Goal: Transaction & Acquisition: Purchase product/service

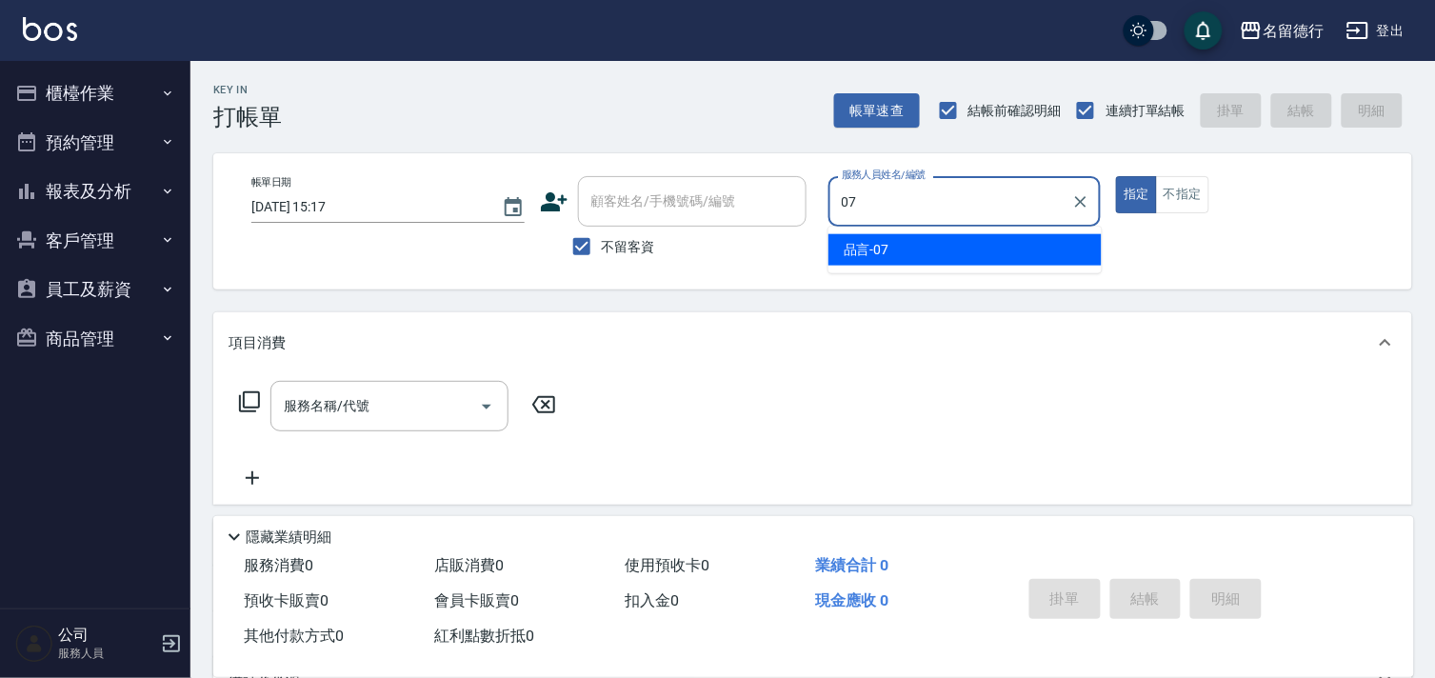
click at [958, 261] on div "品言 -07" at bounding box center [965, 249] width 273 height 31
type input "品言-07"
click at [367, 414] on div "服務名稱/代號 服務名稱/代號" at bounding box center [390, 406] width 238 height 50
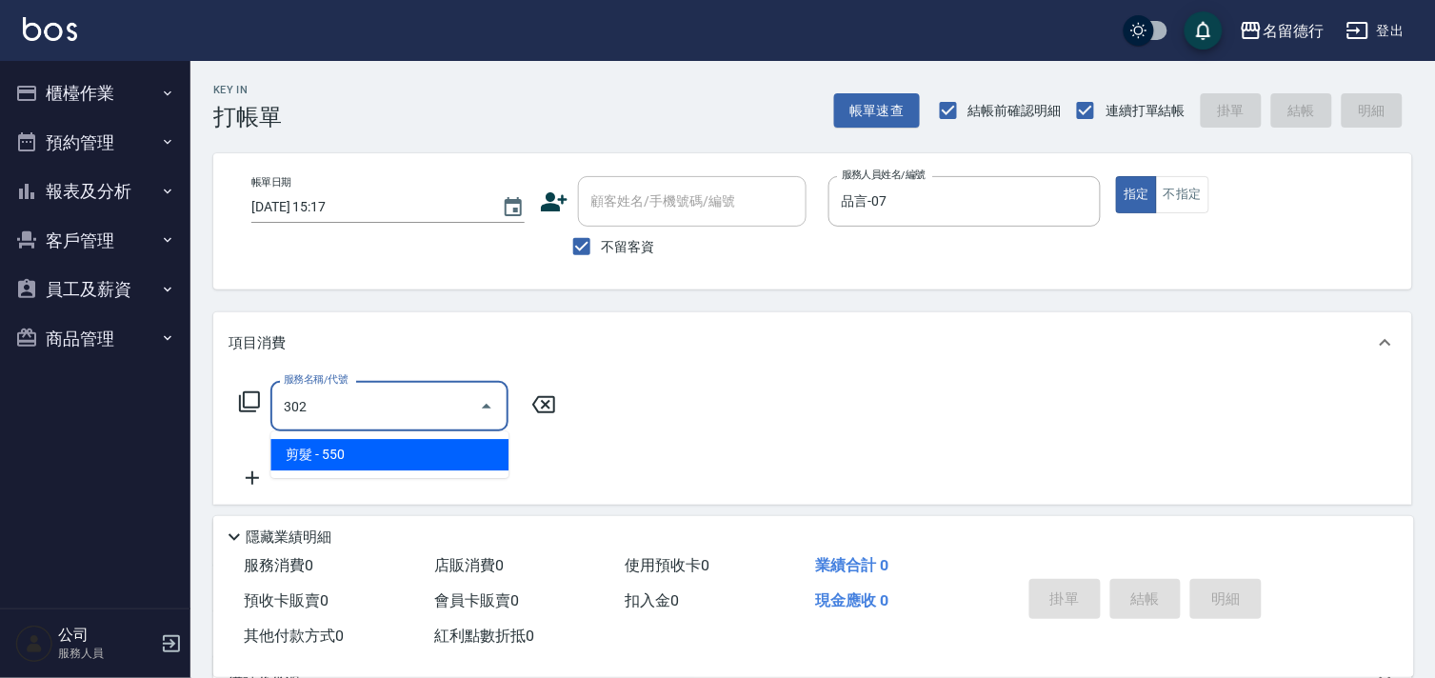
click at [379, 448] on span "剪髮 - 550" at bounding box center [390, 454] width 238 height 31
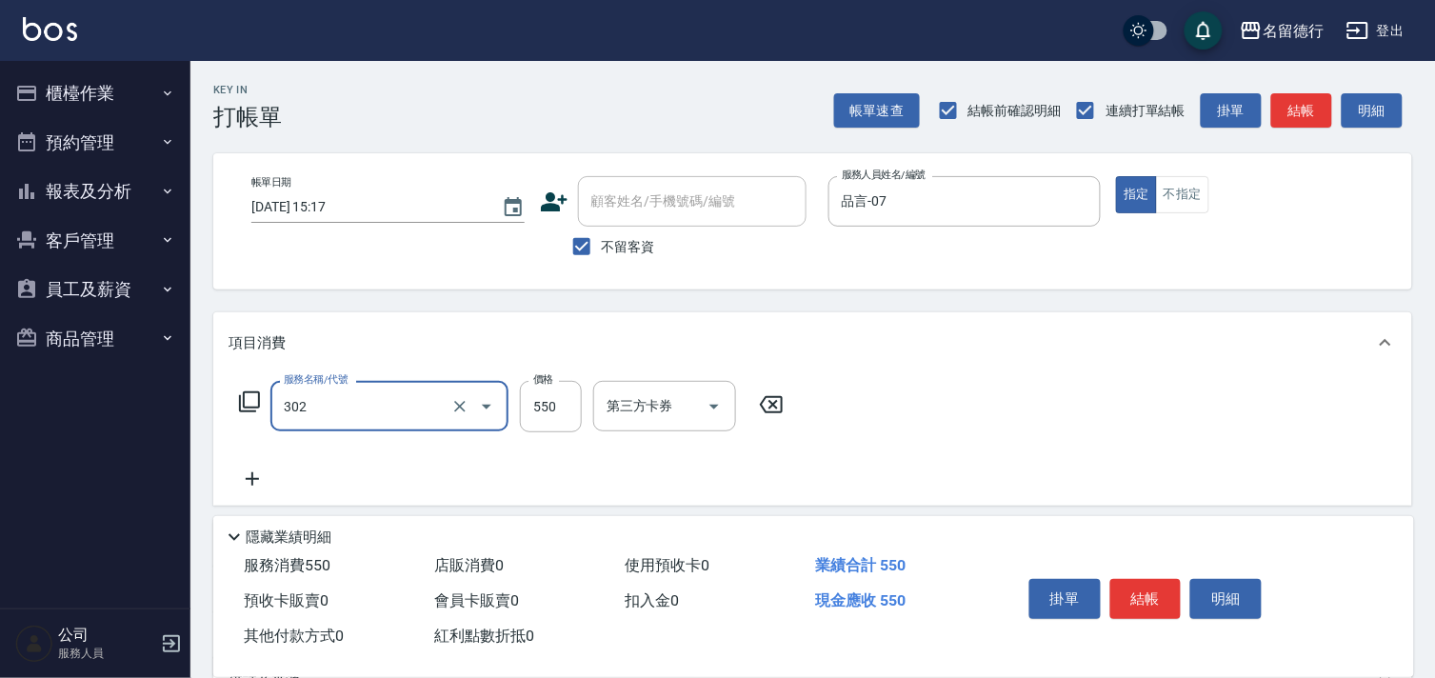
type input "剪髮(302)"
drag, startPoint x: 518, startPoint y: 404, endPoint x: 544, endPoint y: 403, distance: 25.7
click at [519, 404] on div "服務名稱/代號 剪髮(302) 服務名稱/代號 價格 550 價格 第三方卡券 第三方卡券" at bounding box center [512, 406] width 567 height 51
click at [544, 403] on input "550" at bounding box center [551, 406] width 62 height 51
type input "500"
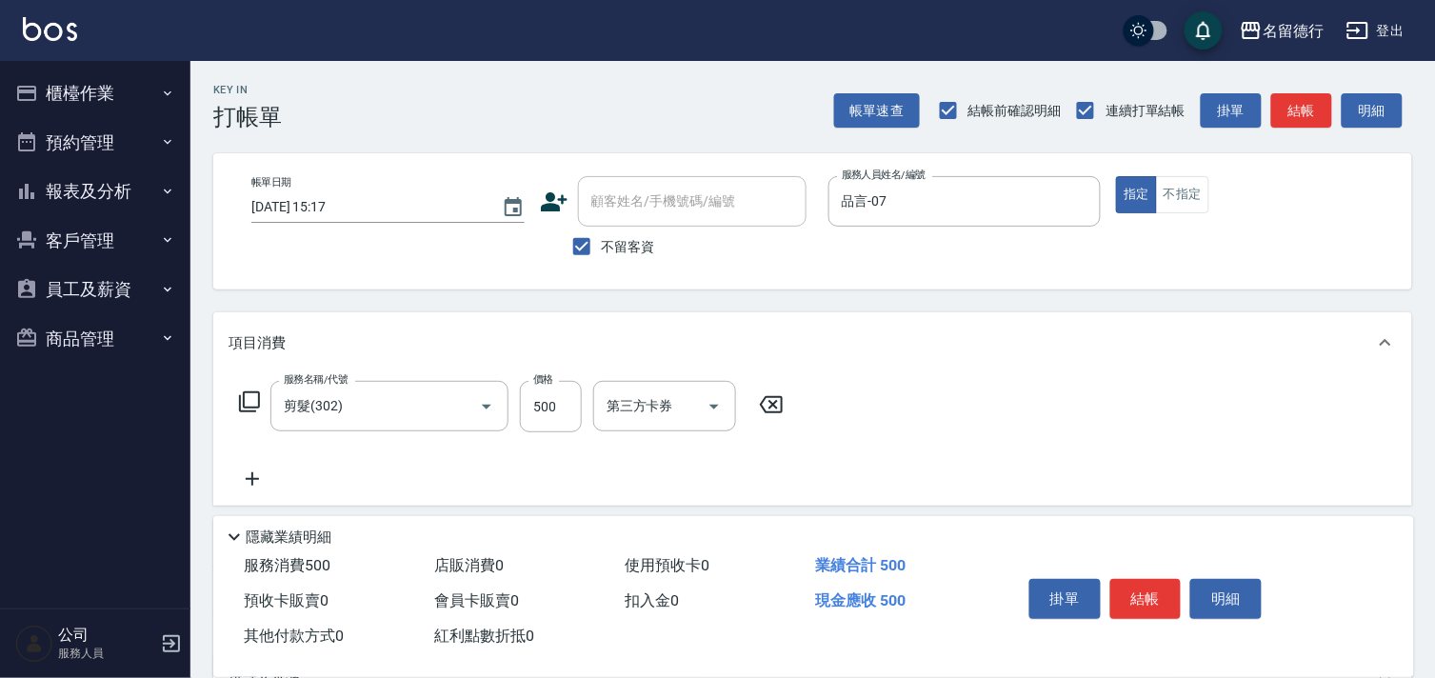
drag, startPoint x: 1086, startPoint y: 414, endPoint x: 1026, endPoint y: 406, distance: 60.6
click at [1086, 411] on div "服務名稱/代號 剪髮(302) 服務名稱/代號 價格 500 價格 第三方卡券 第三方卡券" at bounding box center [812, 439] width 1199 height 132
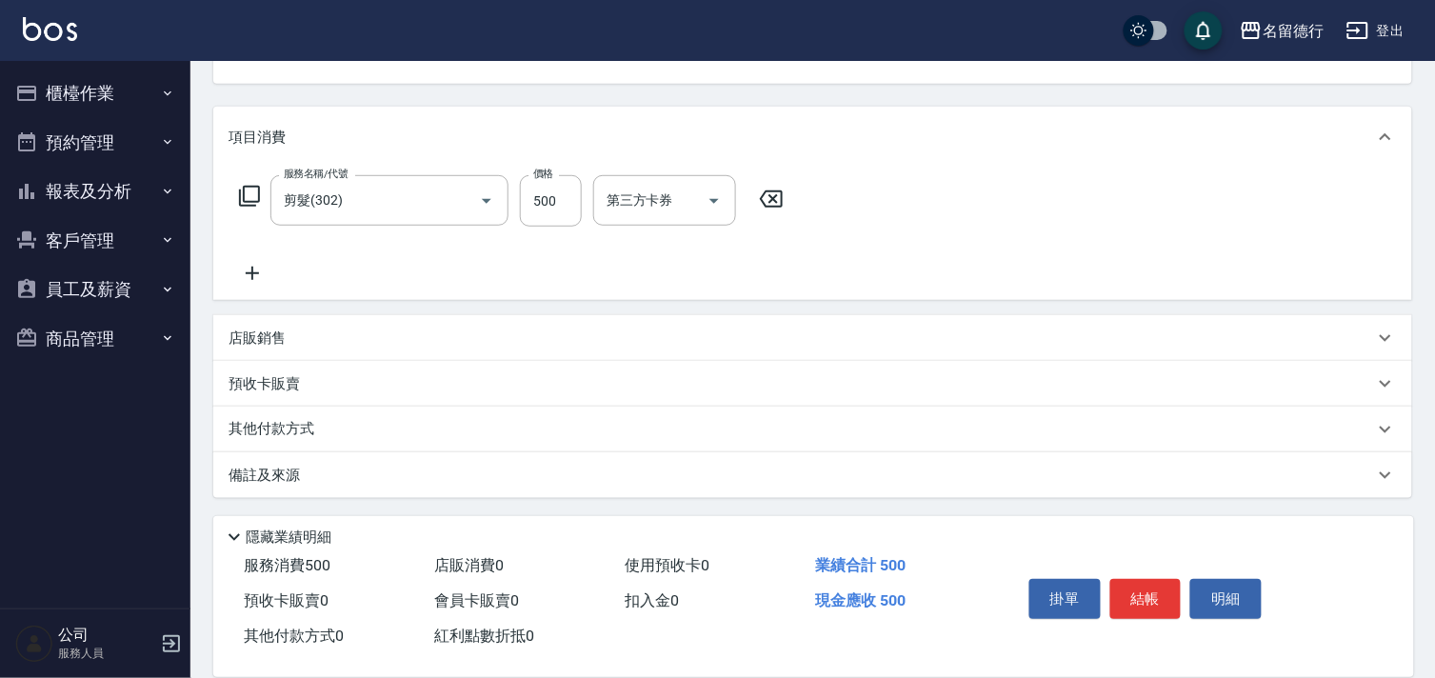
click at [271, 341] on p "店販銷售" at bounding box center [257, 339] width 57 height 20
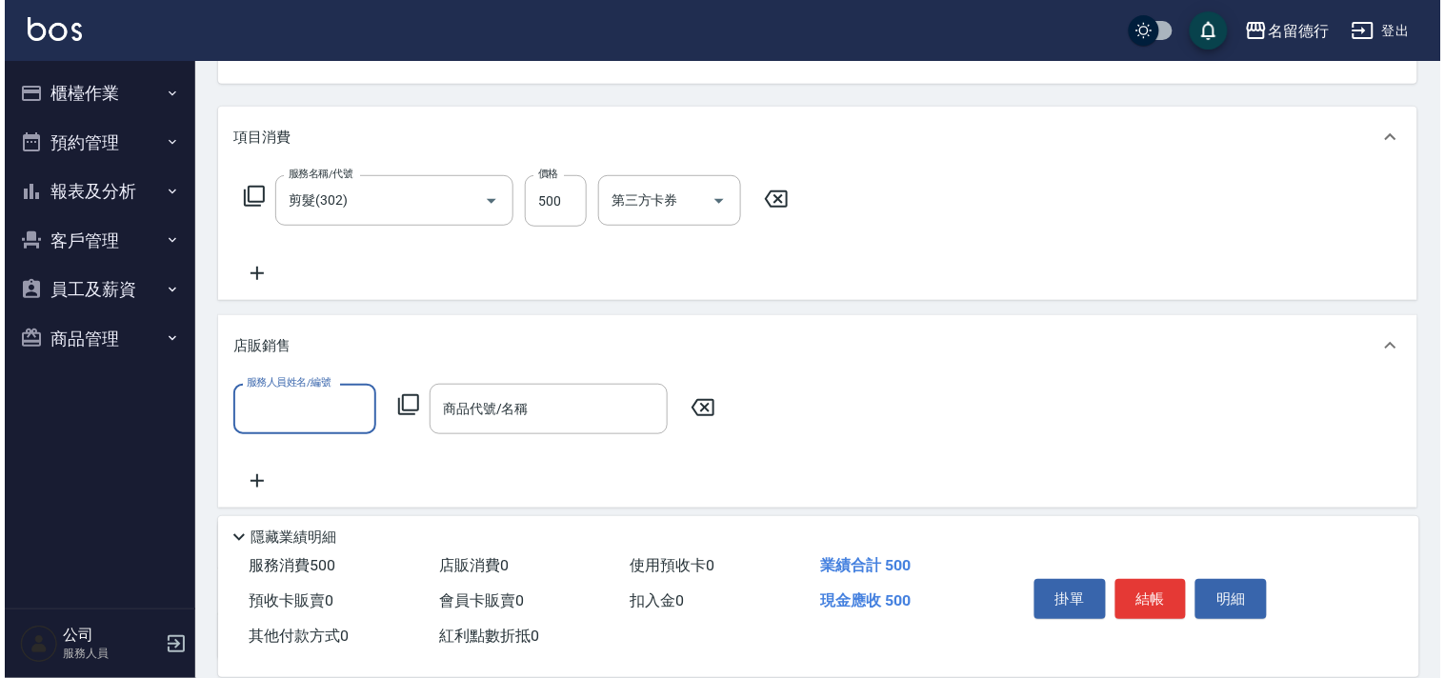
scroll to position [0, 0]
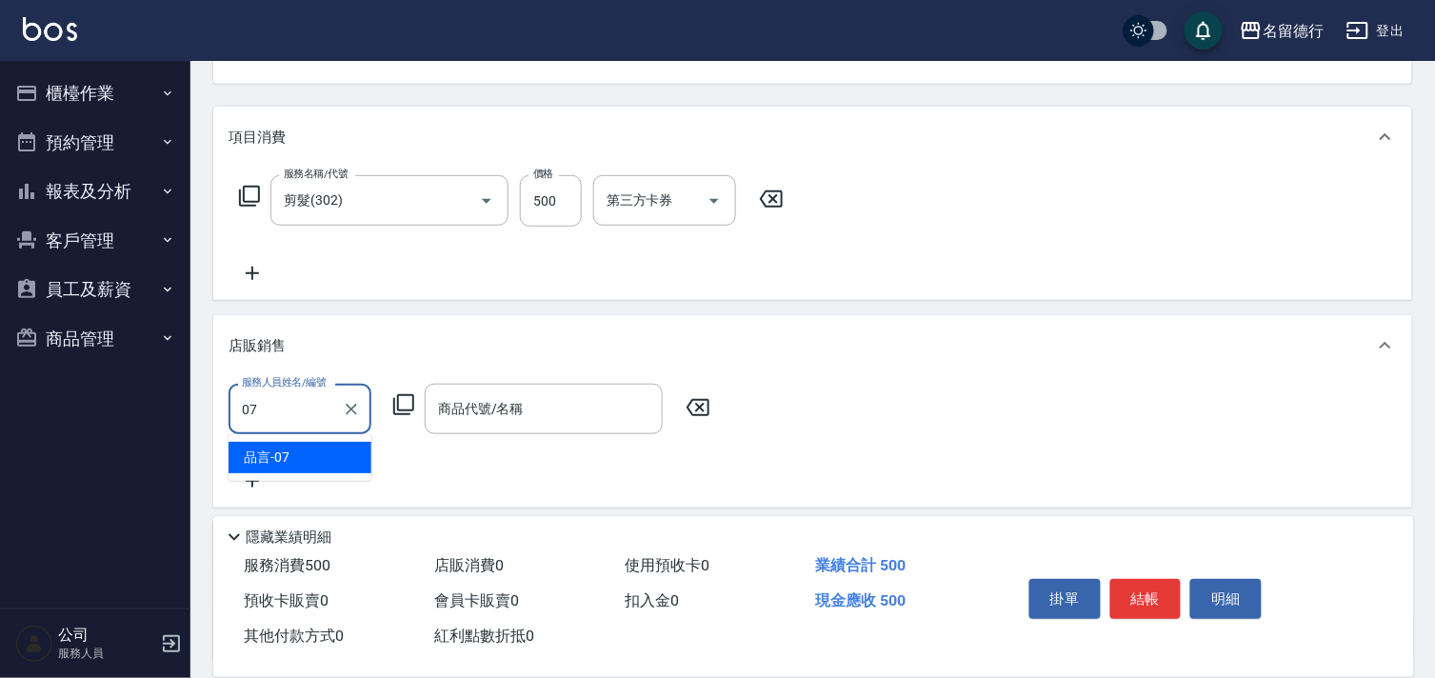
click at [335, 449] on div "品言 -07" at bounding box center [300, 457] width 143 height 31
type input "品言-07"
click at [397, 402] on icon at bounding box center [403, 404] width 21 height 21
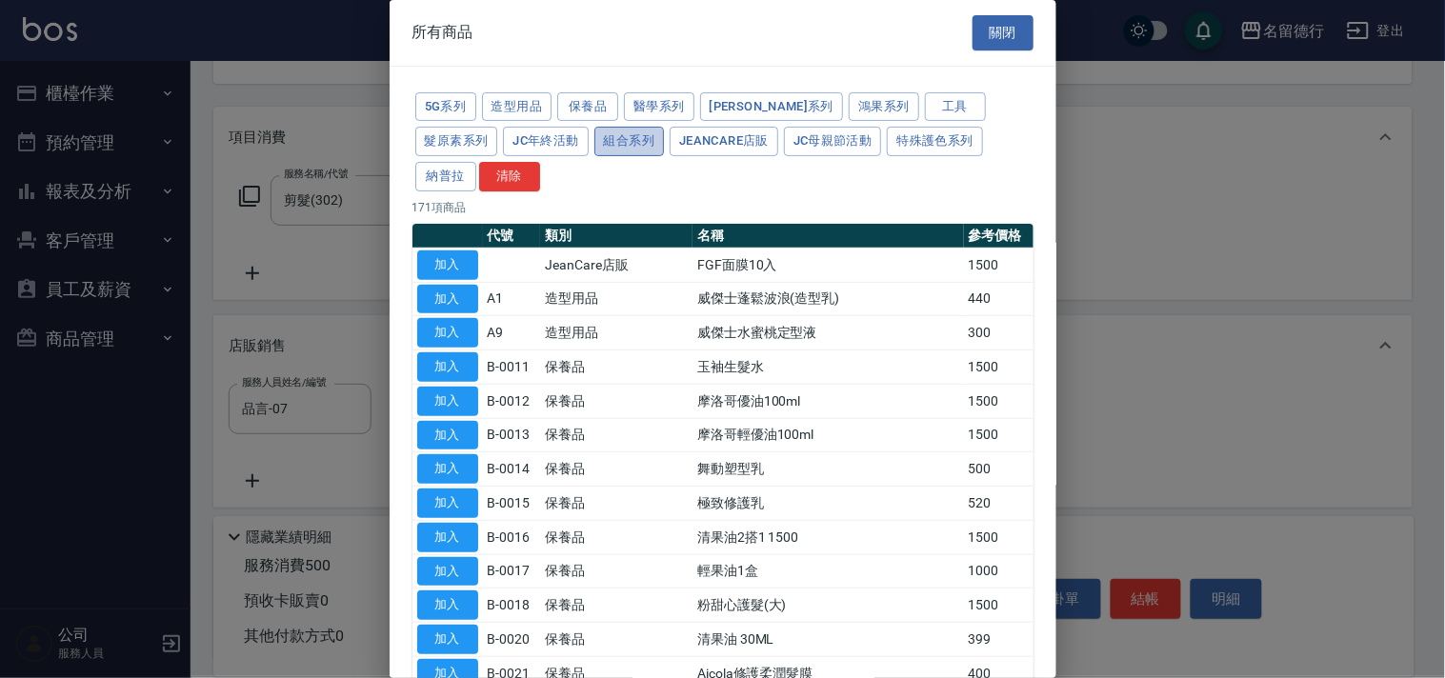
click at [594, 136] on button "組合系列" at bounding box center [629, 142] width 70 height 30
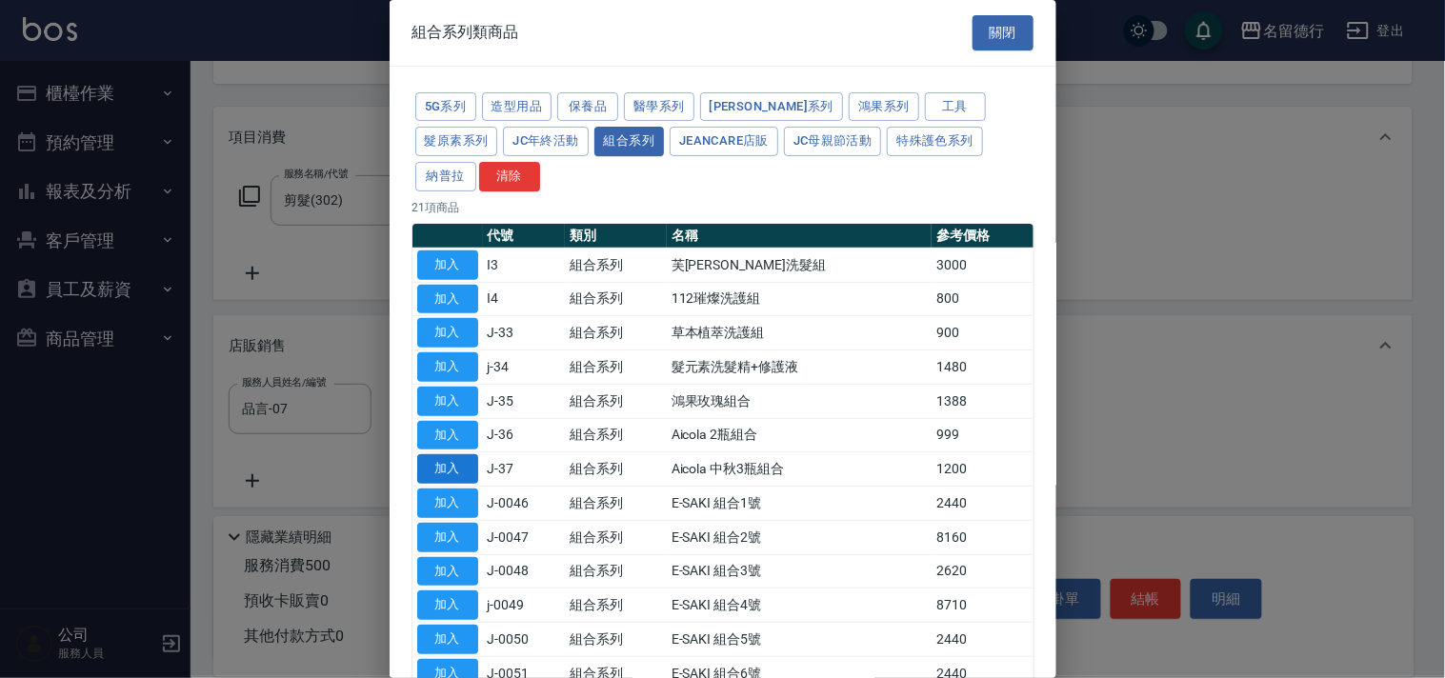
click at [433, 459] on button "加入" at bounding box center [447, 469] width 61 height 30
type input "Aicola 中秋3瓶組合"
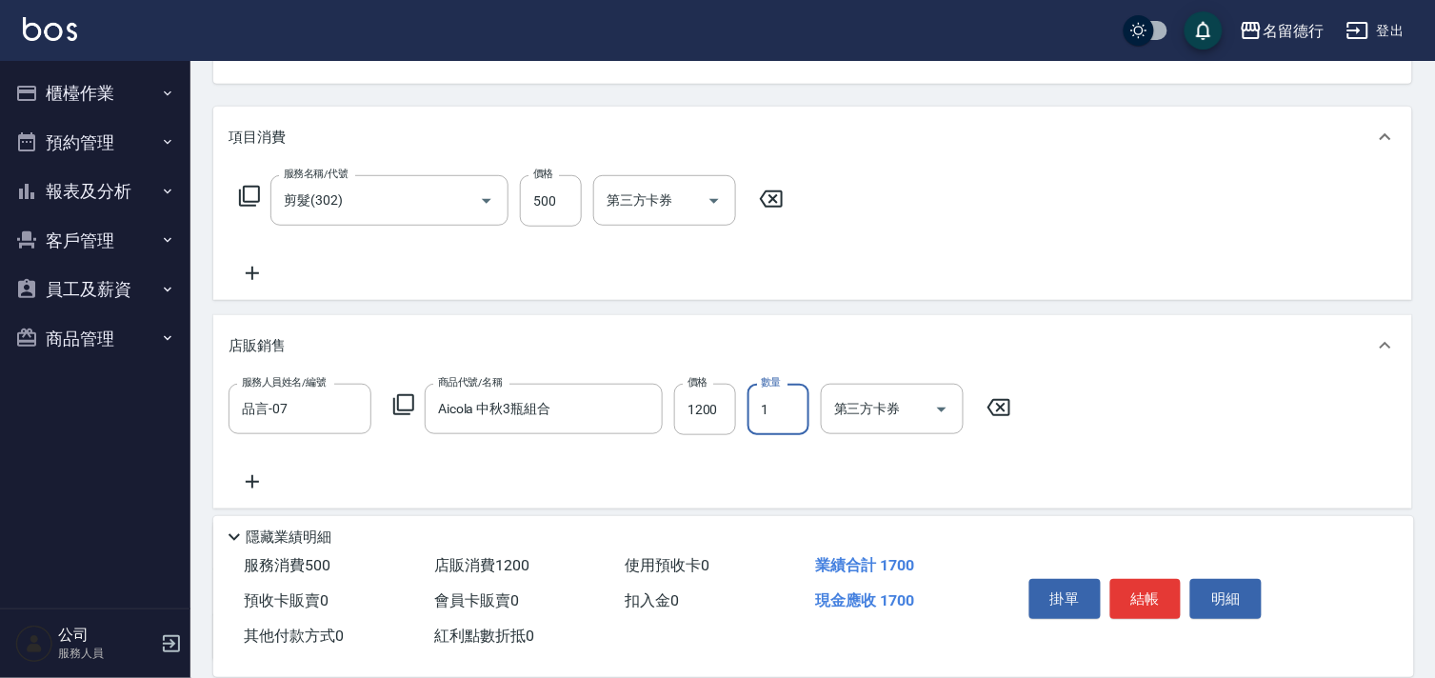
click at [765, 416] on input "1" at bounding box center [779, 409] width 62 height 51
type input "2"
click at [1265, 395] on div "服務人員姓名/編號 品言-07 服務人員姓名/編號 商品代號/名稱 Aicola 中秋3瓶組合 商品代號/名稱 價格 1200 價格 數量 2 數量 第三方卡…" at bounding box center [813, 439] width 1169 height 110
click at [1159, 594] on button "結帳" at bounding box center [1146, 599] width 71 height 40
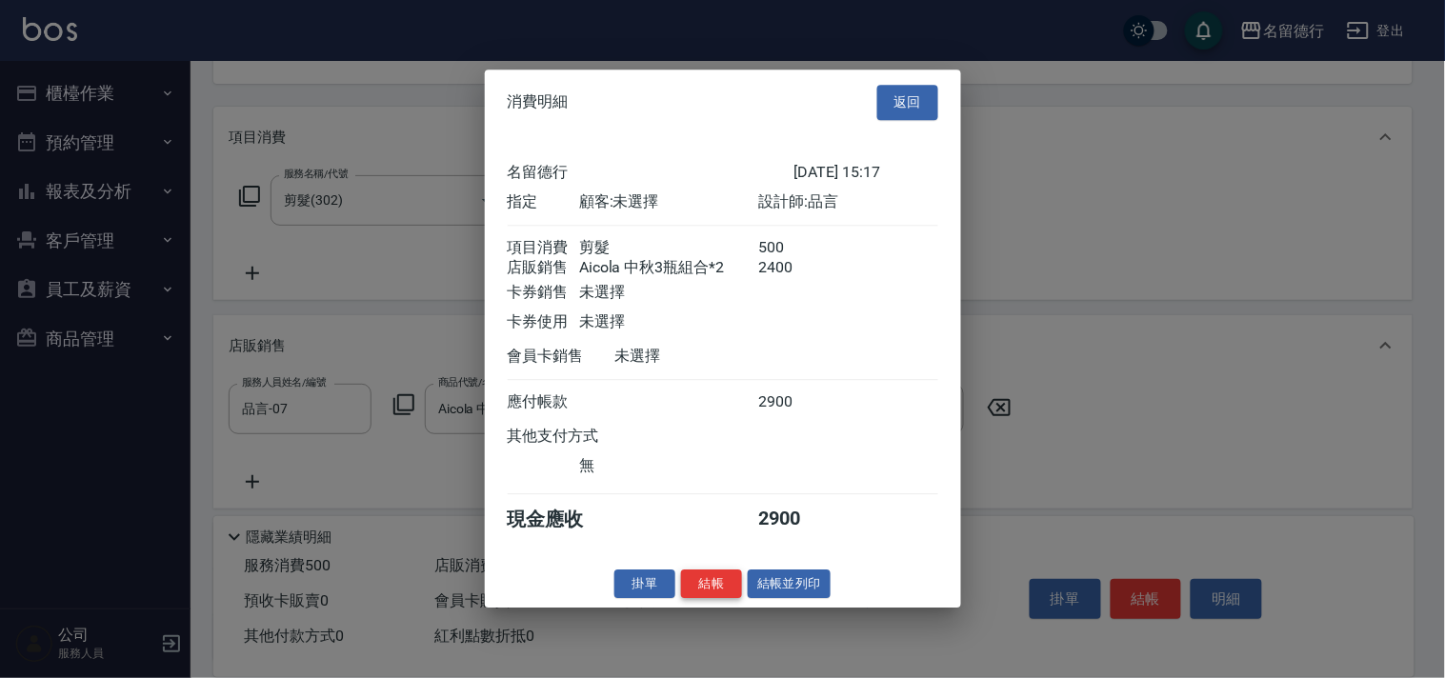
click at [708, 594] on button "結帳" at bounding box center [711, 585] width 61 height 30
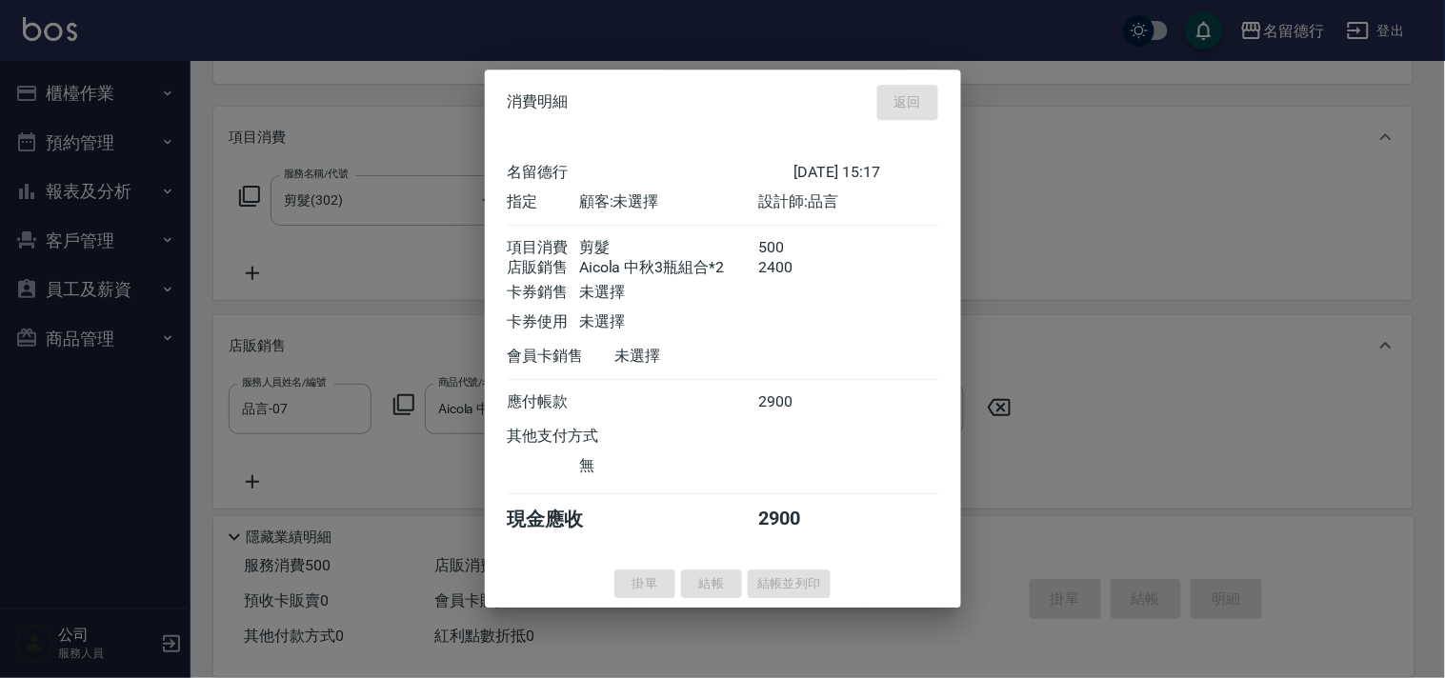
type input "[DATE] 17:03"
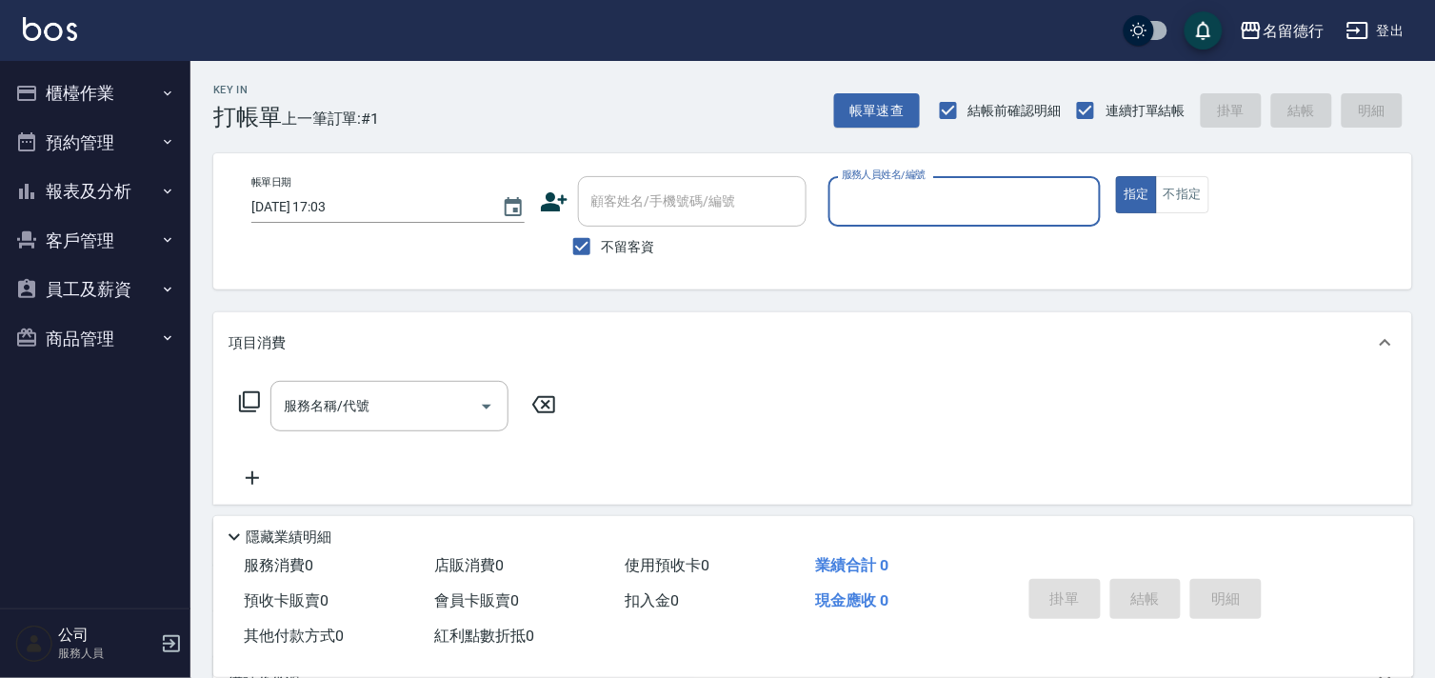
click at [543, 254] on div "帳單日期 [DATE] 17:03 顧客姓名/手機號碼/編號 顧客姓名/手機號碼/編號 不留客資 服務人員姓名/編號 服務人員姓名/編號 指定 不指定" at bounding box center [812, 221] width 1153 height 90
click at [577, 251] on input "不留客資" at bounding box center [582, 247] width 40 height 40
checkbox input "false"
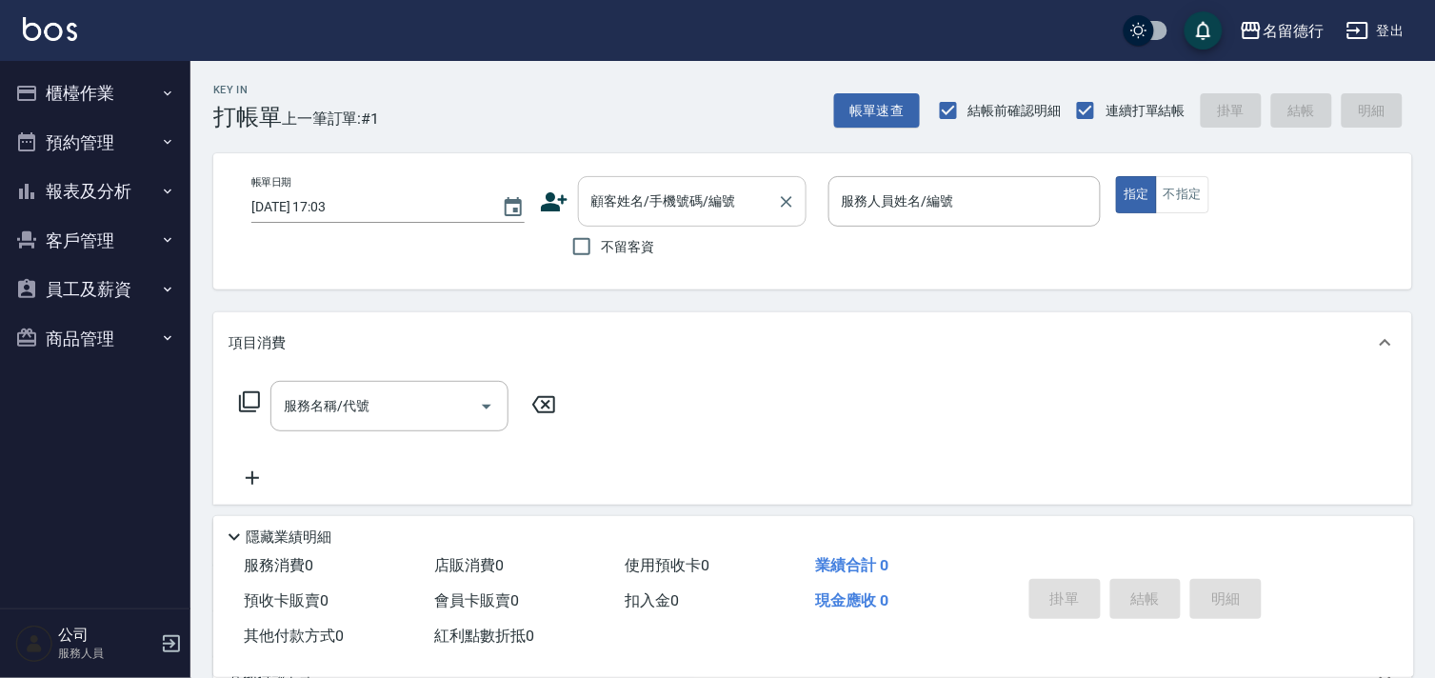
click at [649, 211] on input "顧客姓名/手機號碼/編號" at bounding box center [678, 201] width 183 height 33
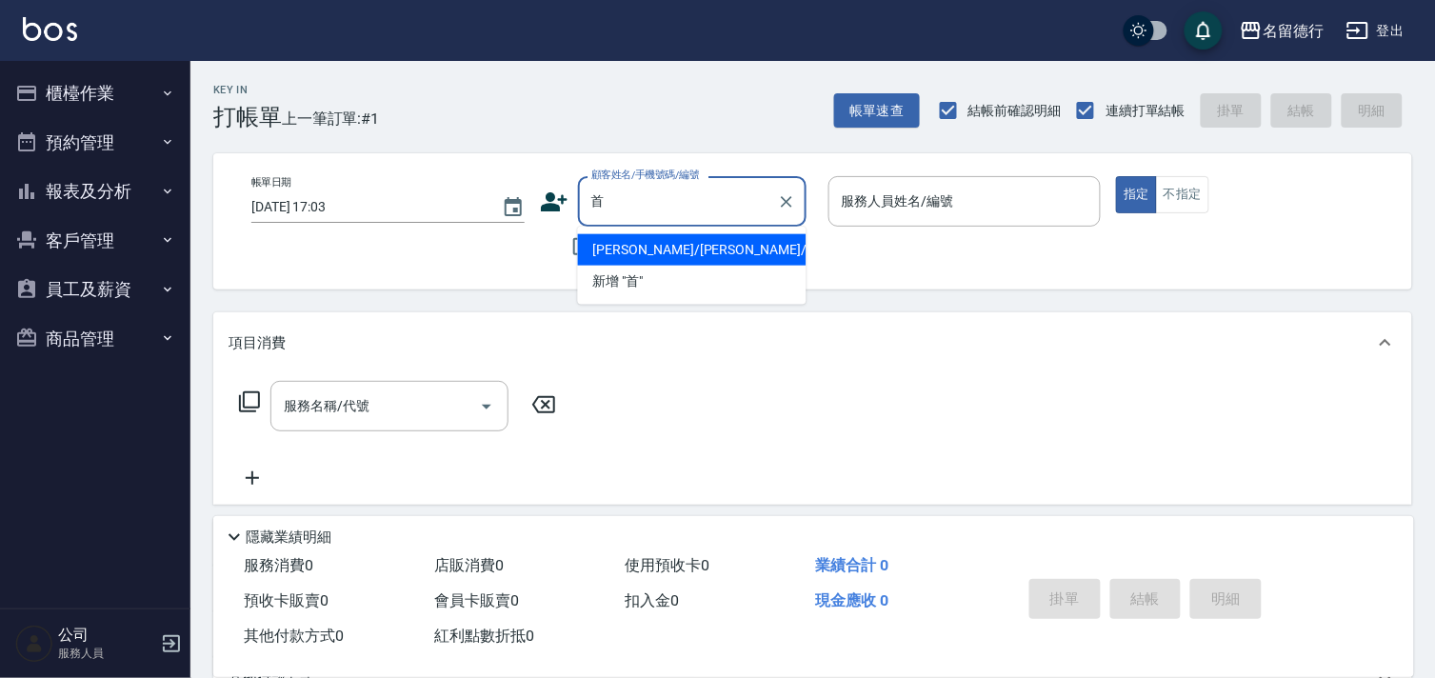
click at [650, 242] on li "[PERSON_NAME]/[PERSON_NAME]/07005" at bounding box center [692, 249] width 229 height 31
type input "[PERSON_NAME]/[PERSON_NAME]/07005"
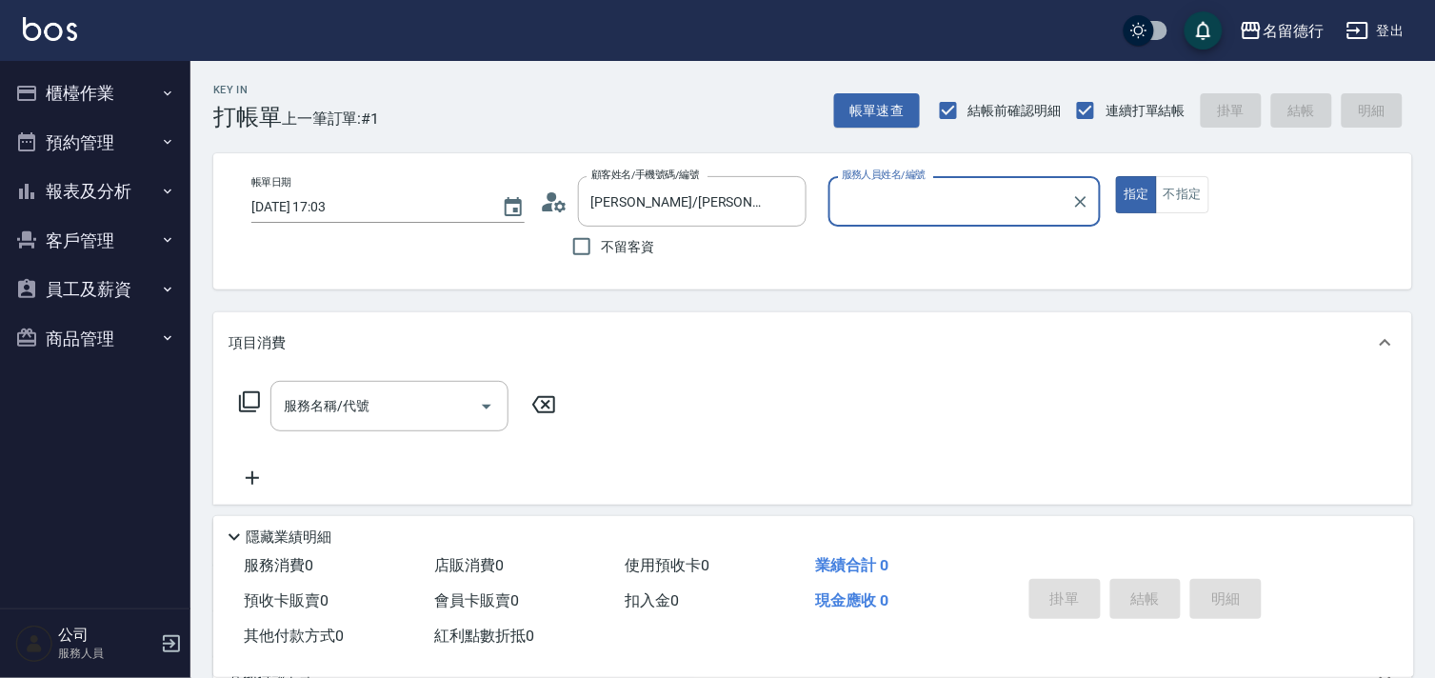
type input "品言-07"
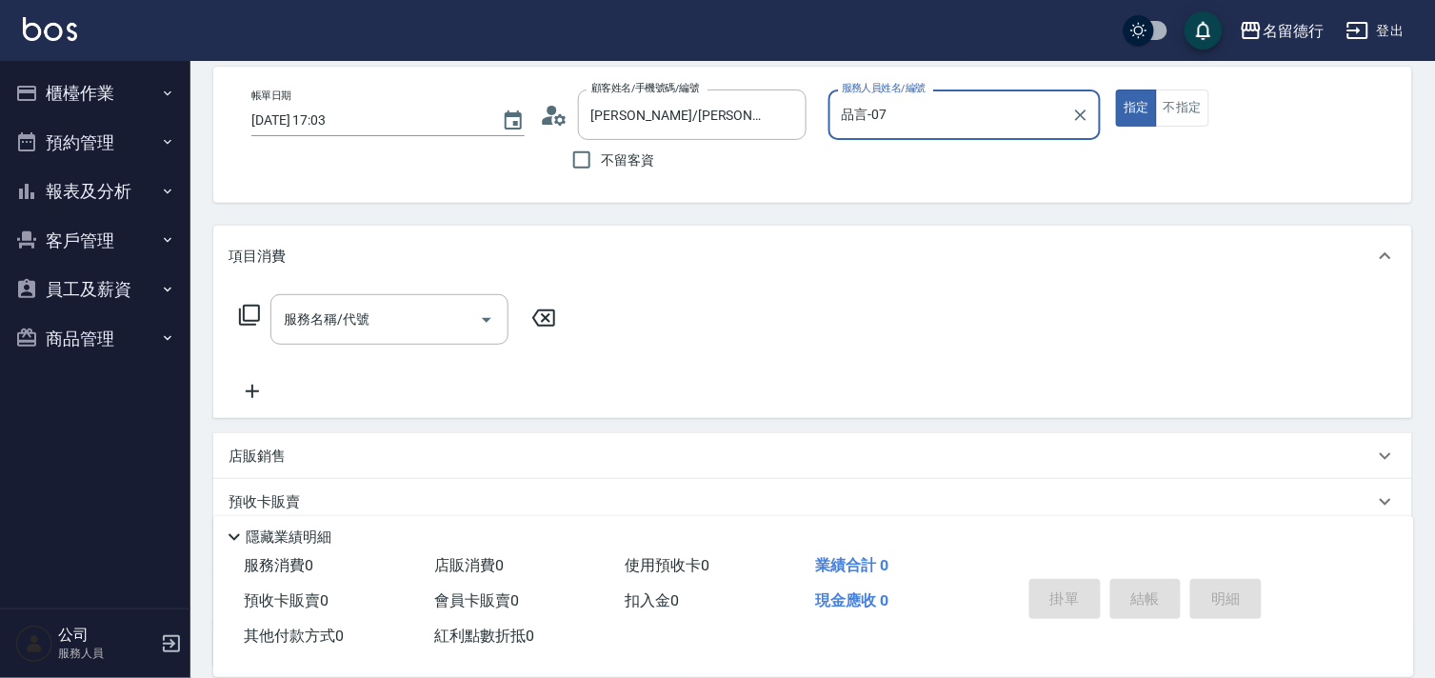
scroll to position [255, 0]
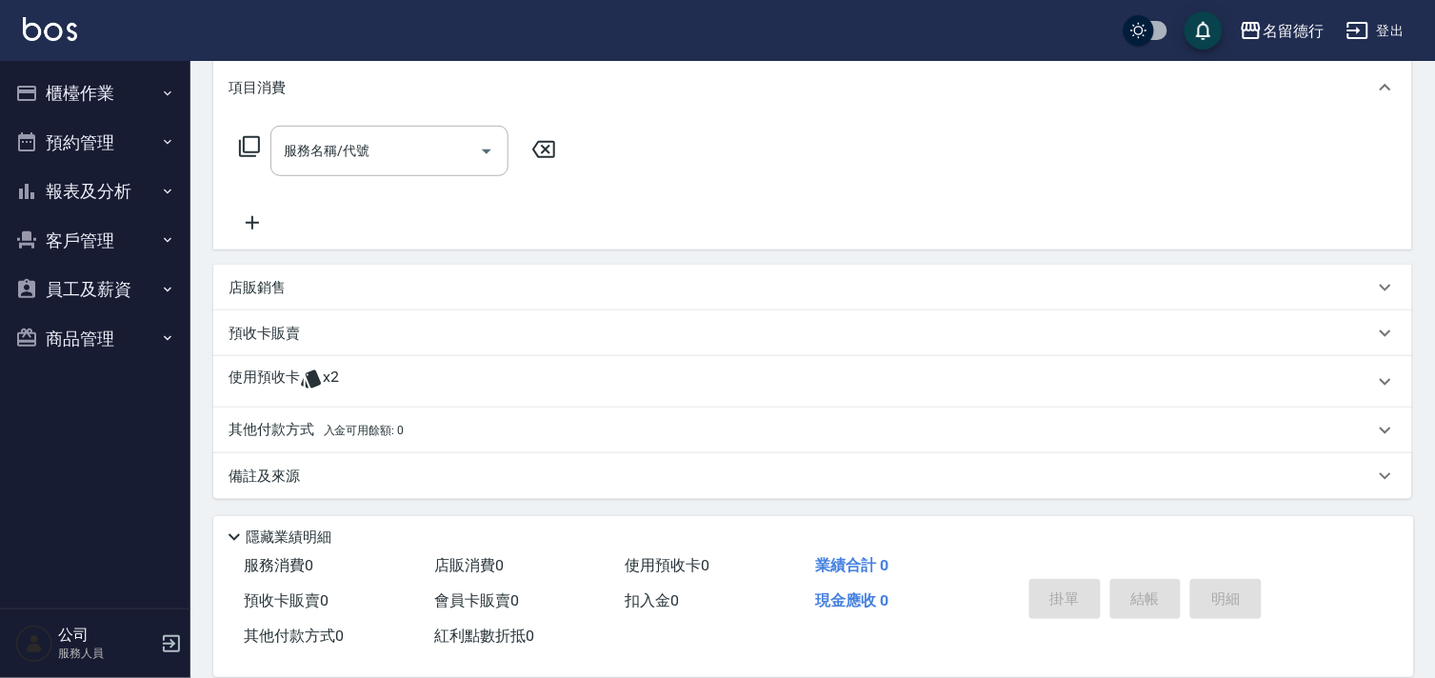
click at [300, 383] on icon at bounding box center [311, 379] width 23 height 23
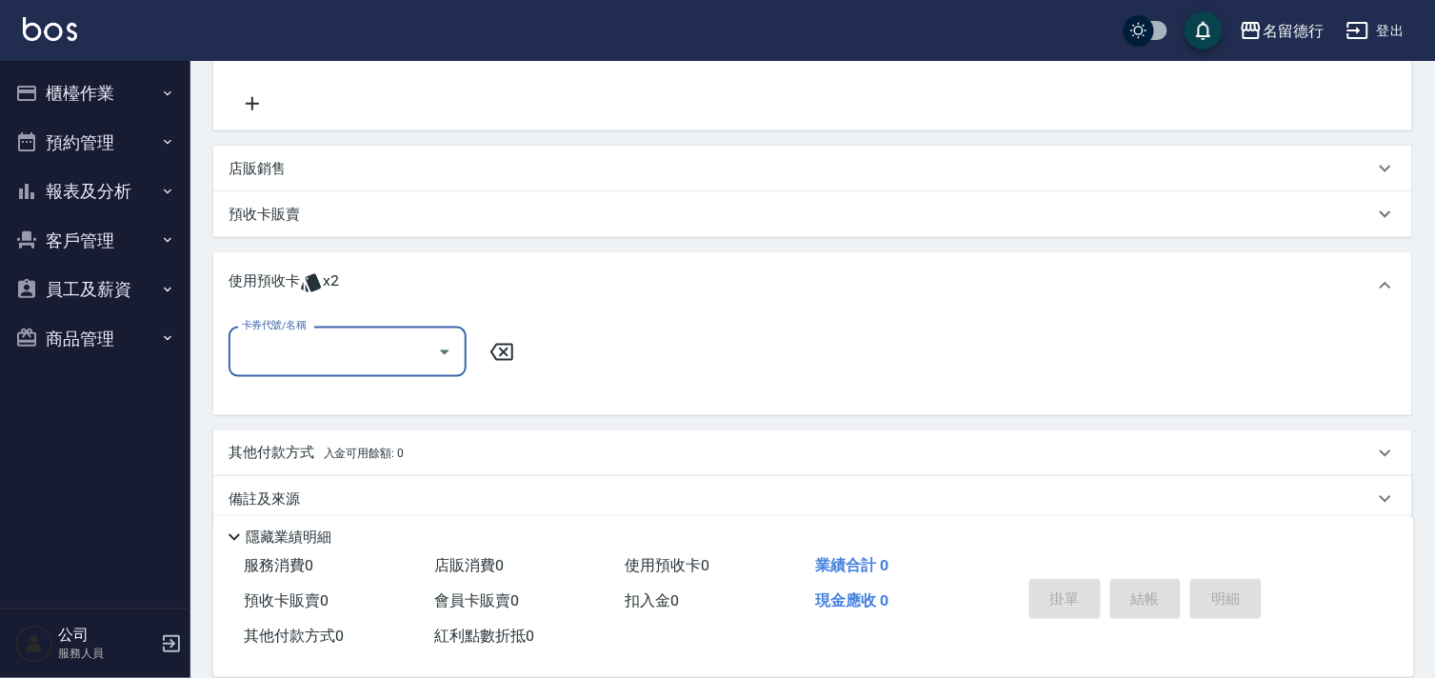
scroll to position [396, 0]
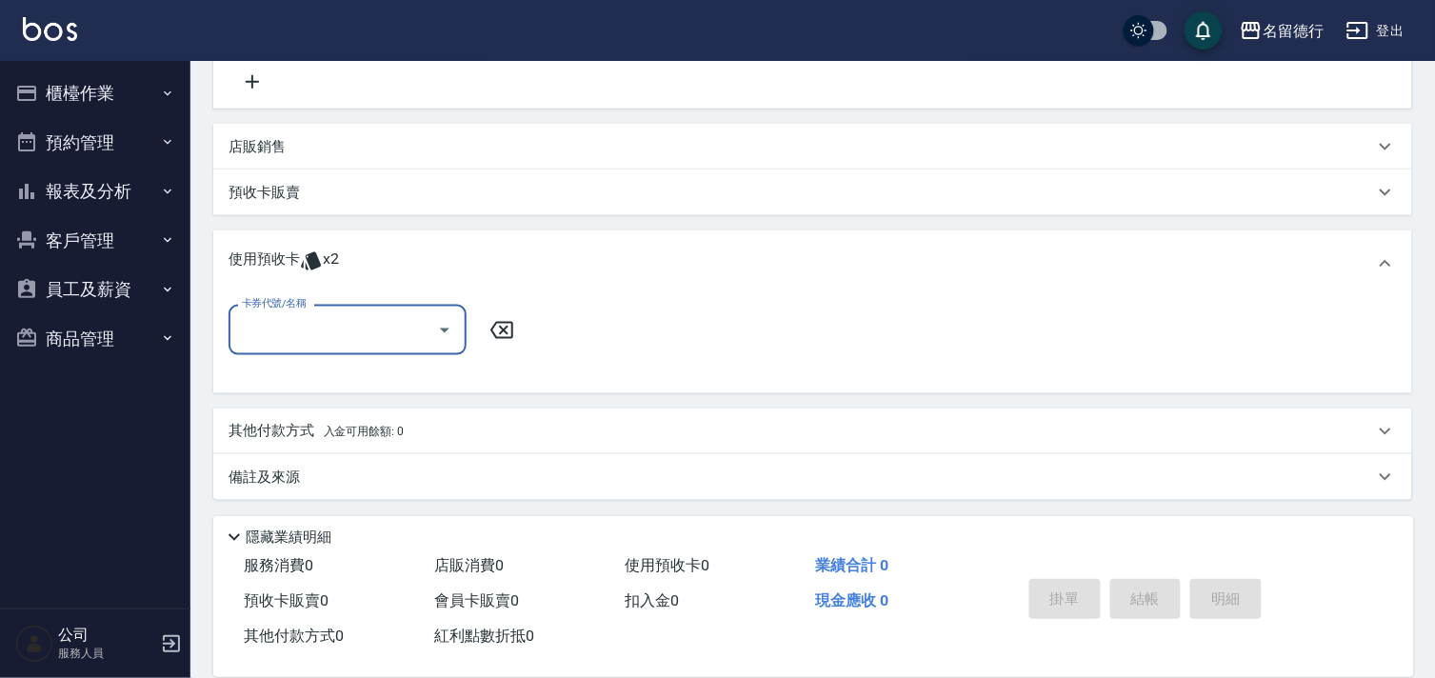
click at [322, 331] on input "卡券代號/名稱" at bounding box center [333, 329] width 192 height 33
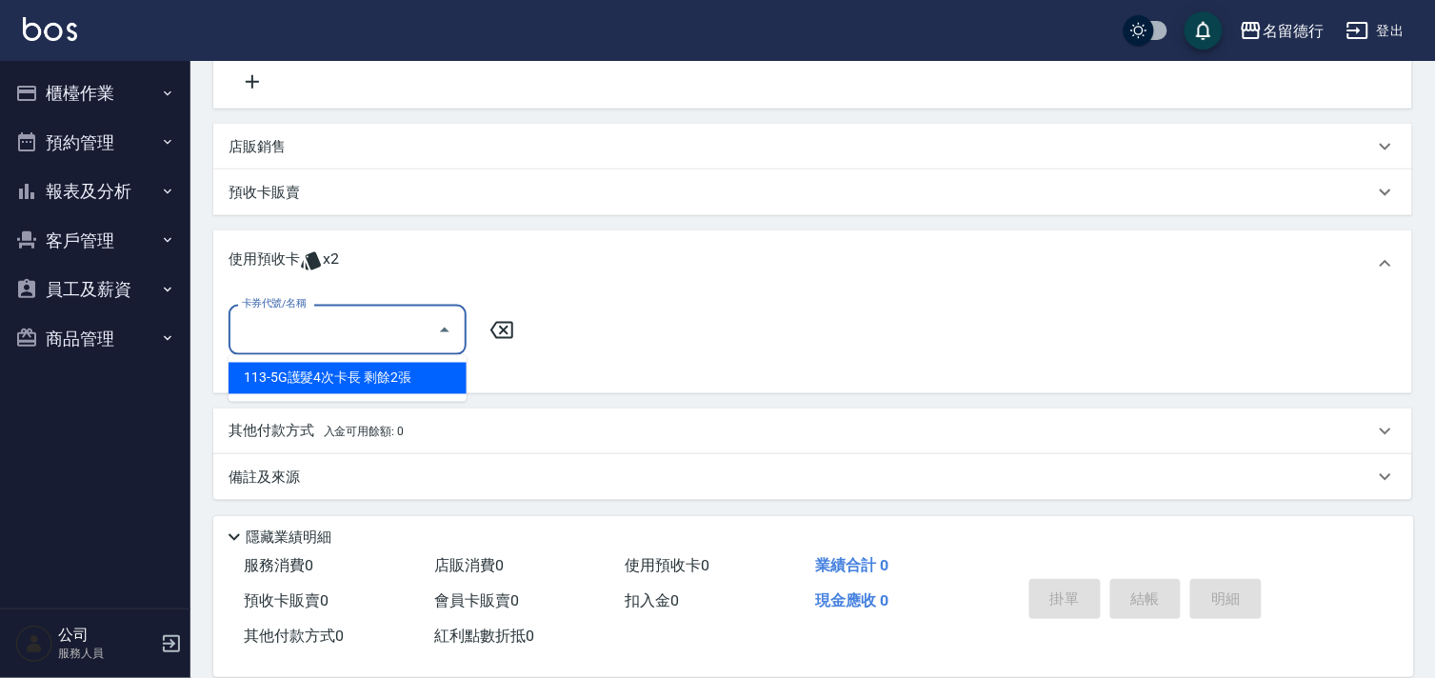
click at [408, 371] on div "113-5G護髮4次卡長 剩餘2張" at bounding box center [348, 378] width 238 height 31
type input "113-5G護髮4次卡長"
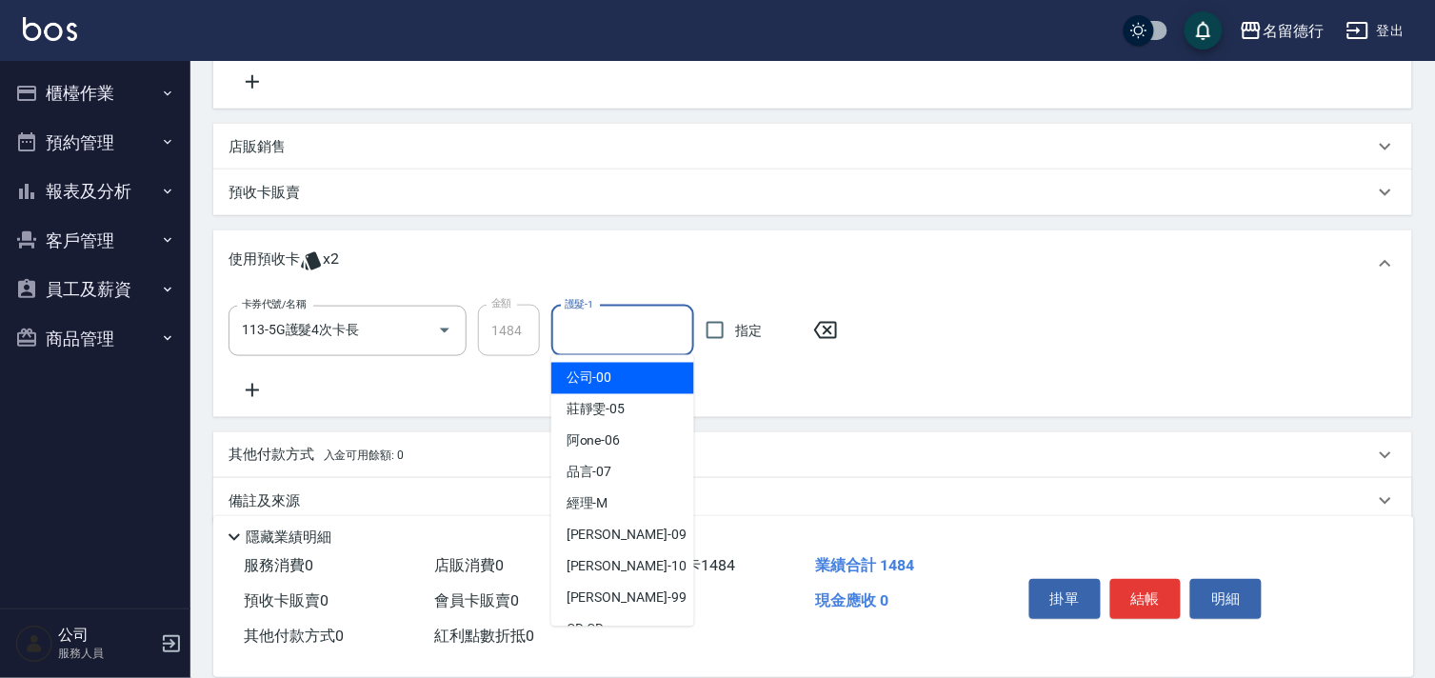
click at [657, 338] on input "護髮-1" at bounding box center [623, 330] width 126 height 33
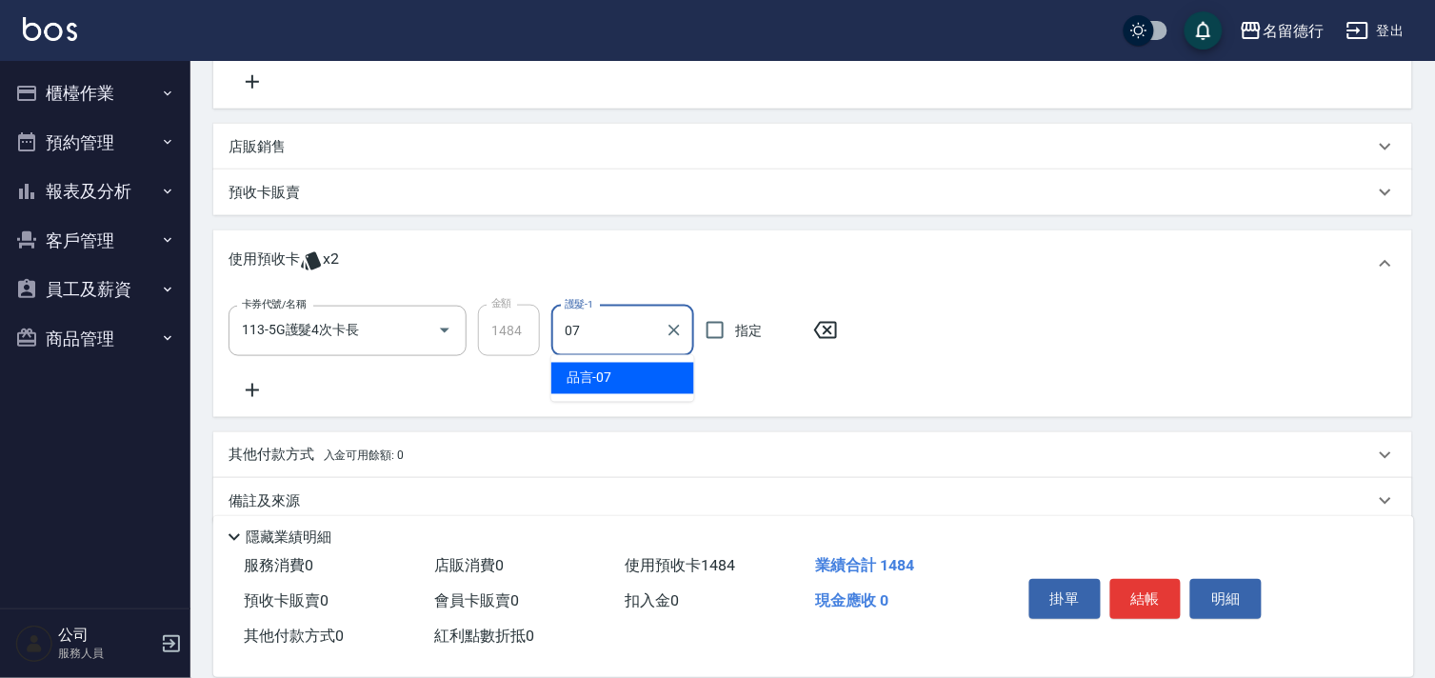
drag, startPoint x: 629, startPoint y: 387, endPoint x: 643, endPoint y: 375, distance: 18.3
click at [635, 383] on div "品言 -07" at bounding box center [622, 378] width 143 height 31
type input "品言-07"
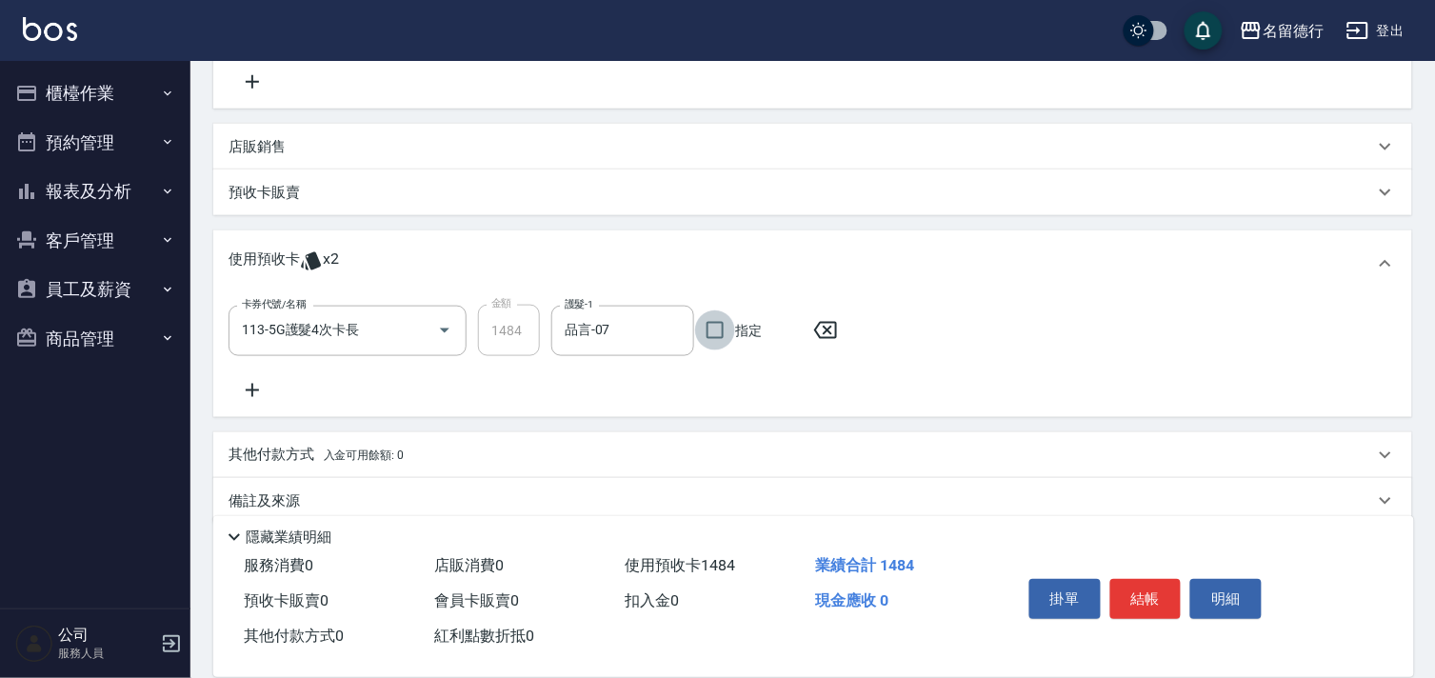
click at [714, 336] on input "指定" at bounding box center [715, 331] width 40 height 40
checkbox input "true"
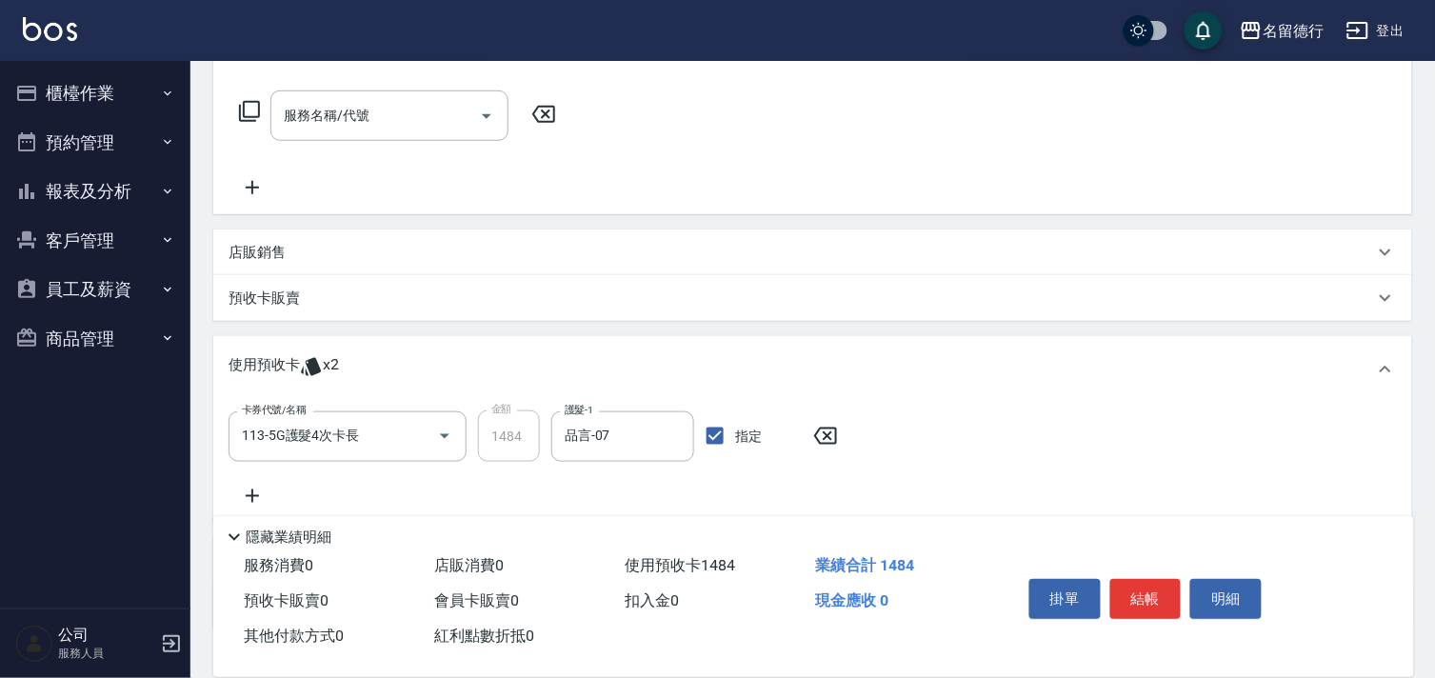
scroll to position [79, 0]
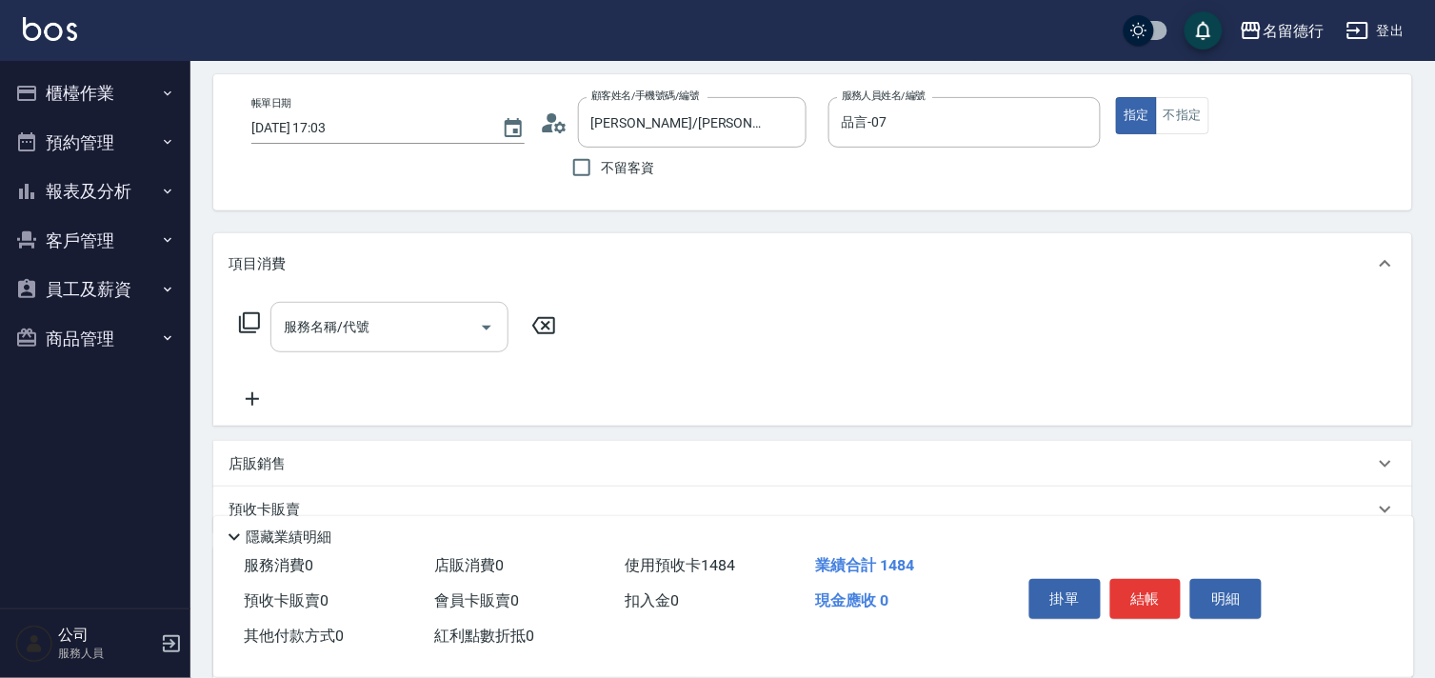
click at [369, 321] on div "服務名稱/代號 服務名稱/代號" at bounding box center [390, 327] width 238 height 50
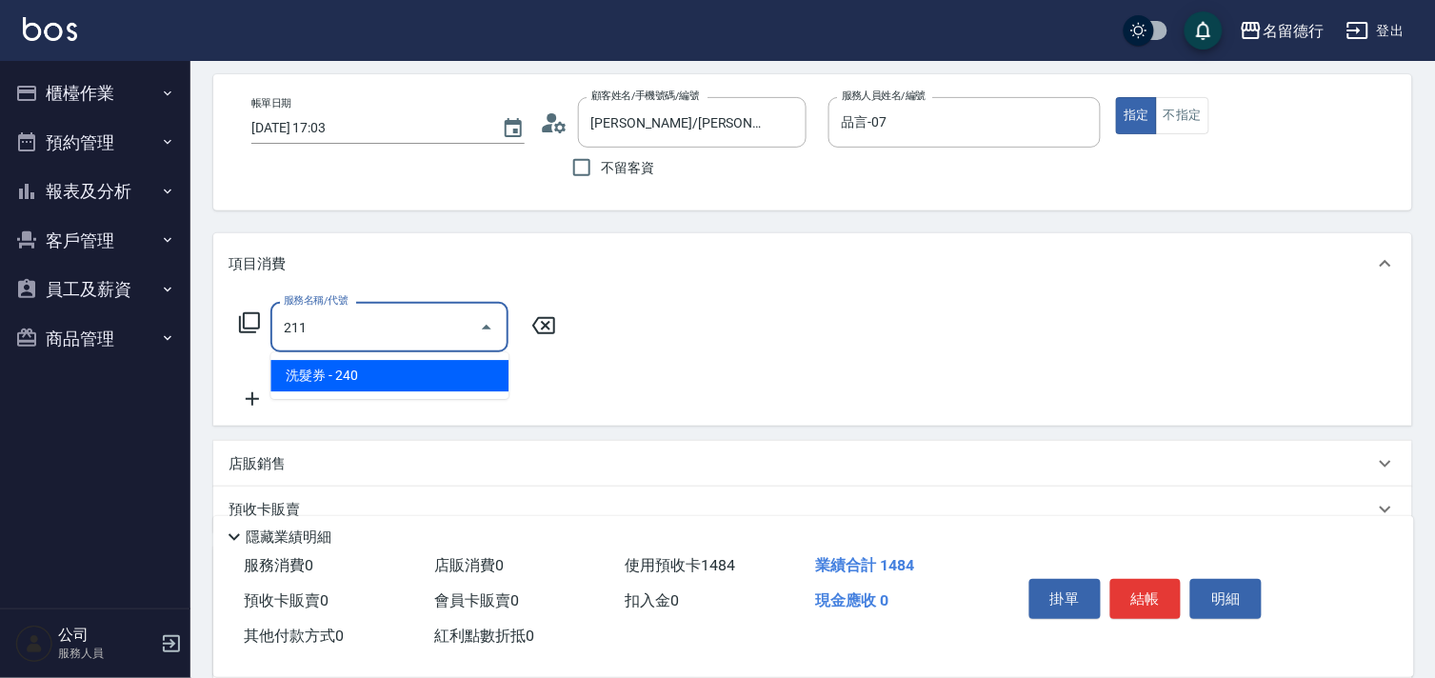
click at [414, 360] on span "洗髮券 - 240" at bounding box center [390, 375] width 238 height 31
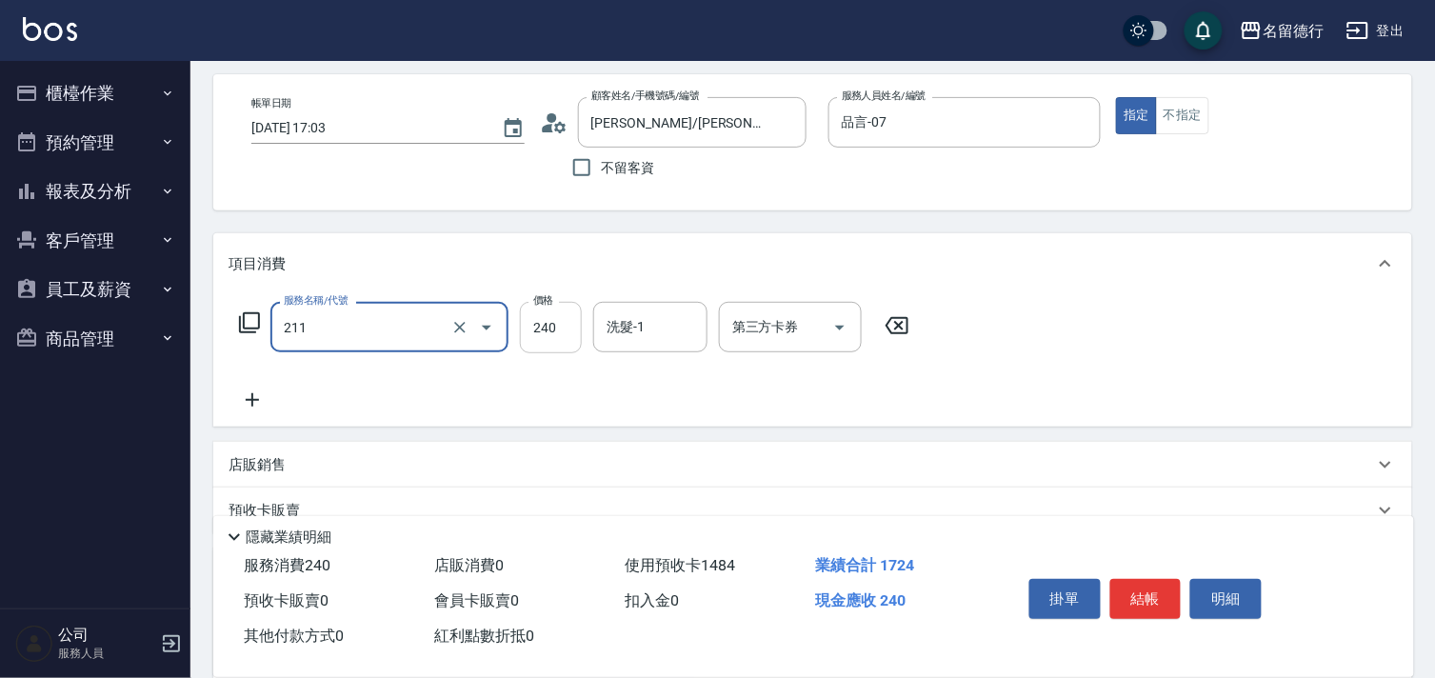
type input "洗髮券(211)"
click at [555, 320] on input "240" at bounding box center [551, 327] width 62 height 51
type input "300"
click at [633, 329] on div "洗髮-1 洗髮-1" at bounding box center [650, 327] width 114 height 50
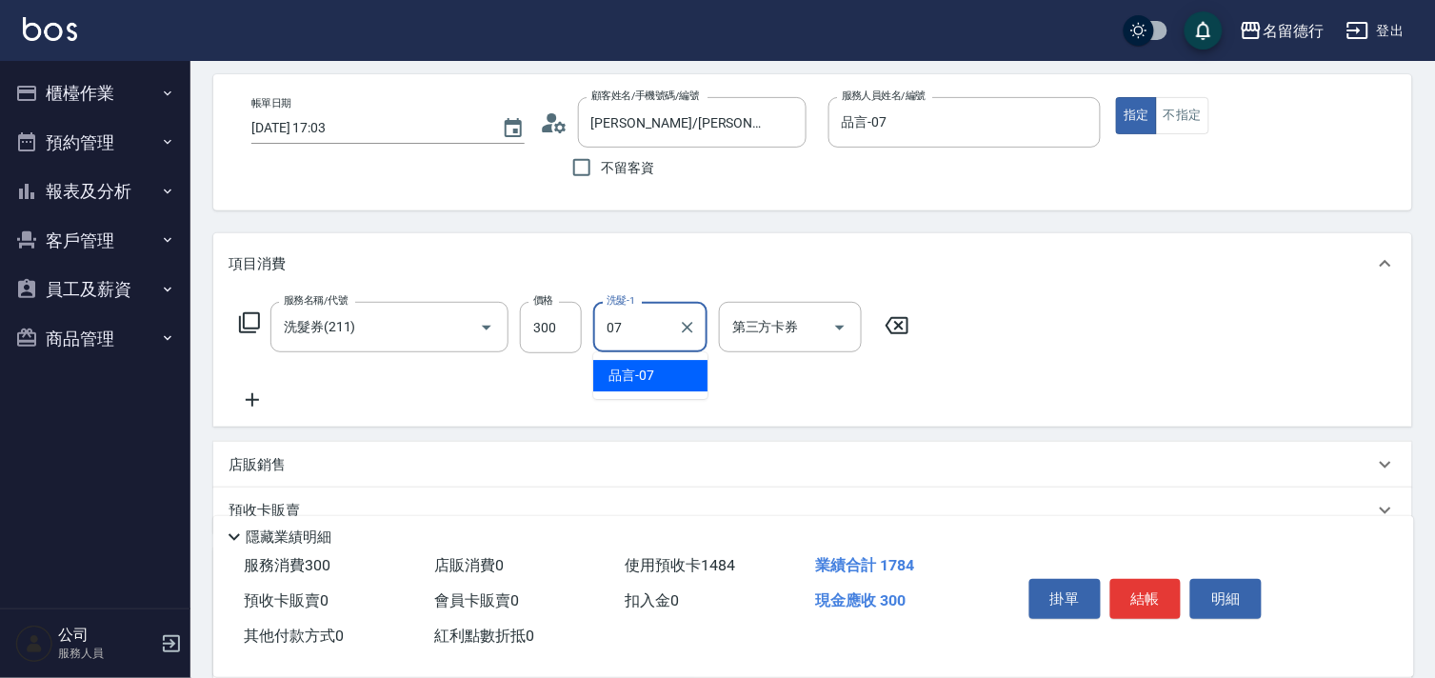
drag, startPoint x: 644, startPoint y: 371, endPoint x: 692, endPoint y: 354, distance: 50.6
click at [645, 371] on span "品言 -07" at bounding box center [632, 376] width 46 height 20
type input "品言-07"
click at [777, 336] on input "第三方卡券" at bounding box center [776, 327] width 97 height 33
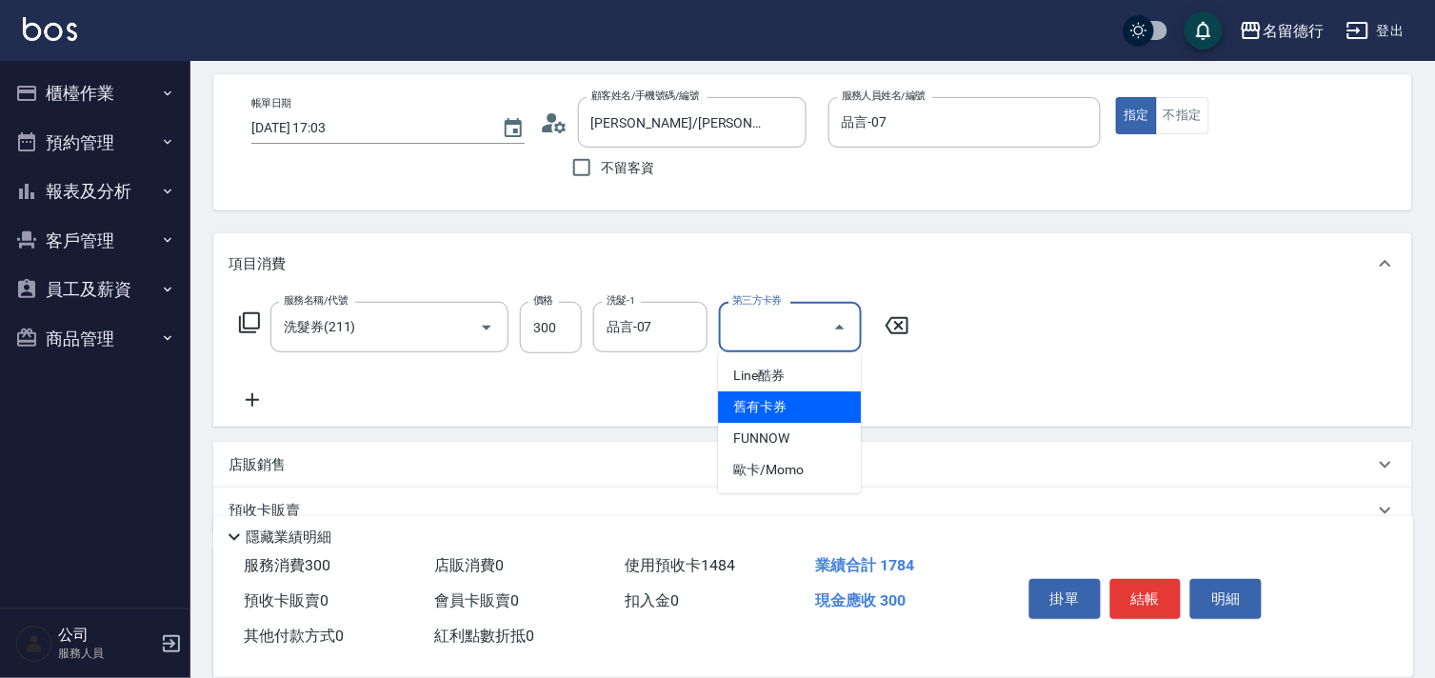
click at [773, 407] on span "舊有卡券" at bounding box center [789, 406] width 143 height 31
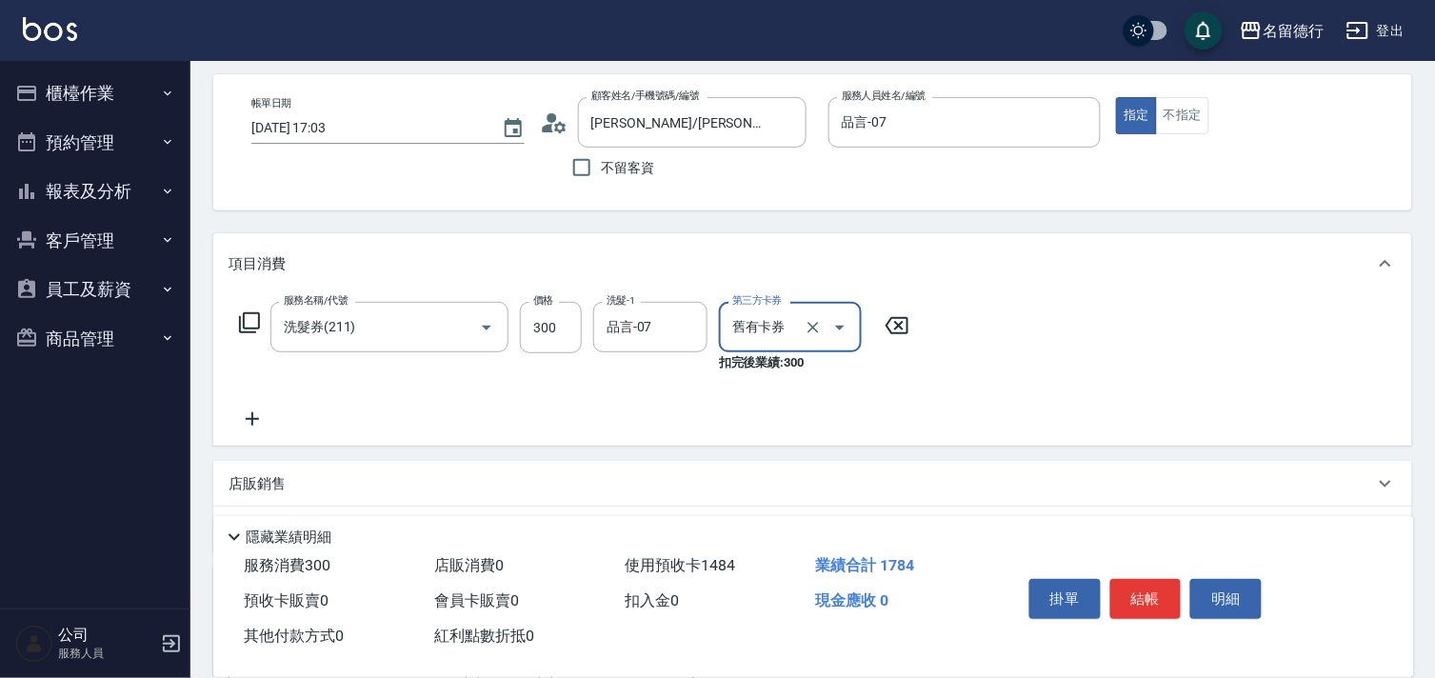
type input "舊有卡券"
click at [617, 424] on div "服務名稱/代號 洗髮券(211) 服務名稱/代號 價格 300 價格 洗髮-1 品言-07 洗髮-1 第三方卡券 舊有卡券 第三方卡券 扣完後業績: 300" at bounding box center [575, 366] width 692 height 129
click at [249, 423] on icon at bounding box center [253, 419] width 48 height 23
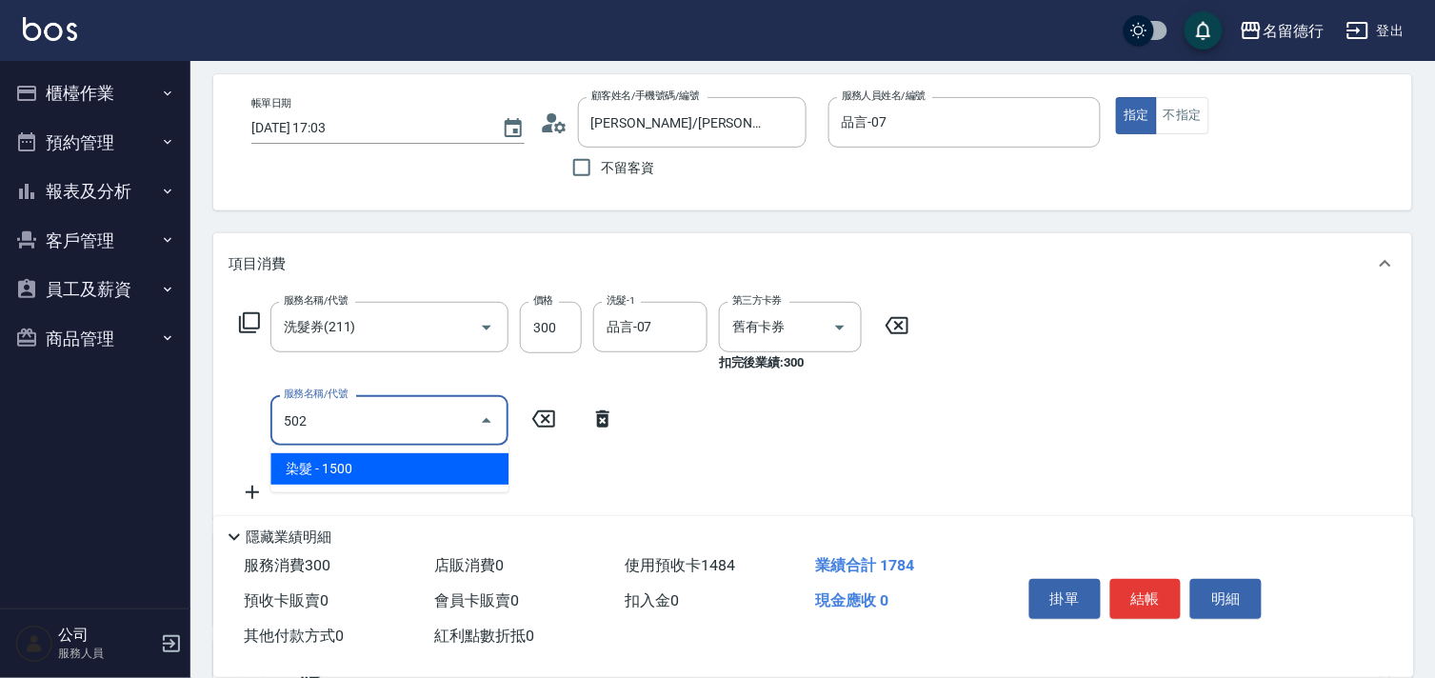
click at [378, 468] on span "染髮 - 1500" at bounding box center [390, 468] width 238 height 31
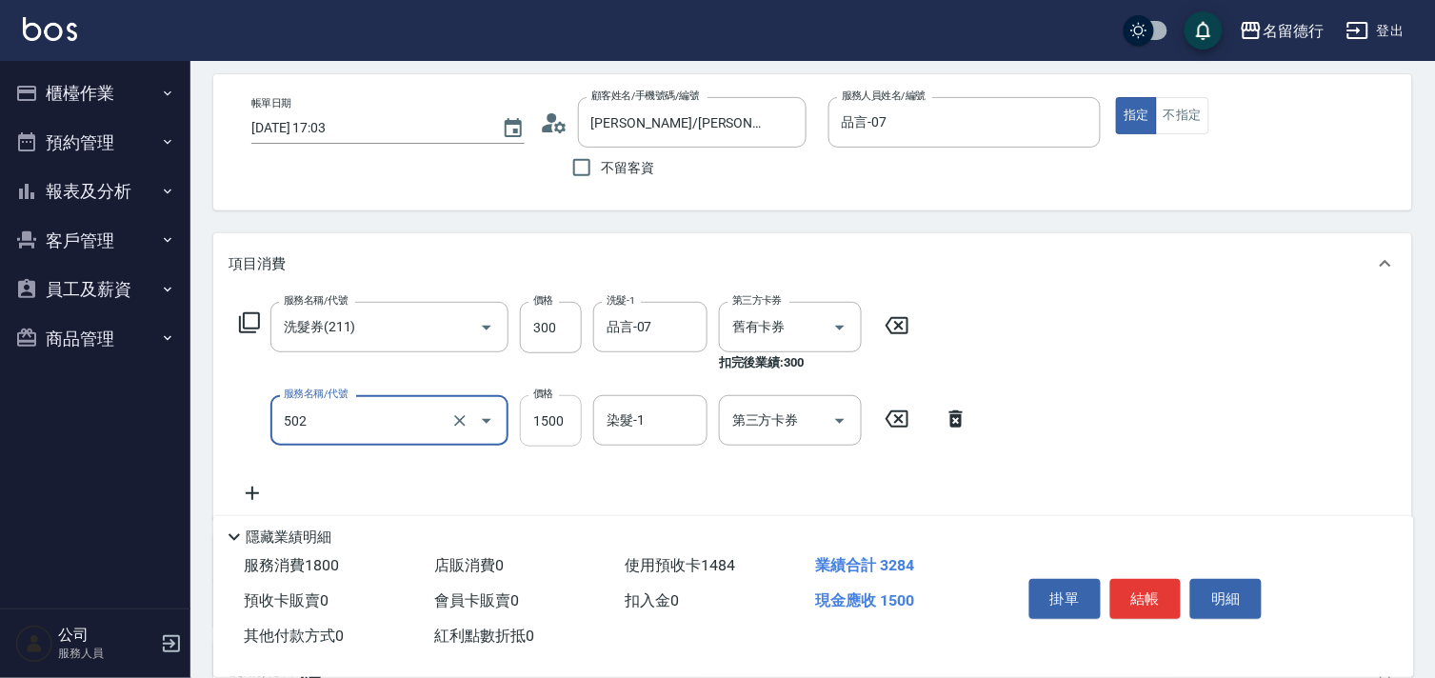
click at [531, 419] on input "1500" at bounding box center [551, 420] width 62 height 51
type input "染髮(502)"
type input "1400"
click at [652, 416] on input "染髮-1" at bounding box center [650, 420] width 97 height 33
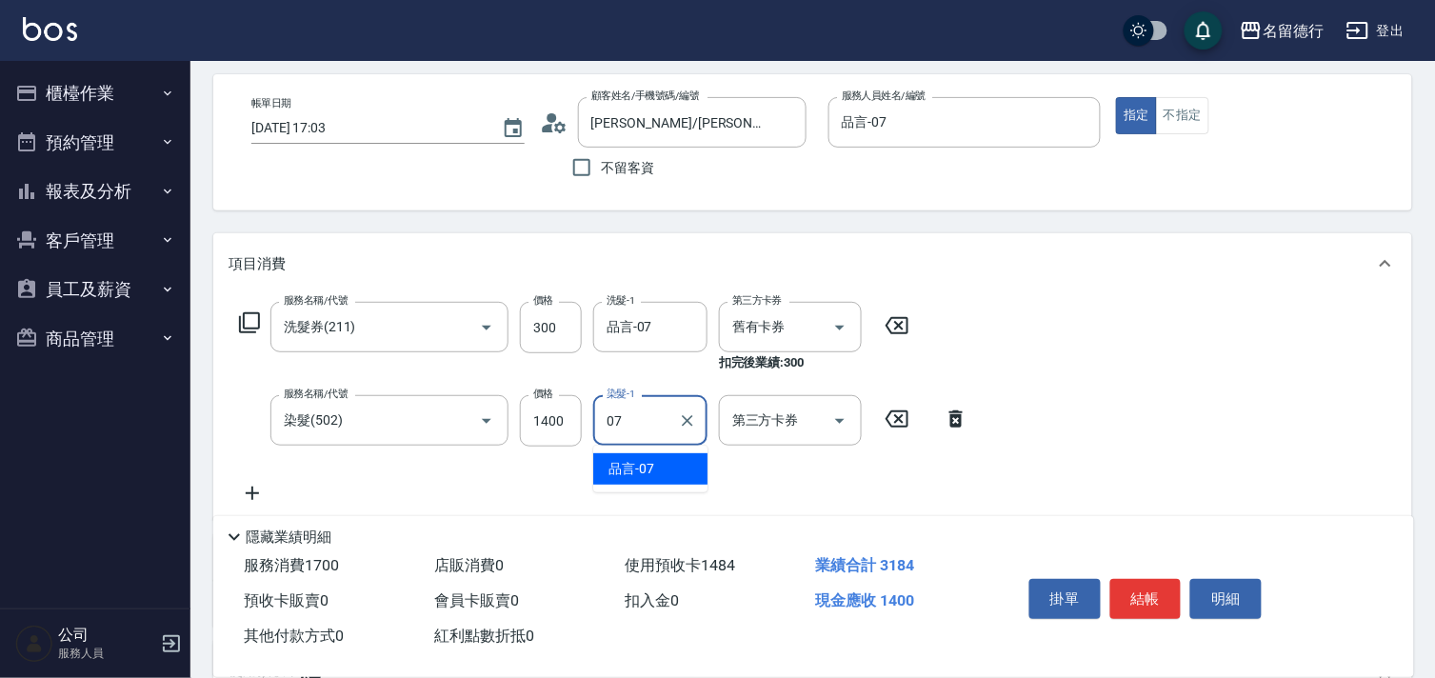
click at [652, 471] on span "品言 -07" at bounding box center [632, 469] width 46 height 20
type input "品言-07"
click at [1292, 446] on div "服務名稱/代號 洗髮券(211) 服務名稱/代號 價格 300 價格 洗髮-1 品言-07 洗髮-1 第三方卡券 舊有卡券 第三方卡券 扣完後業績: 300 …" at bounding box center [812, 407] width 1199 height 226
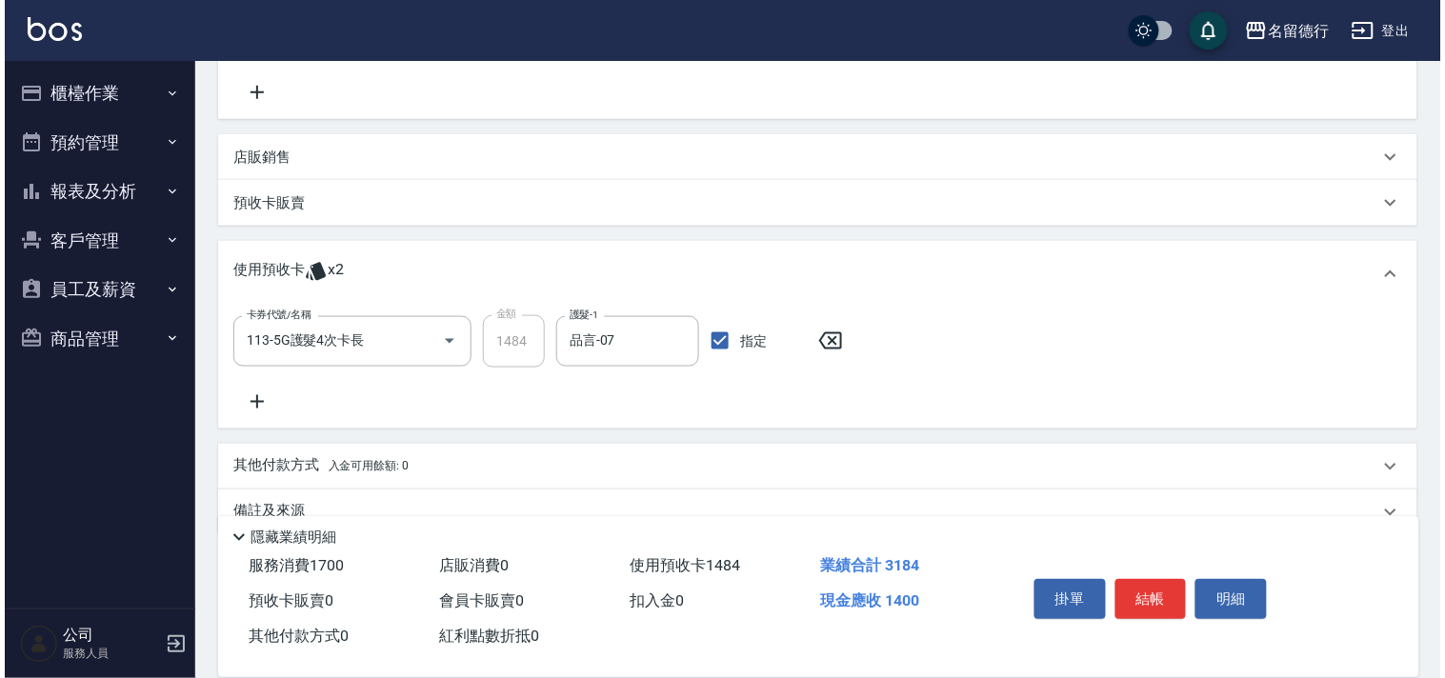
scroll to position [516, 0]
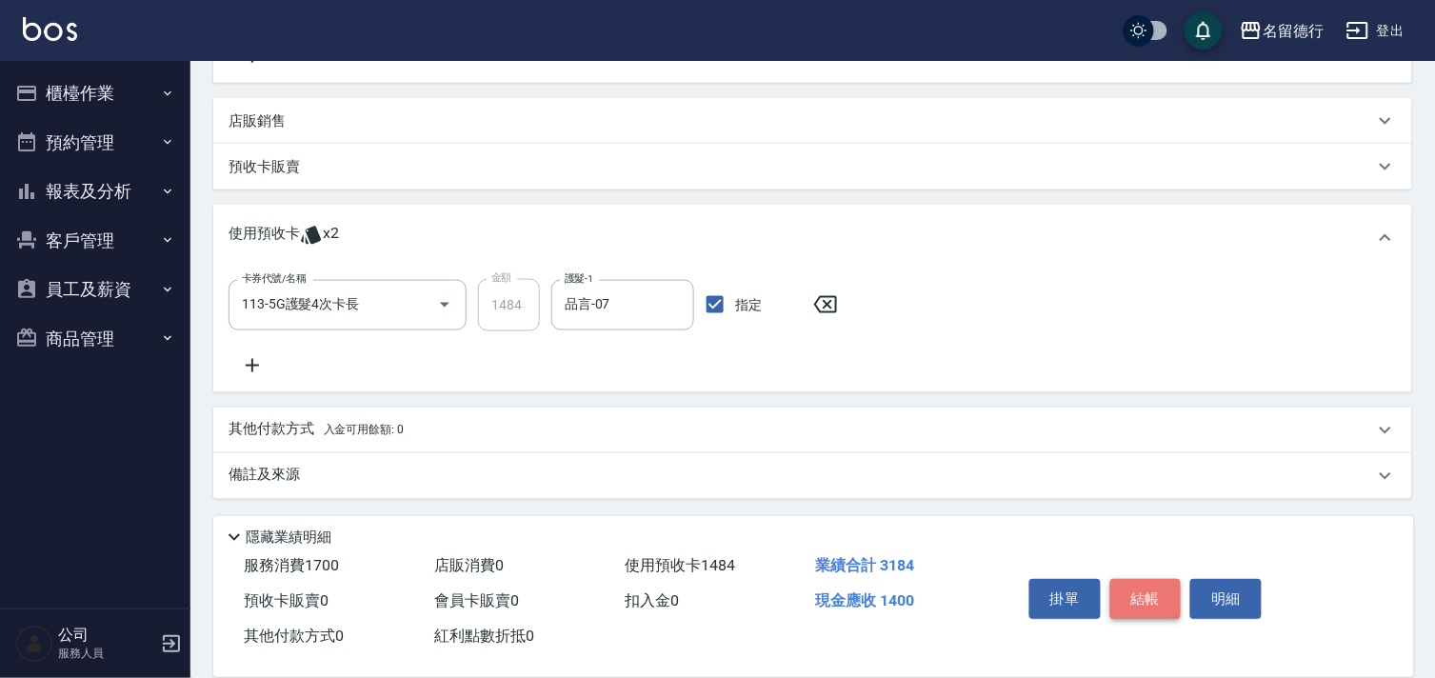
click at [1145, 584] on button "結帳" at bounding box center [1146, 599] width 71 height 40
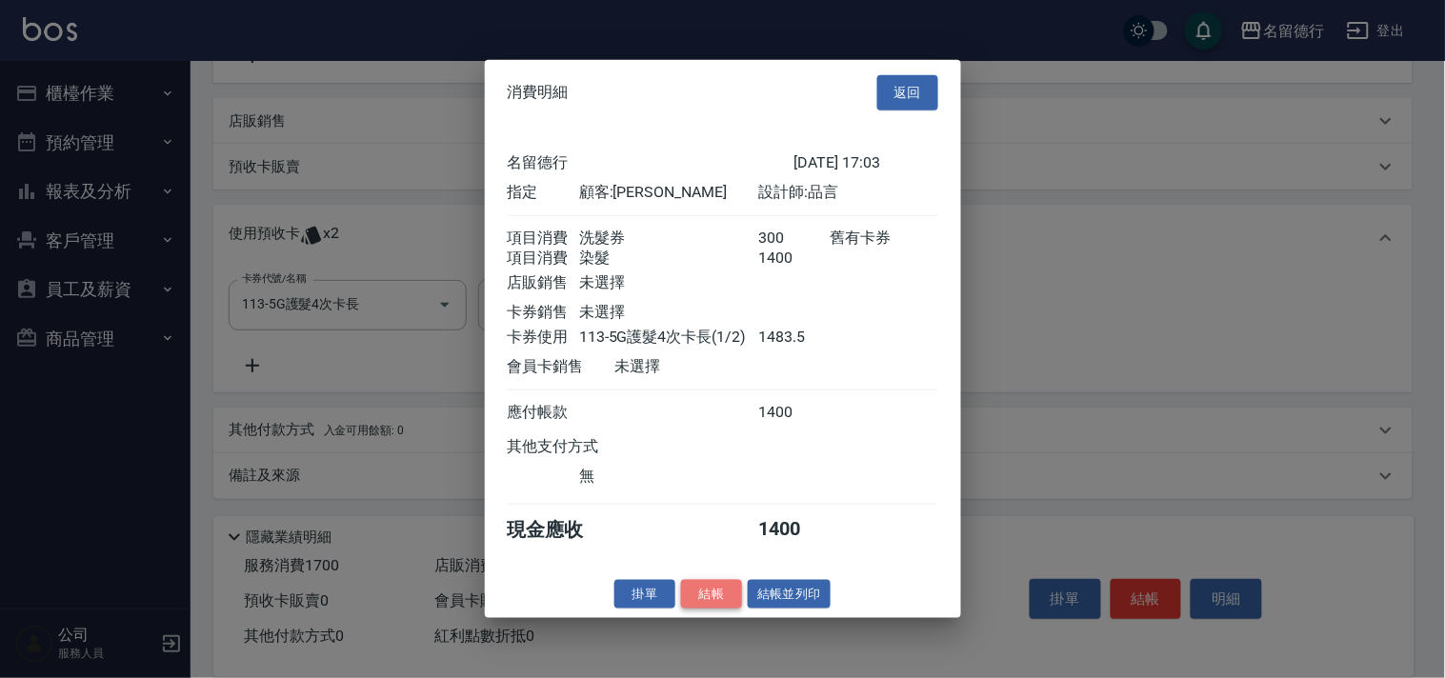
click at [707, 606] on button "結帳" at bounding box center [711, 594] width 61 height 30
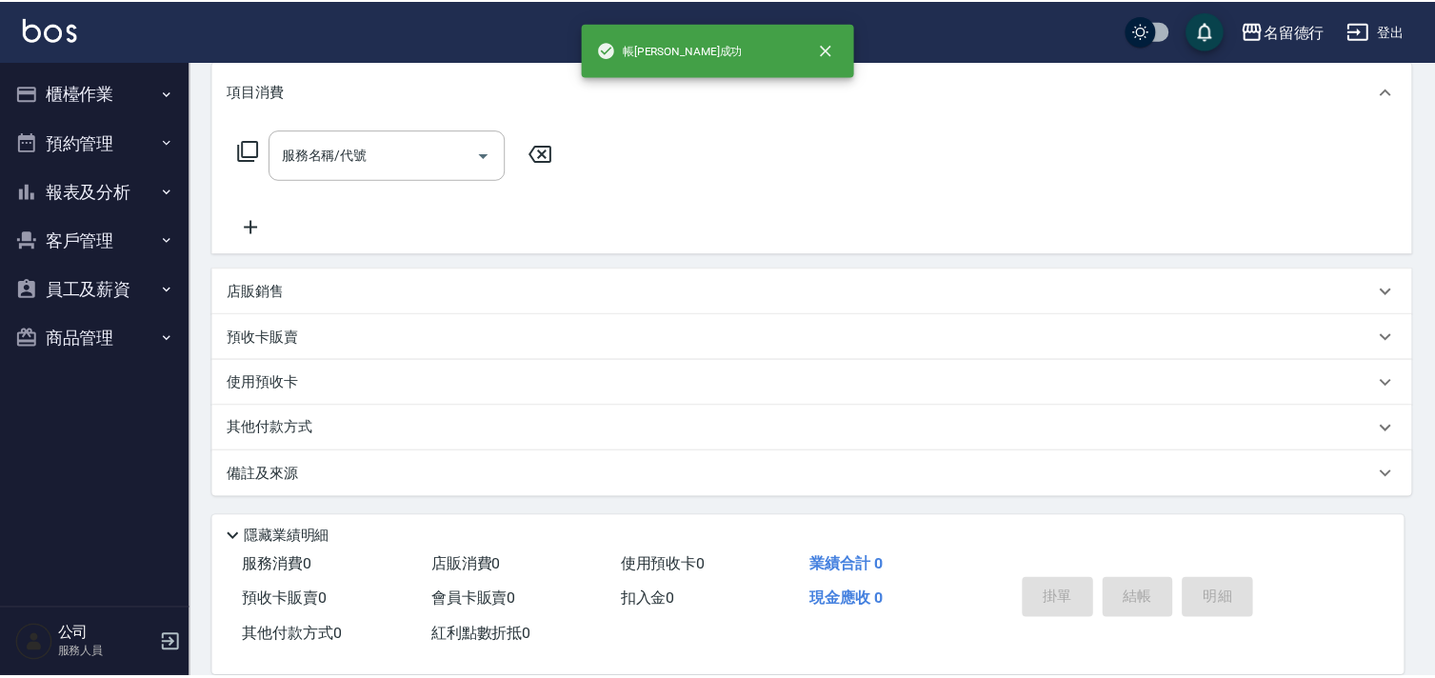
scroll to position [0, 0]
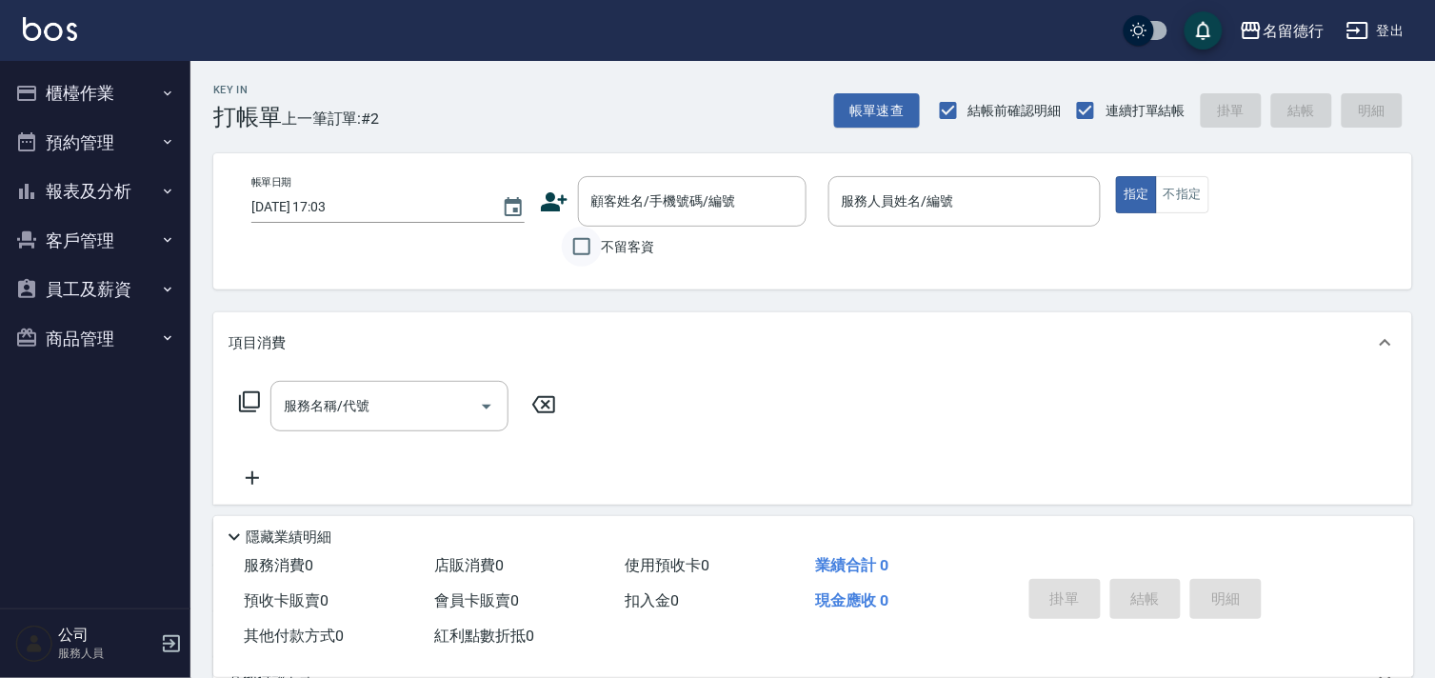
click at [573, 240] on input "不留客資" at bounding box center [582, 247] width 40 height 40
checkbox input "true"
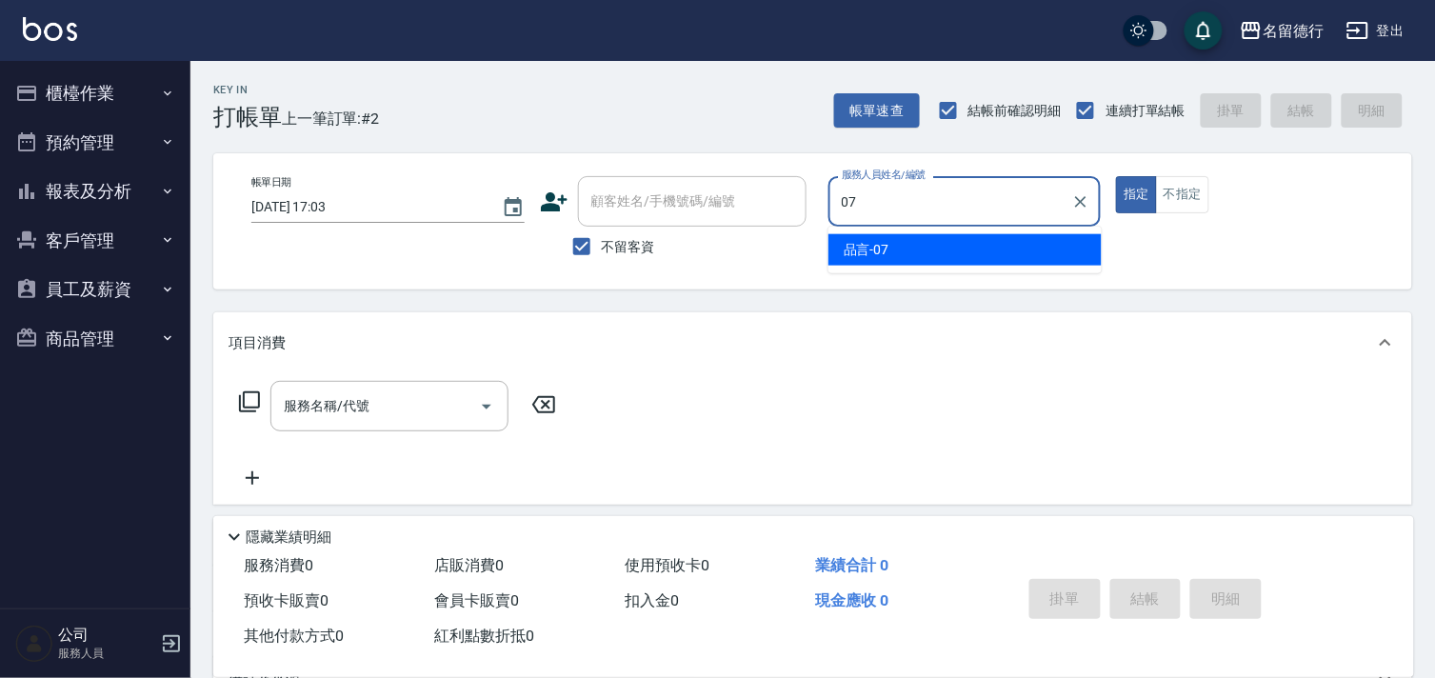
click at [877, 258] on span "品言 -07" at bounding box center [867, 250] width 46 height 20
type input "品言-07"
click at [347, 411] on div "服務名稱/代號 服務名稱/代號" at bounding box center [390, 406] width 238 height 50
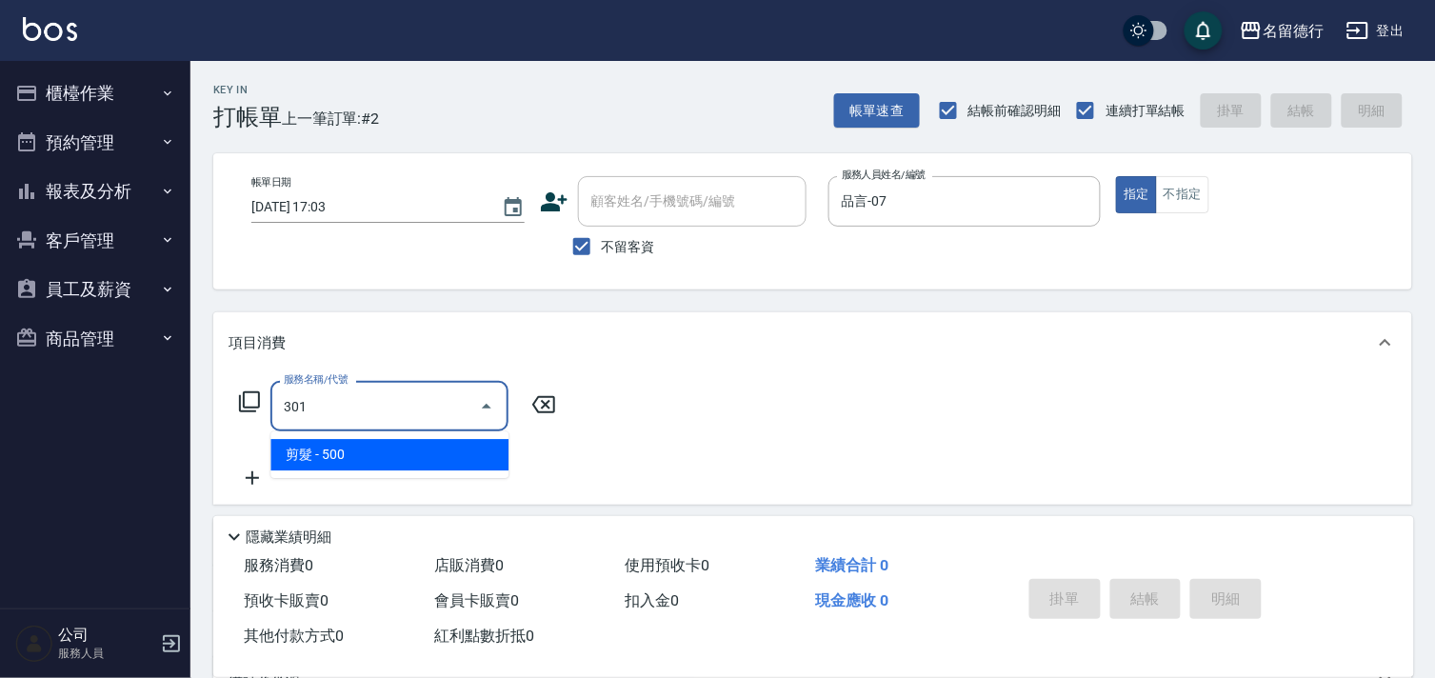
click at [430, 448] on span "剪髮 - 500" at bounding box center [390, 454] width 238 height 31
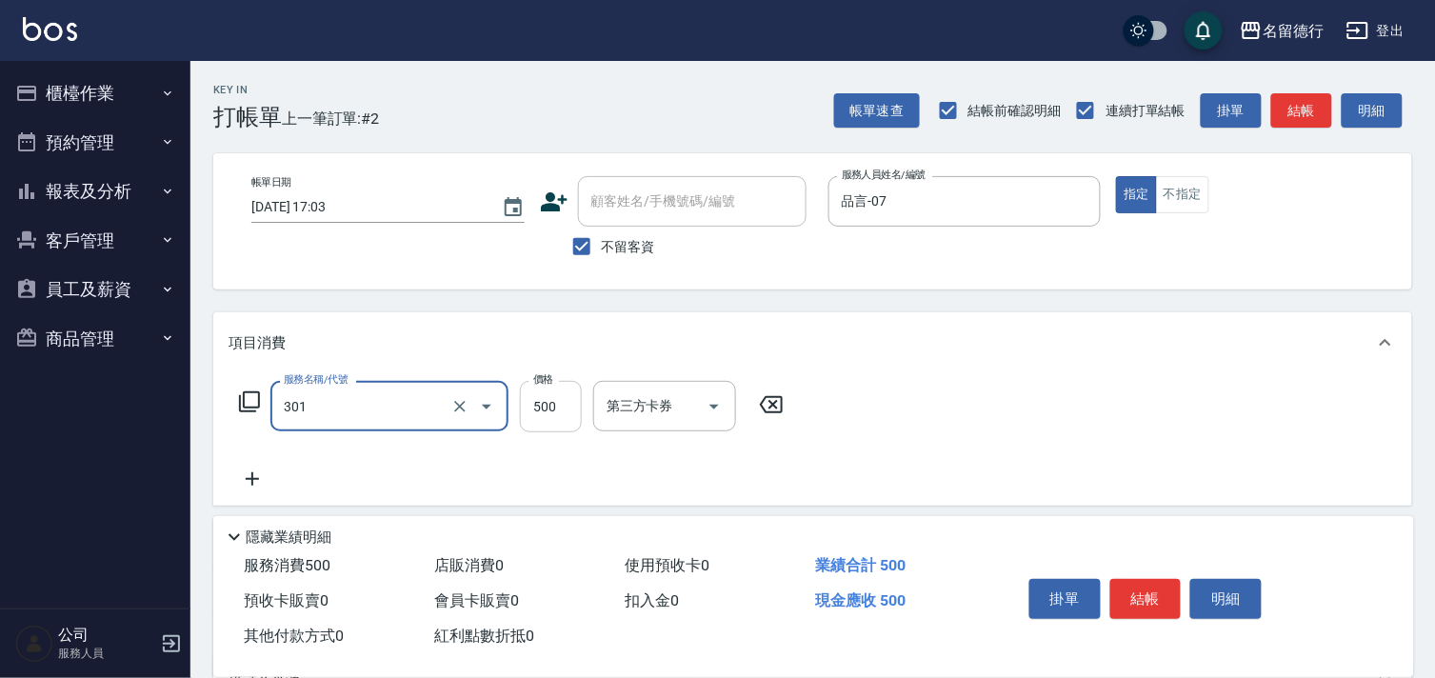
type input "剪髮(301)"
click at [569, 405] on input "500" at bounding box center [551, 406] width 62 height 51
type input "600"
click at [1121, 461] on div "服務名稱/代號 剪髮(301) 服務名稱/代號 價格 600 價格 第三方卡券 第三方卡券" at bounding box center [812, 439] width 1199 height 132
click at [1165, 579] on button "結帳" at bounding box center [1146, 599] width 71 height 40
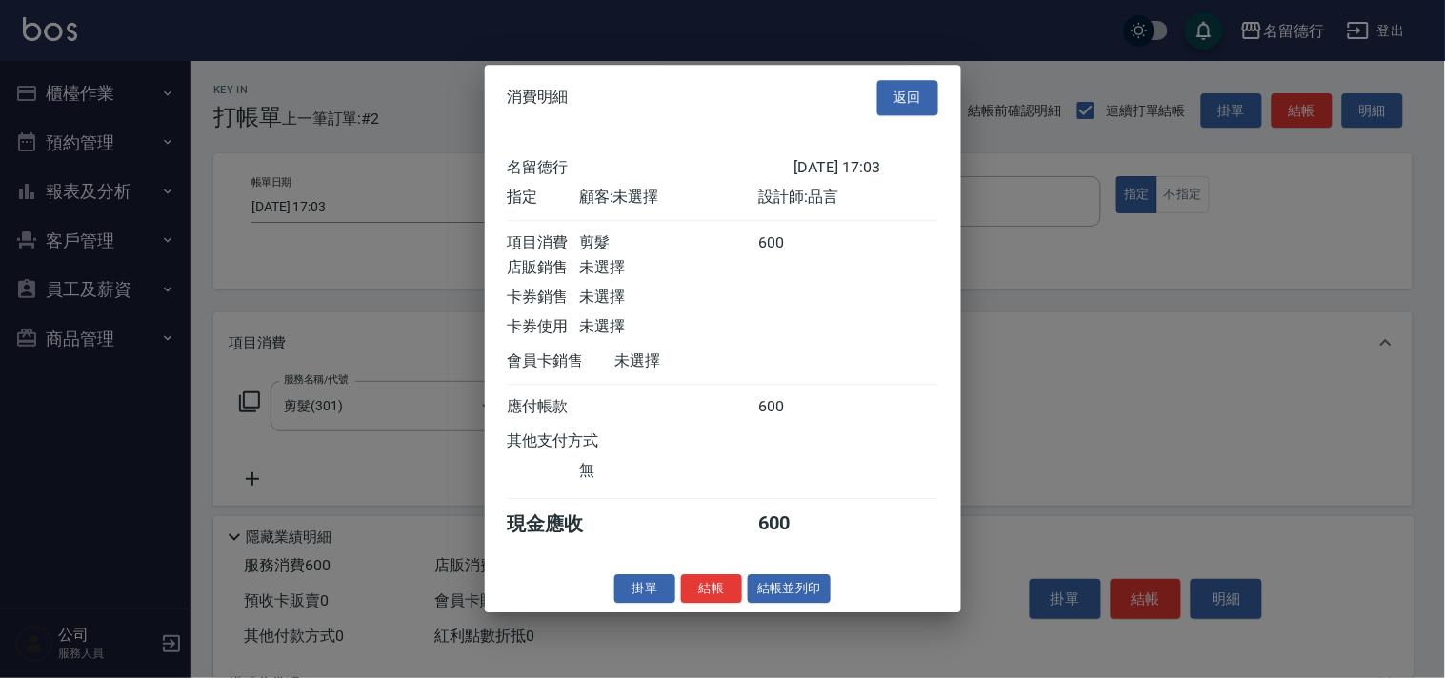
click at [708, 593] on button "結帳" at bounding box center [711, 589] width 61 height 30
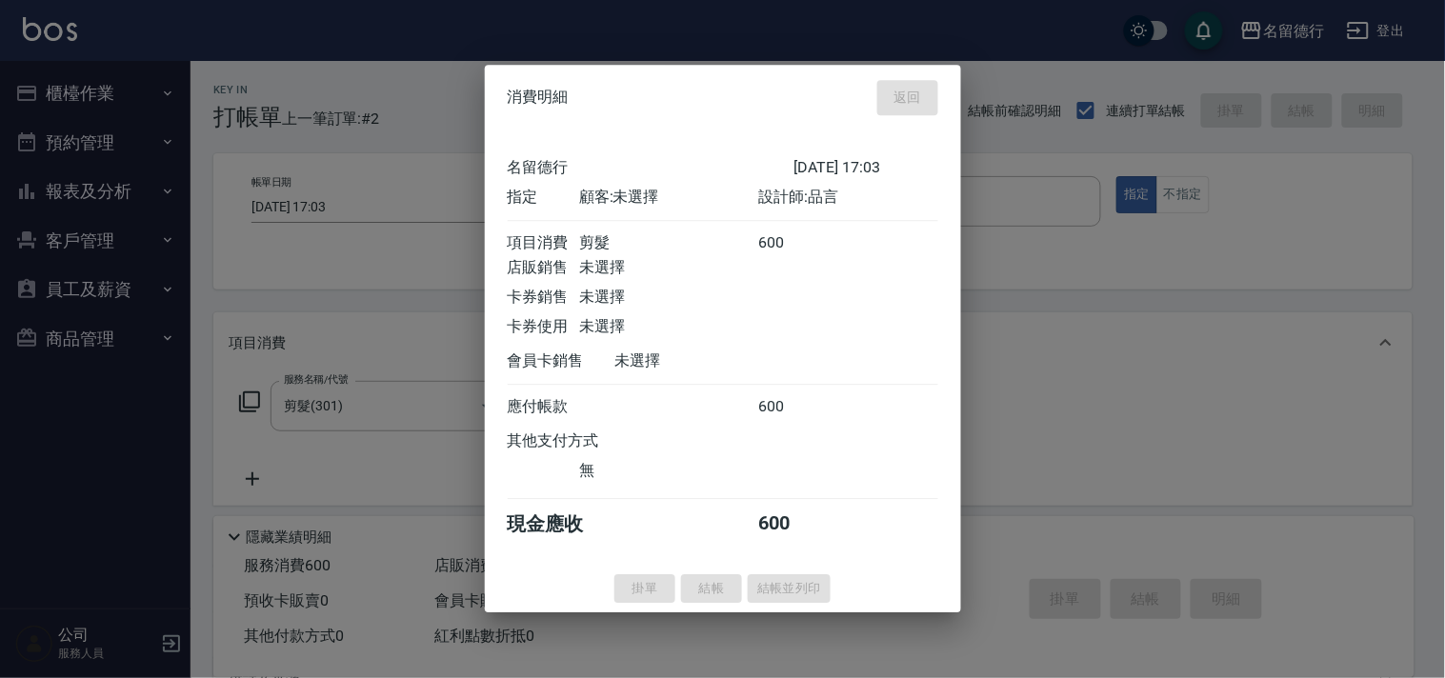
type input "[DATE] 17:04"
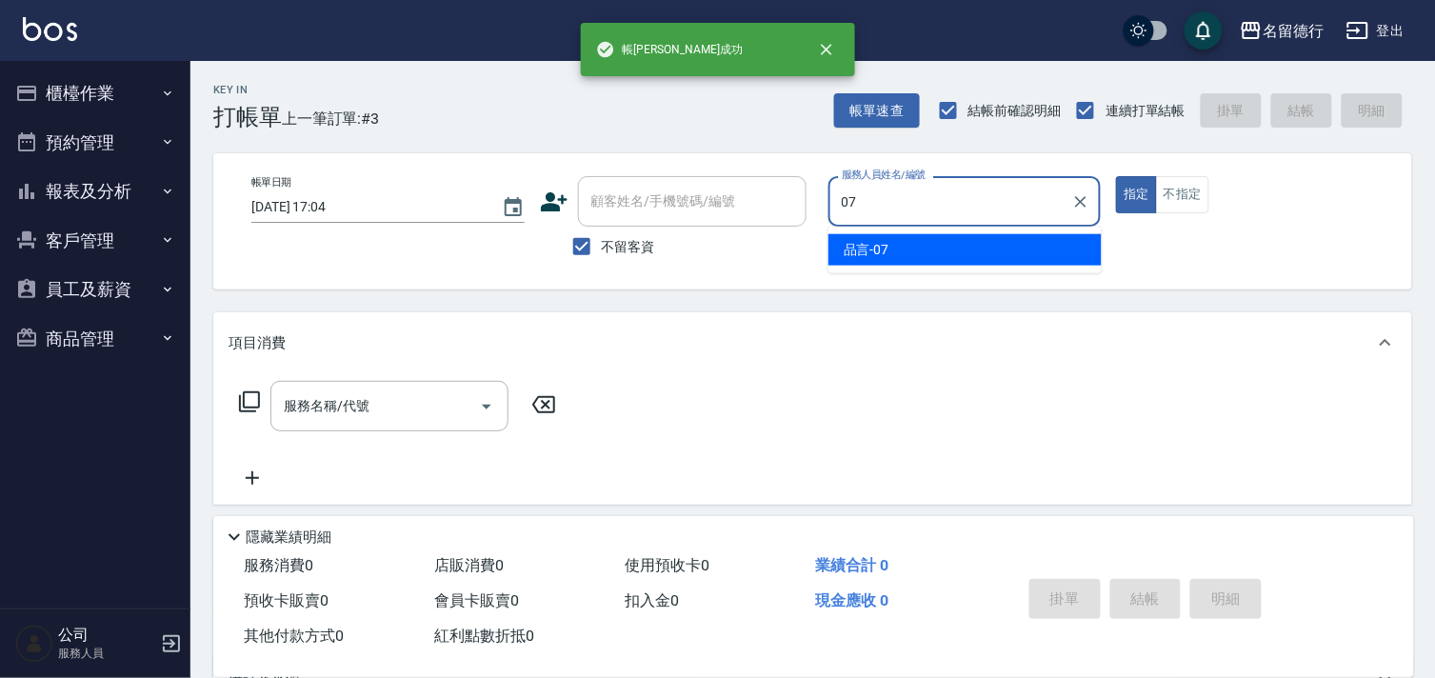
click at [908, 248] on div "品言 -07" at bounding box center [965, 249] width 273 height 31
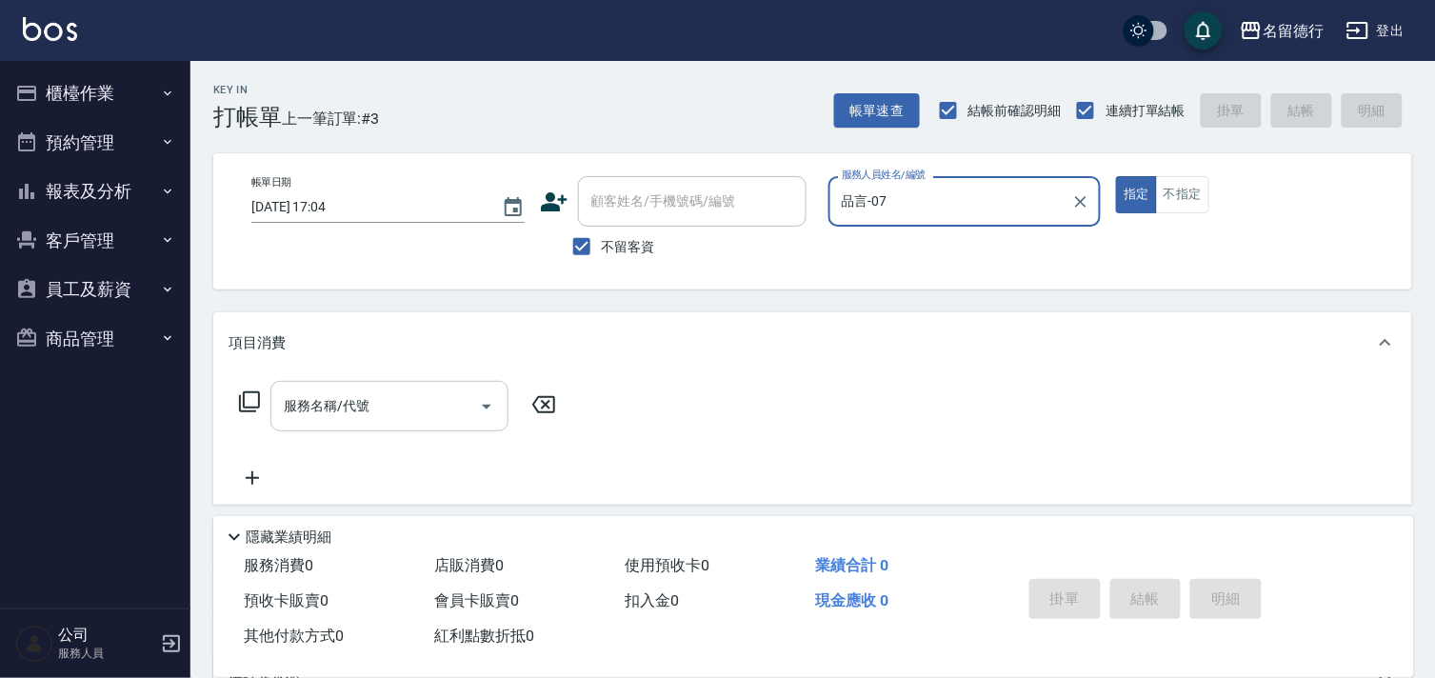
type input "品言-07"
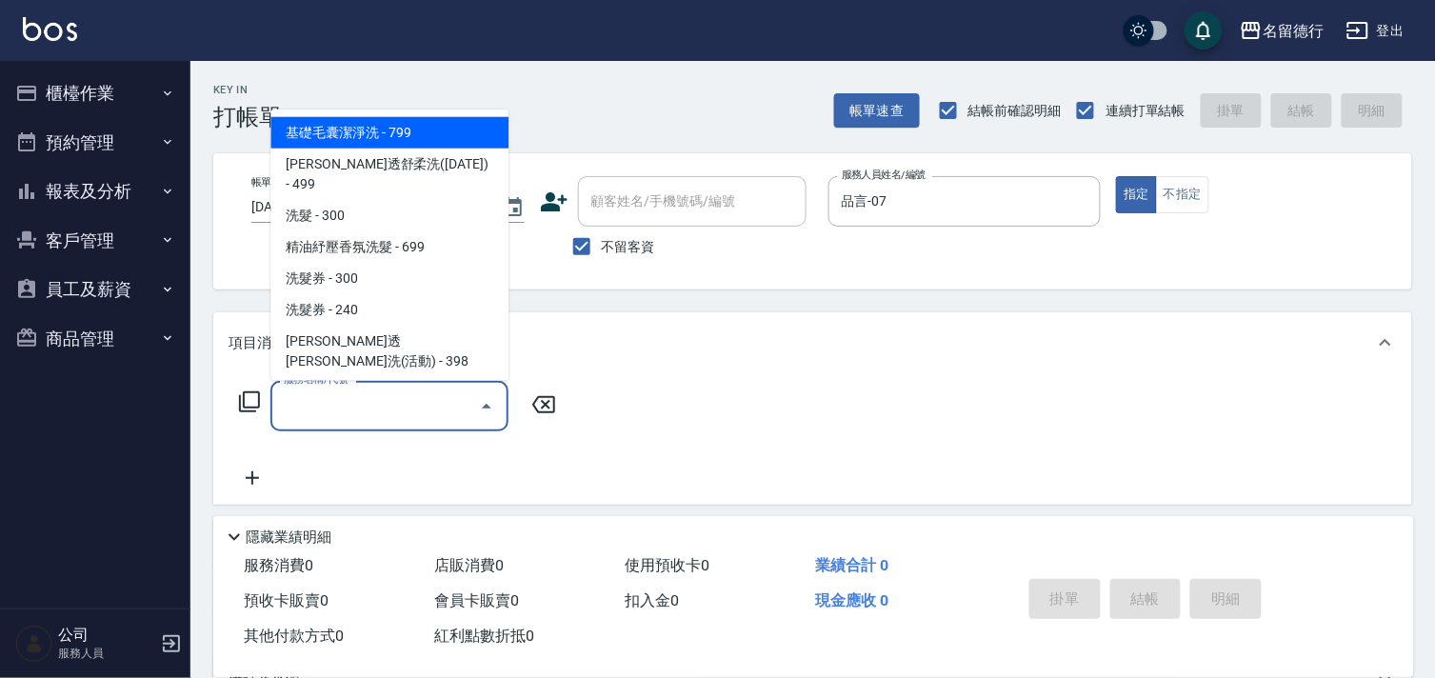
click at [346, 417] on input "服務名稱/代號" at bounding box center [375, 406] width 192 height 33
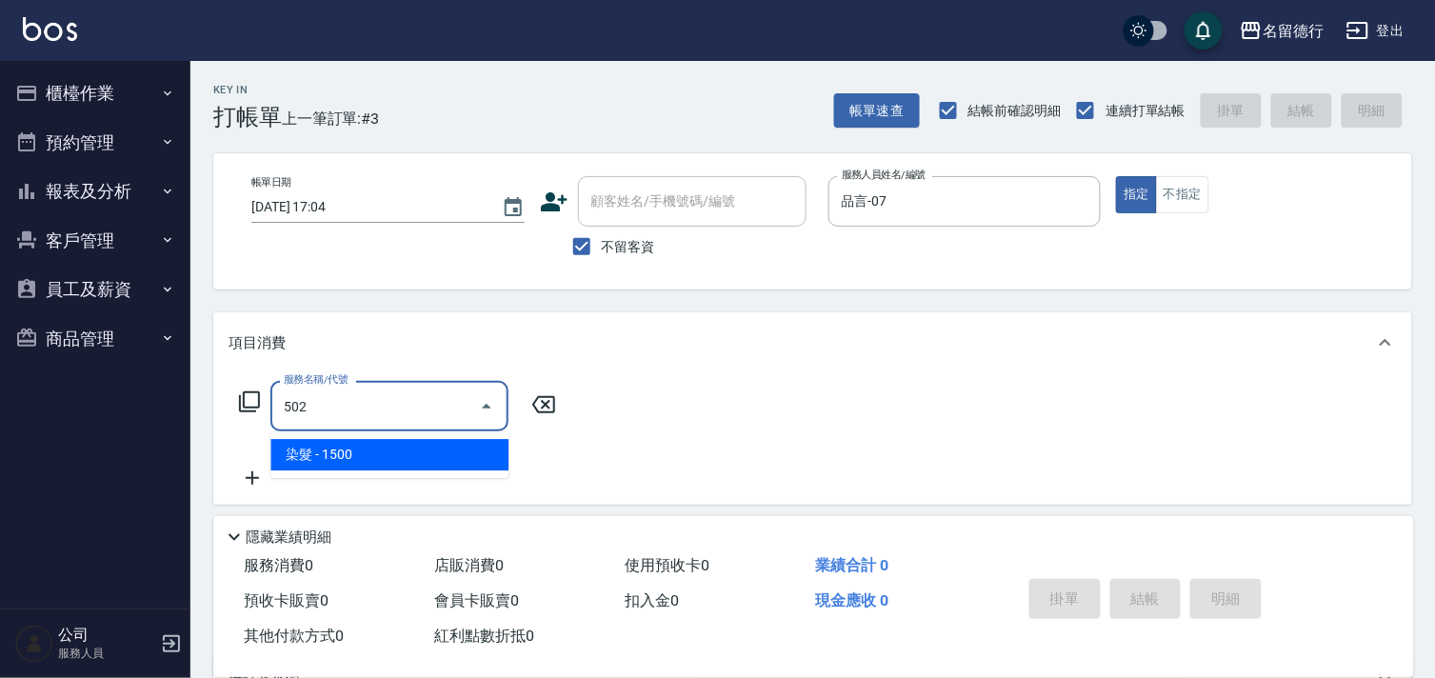
click at [363, 451] on span "染髮 - 1500" at bounding box center [390, 454] width 238 height 31
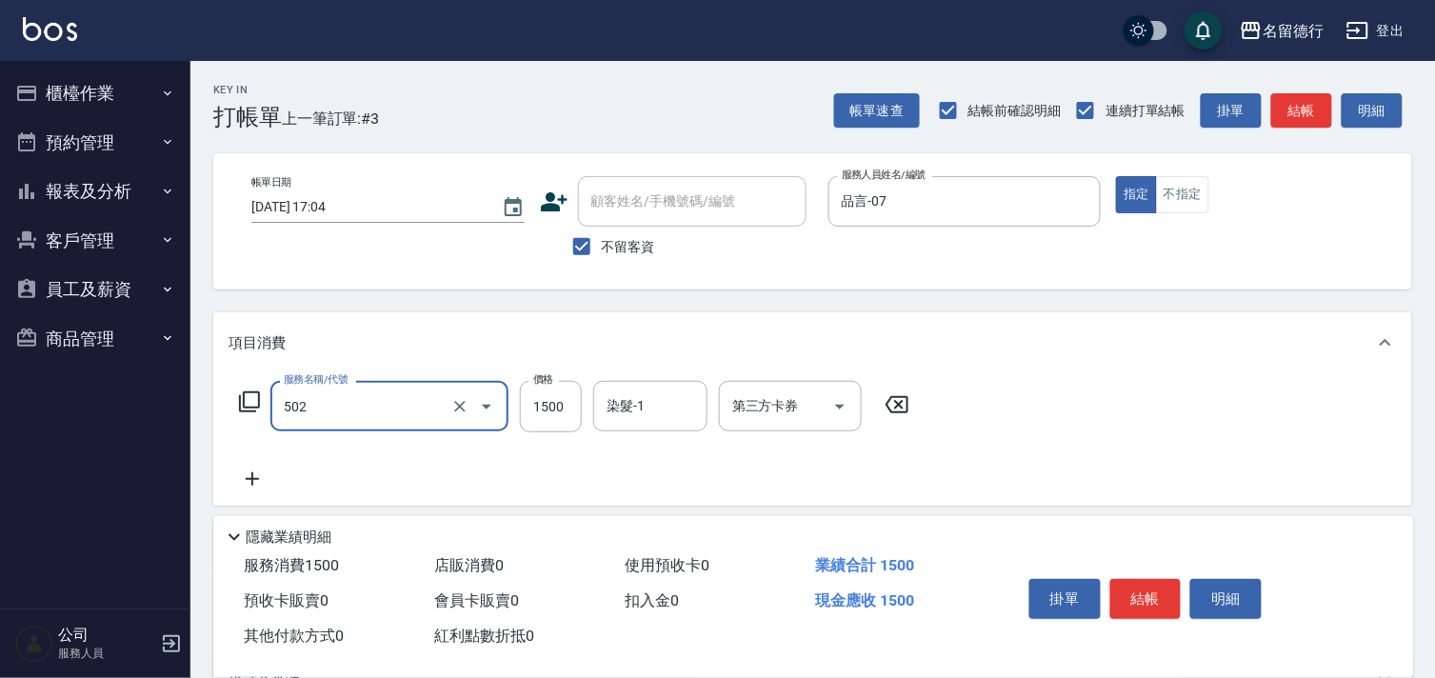
type input "染髮(502)"
click at [583, 413] on div "服務名稱/代號 染髮(502) 服務名稱/代號 價格 1500 價格 染髮-1 染髮-1 第三方卡券 第三方卡券" at bounding box center [575, 406] width 692 height 51
click at [537, 410] on input "1500" at bounding box center [551, 406] width 62 height 51
type input "2000"
click at [642, 406] on input "染髮-1" at bounding box center [650, 406] width 97 height 33
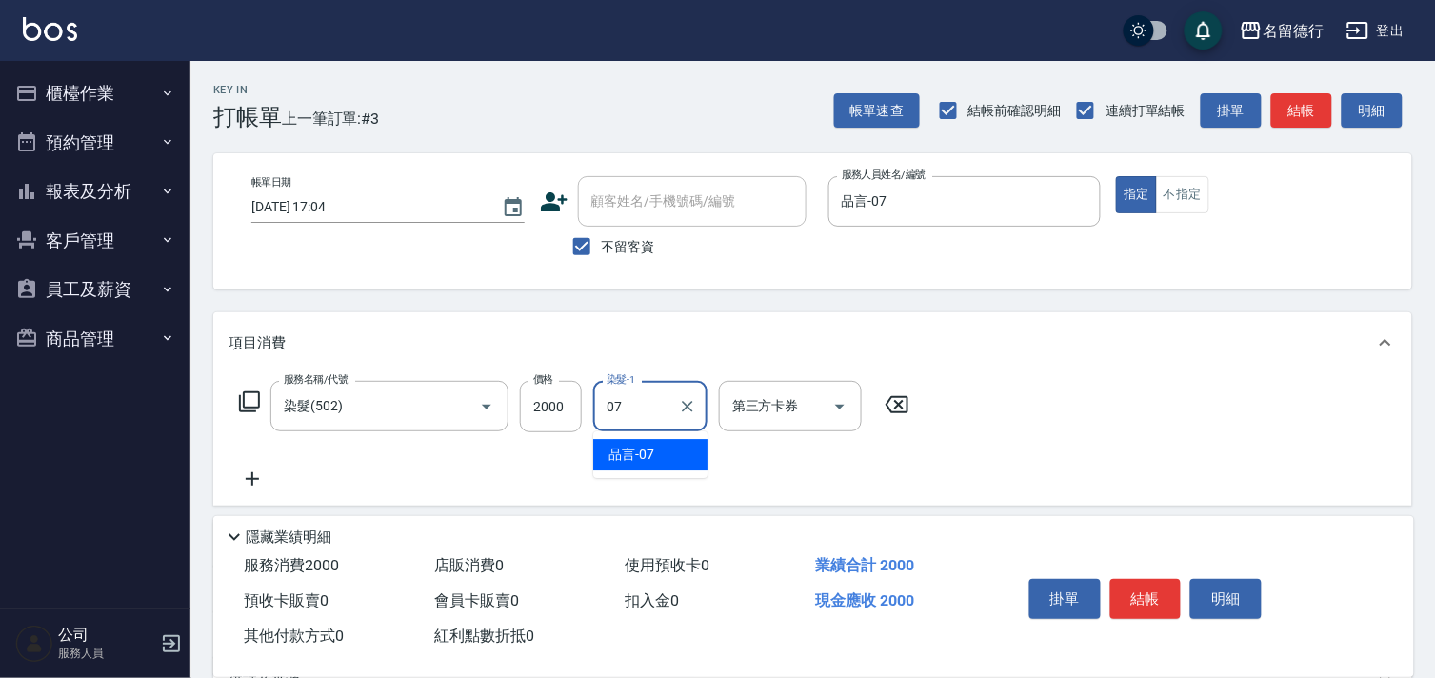
click at [641, 442] on div "品言 -07" at bounding box center [650, 454] width 114 height 31
type input "品言-07"
click at [970, 445] on div "服務名稱/代號 染髮(502) 服務名稱/代號 價格 2000 價格 染髮-1 品言-07 染髮-1 第三方卡券 第三方卡券" at bounding box center [812, 439] width 1199 height 132
click at [1148, 598] on button "結帳" at bounding box center [1146, 599] width 71 height 40
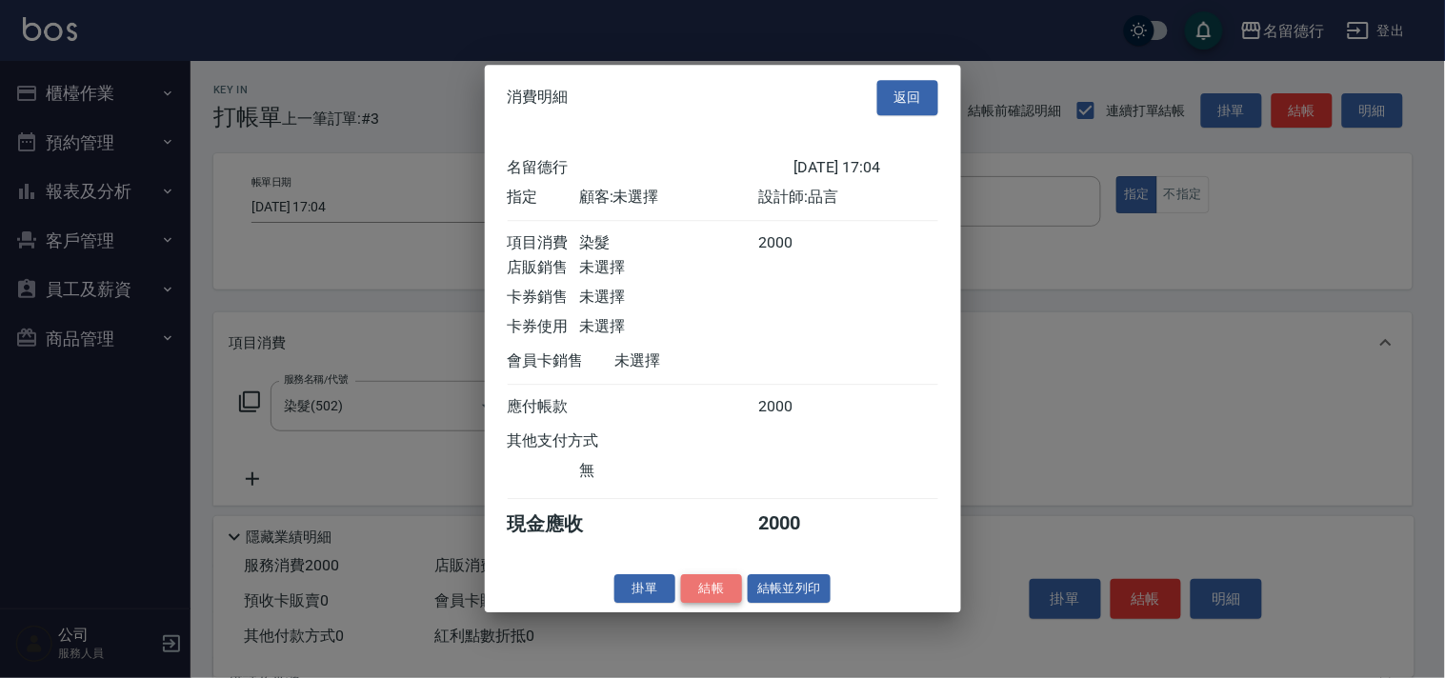
click at [681, 594] on button "結帳" at bounding box center [711, 589] width 61 height 30
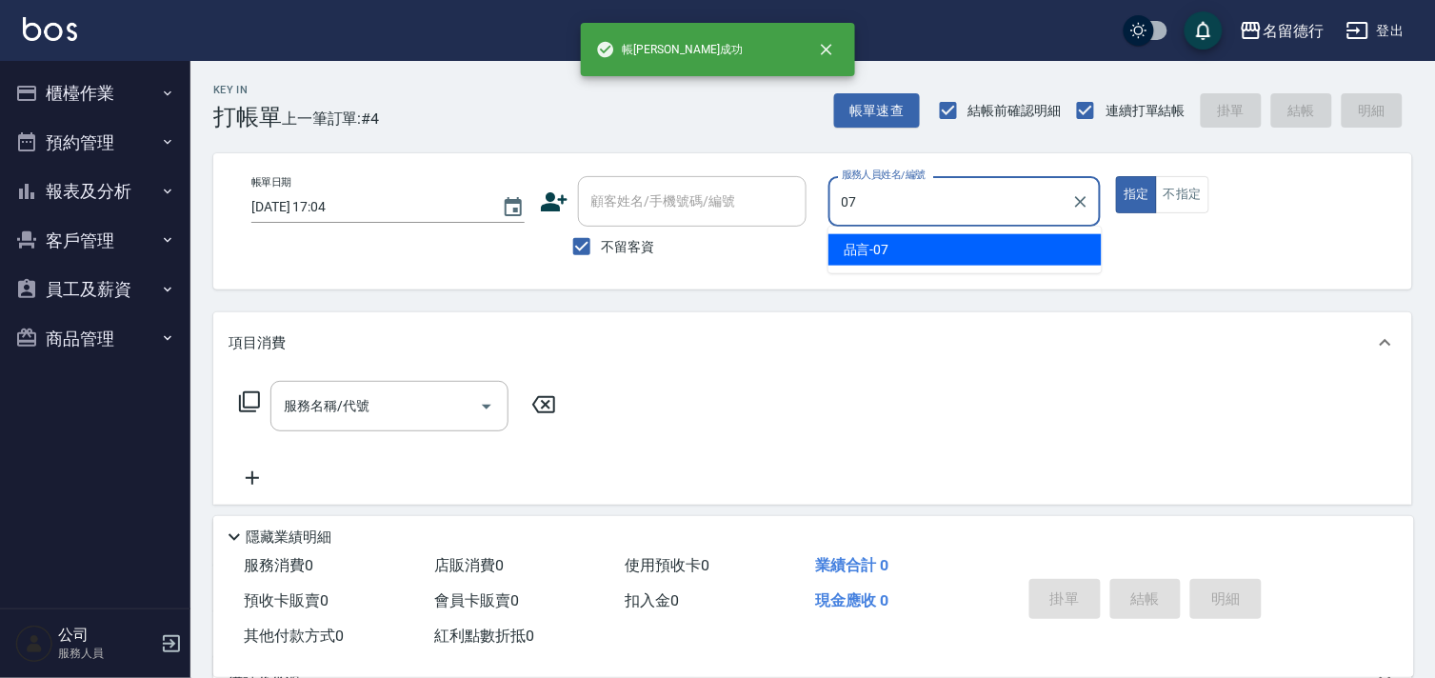
click at [903, 249] on div "品言 -07" at bounding box center [965, 249] width 273 height 31
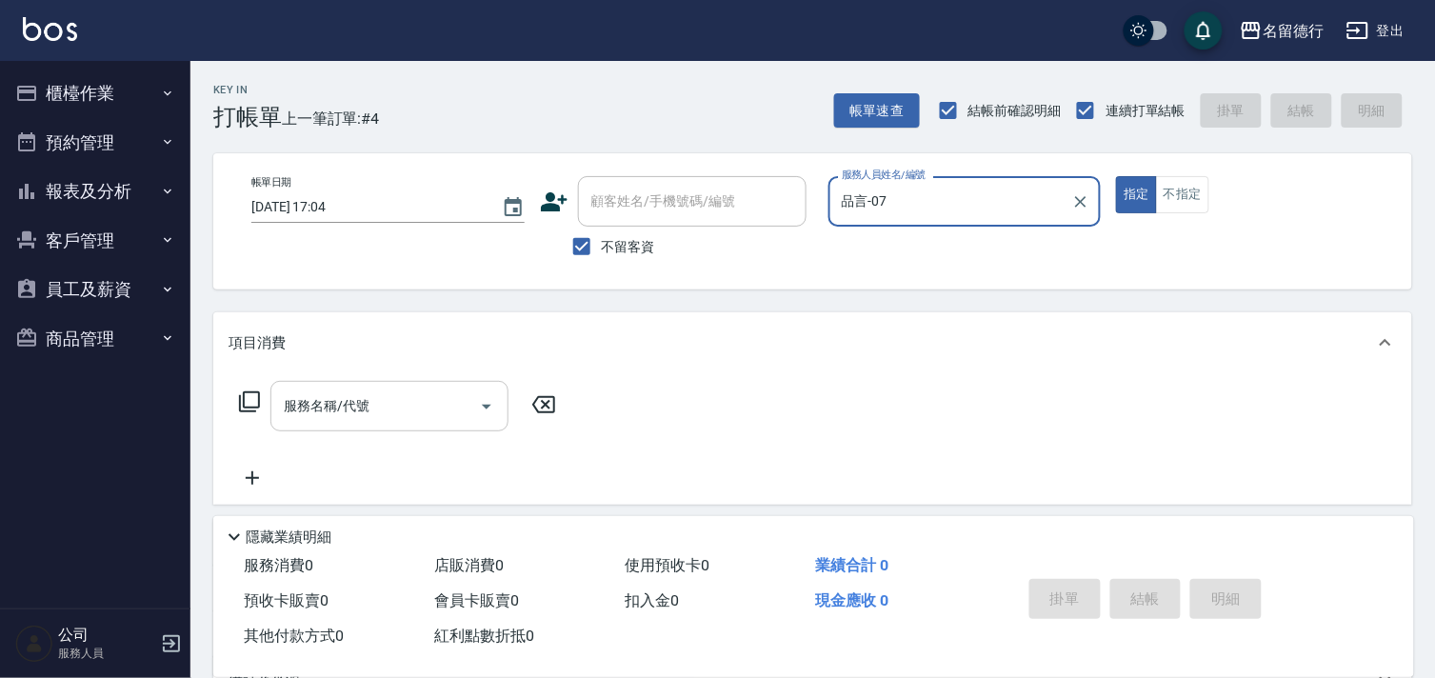
type input "品言-07"
click at [357, 396] on div "服務名稱/代號 服務名稱/代號" at bounding box center [390, 406] width 238 height 50
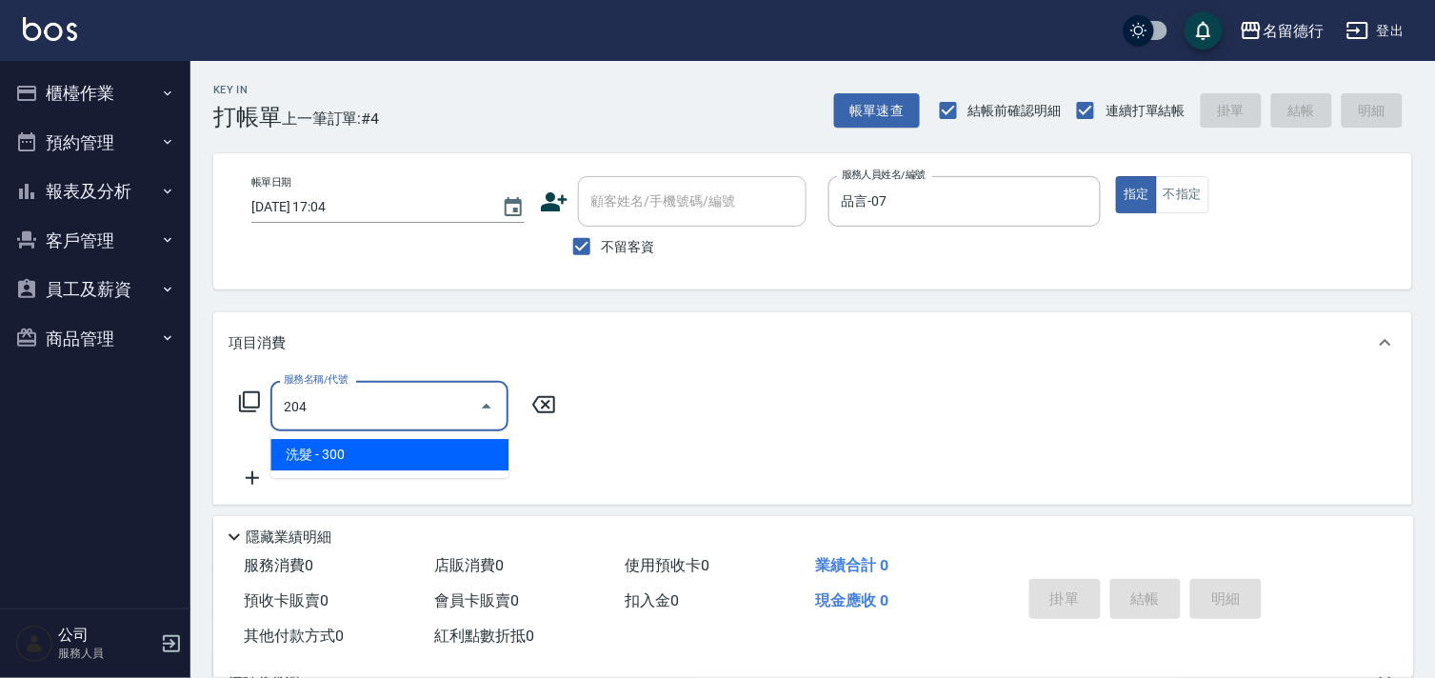
click at [367, 454] on span "洗髮 - 300" at bounding box center [390, 454] width 238 height 31
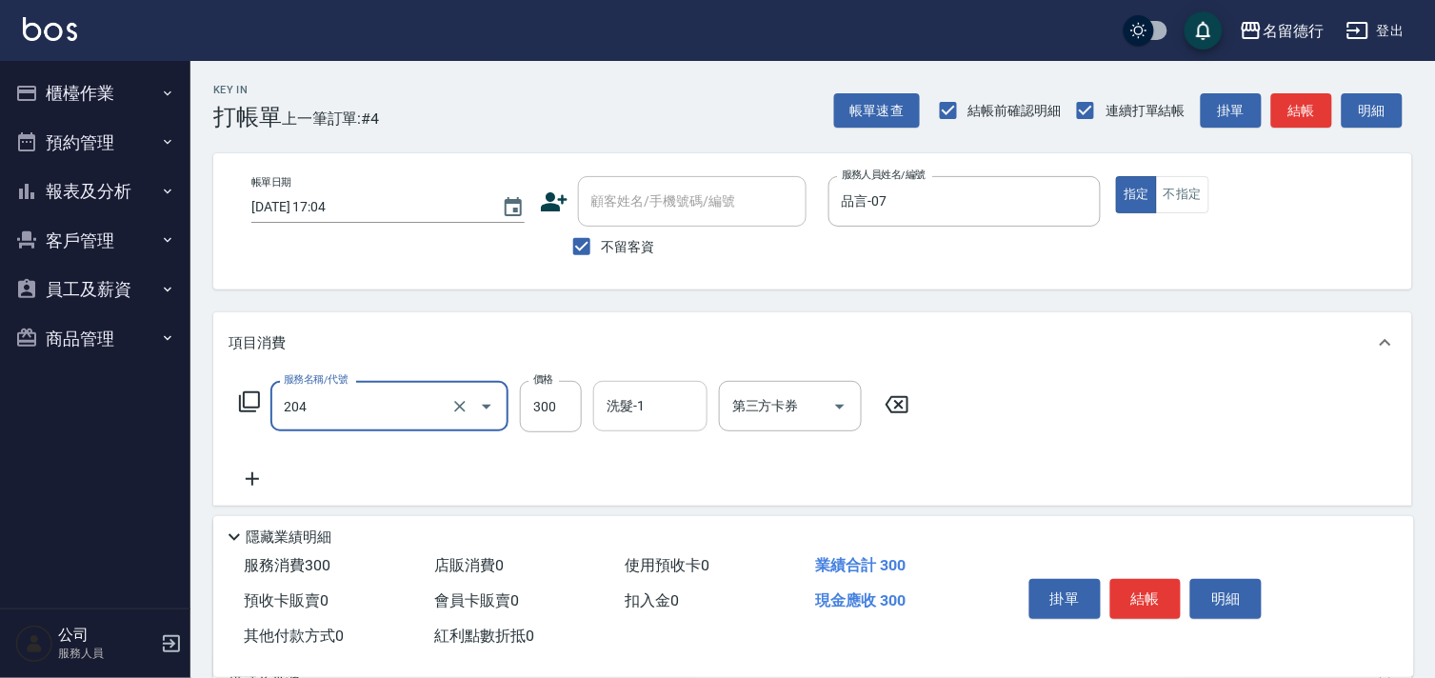
click at [672, 407] on input "洗髮-1" at bounding box center [650, 406] width 97 height 33
type input "洗髮(204)"
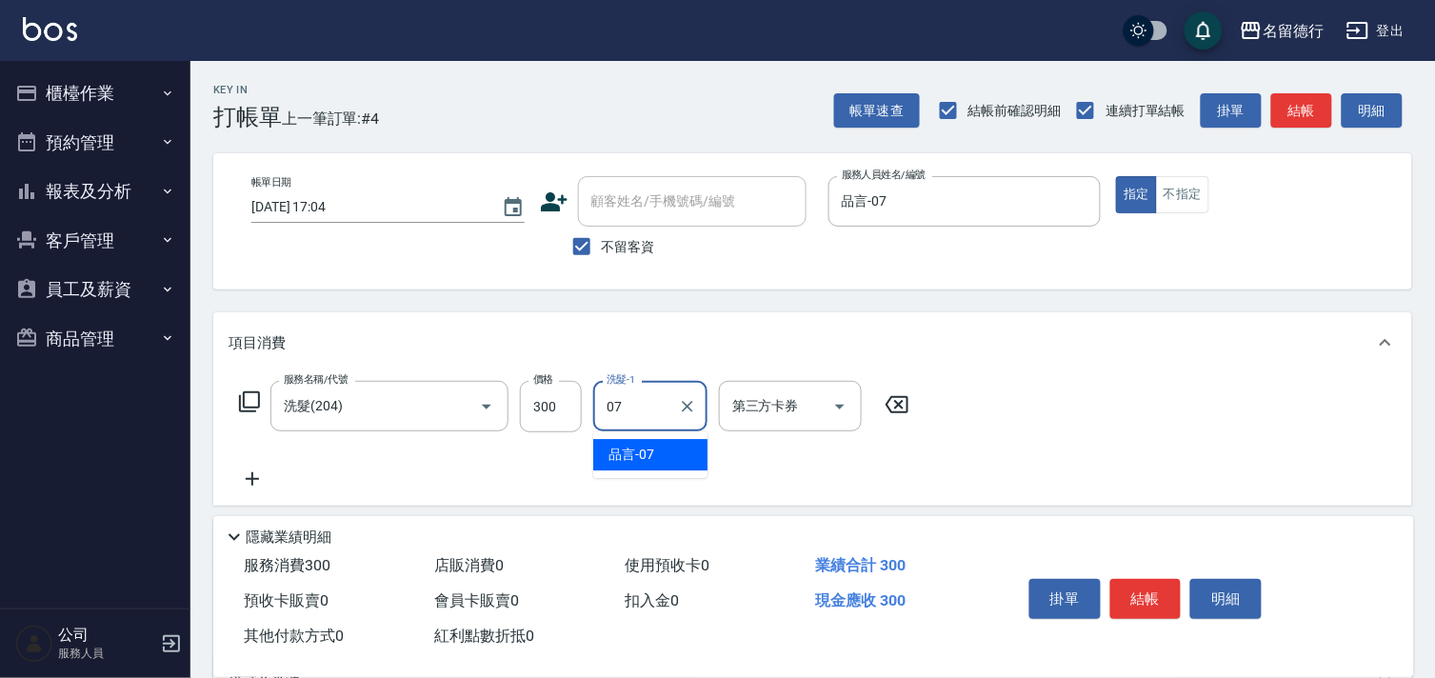
click at [672, 455] on div "品言 -07" at bounding box center [650, 454] width 114 height 31
type input "品言-07"
drag, startPoint x: 1031, startPoint y: 453, endPoint x: 1038, endPoint y: 464, distance: 13.0
click at [1032, 454] on div "服務名稱/代號 洗髮(204) 服務名稱/代號 價格 300 價格 洗髮-1 品言-07 洗髮-1 第三方卡券 第三方卡券" at bounding box center [812, 439] width 1199 height 132
click at [1141, 593] on button "結帳" at bounding box center [1146, 599] width 71 height 40
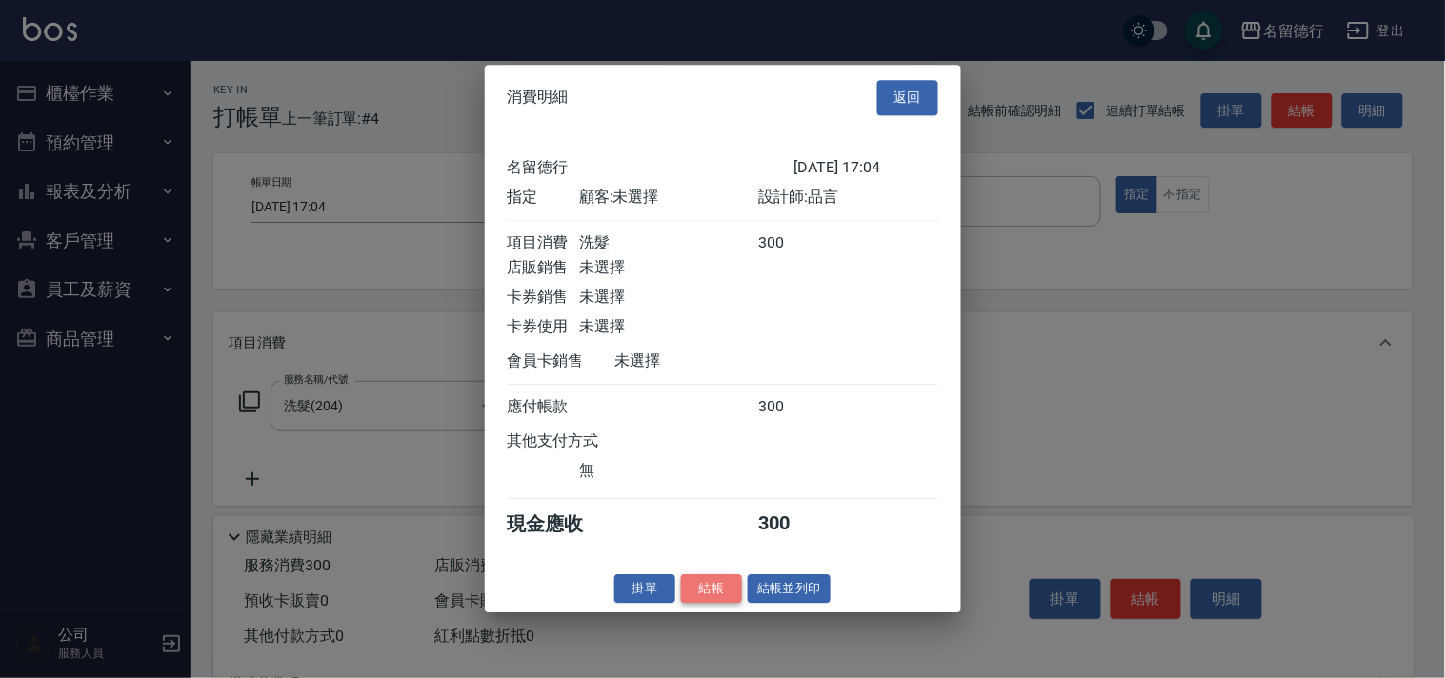
click at [735, 593] on button "結帳" at bounding box center [711, 589] width 61 height 30
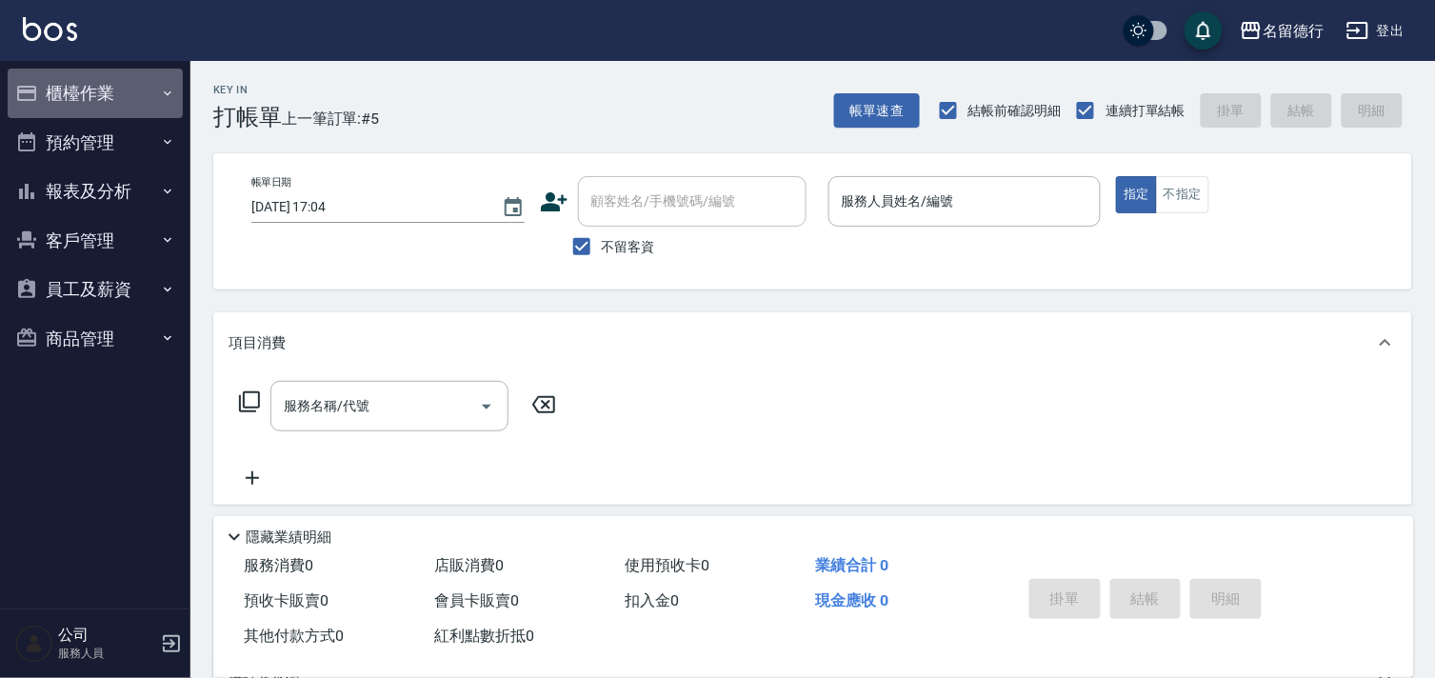
click at [77, 82] on button "櫃檯作業" at bounding box center [95, 94] width 175 height 50
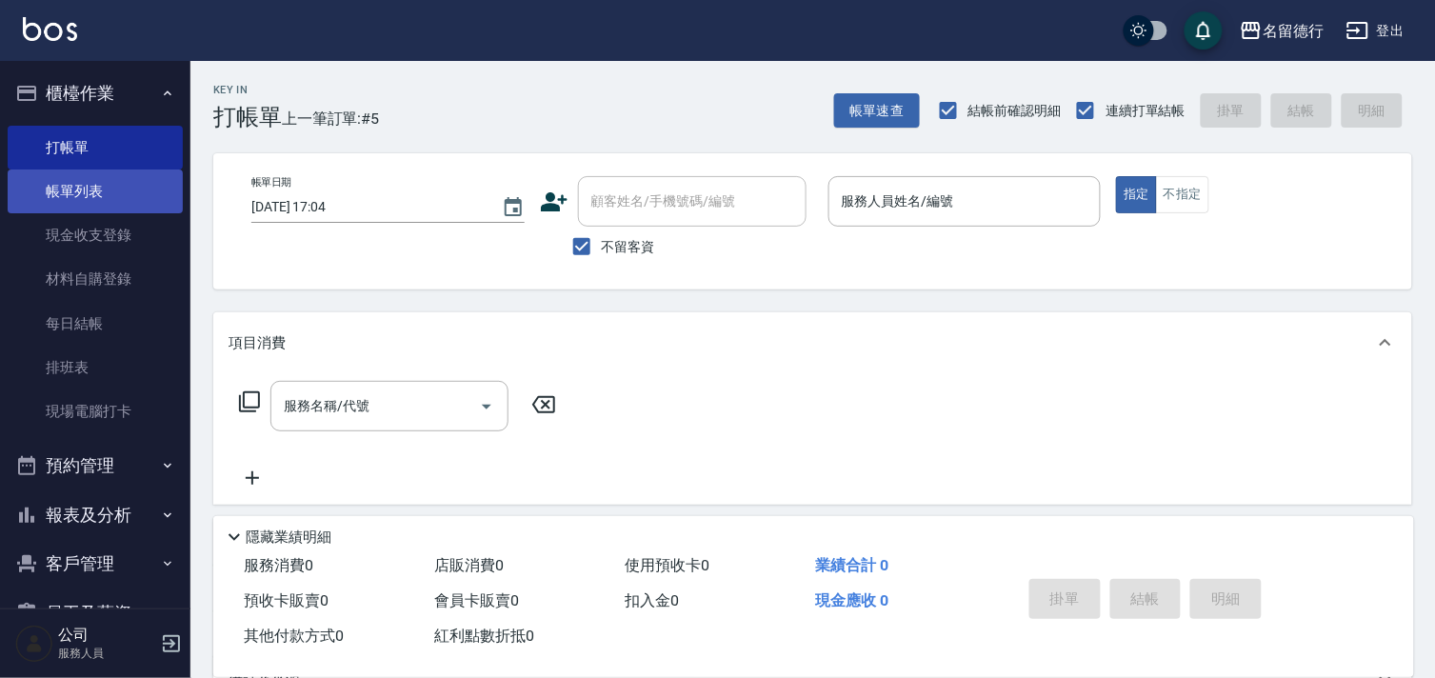
click at [63, 188] on link "帳單列表" at bounding box center [95, 192] width 175 height 44
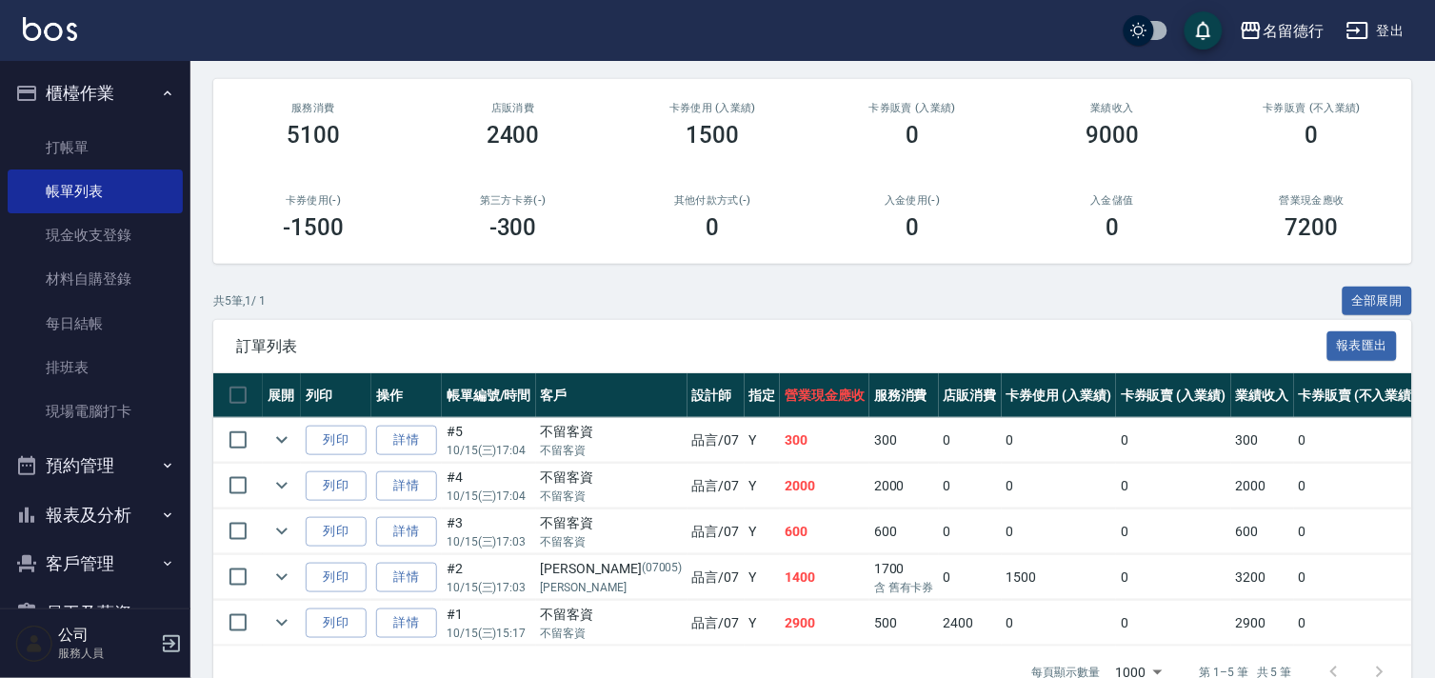
scroll to position [274, 0]
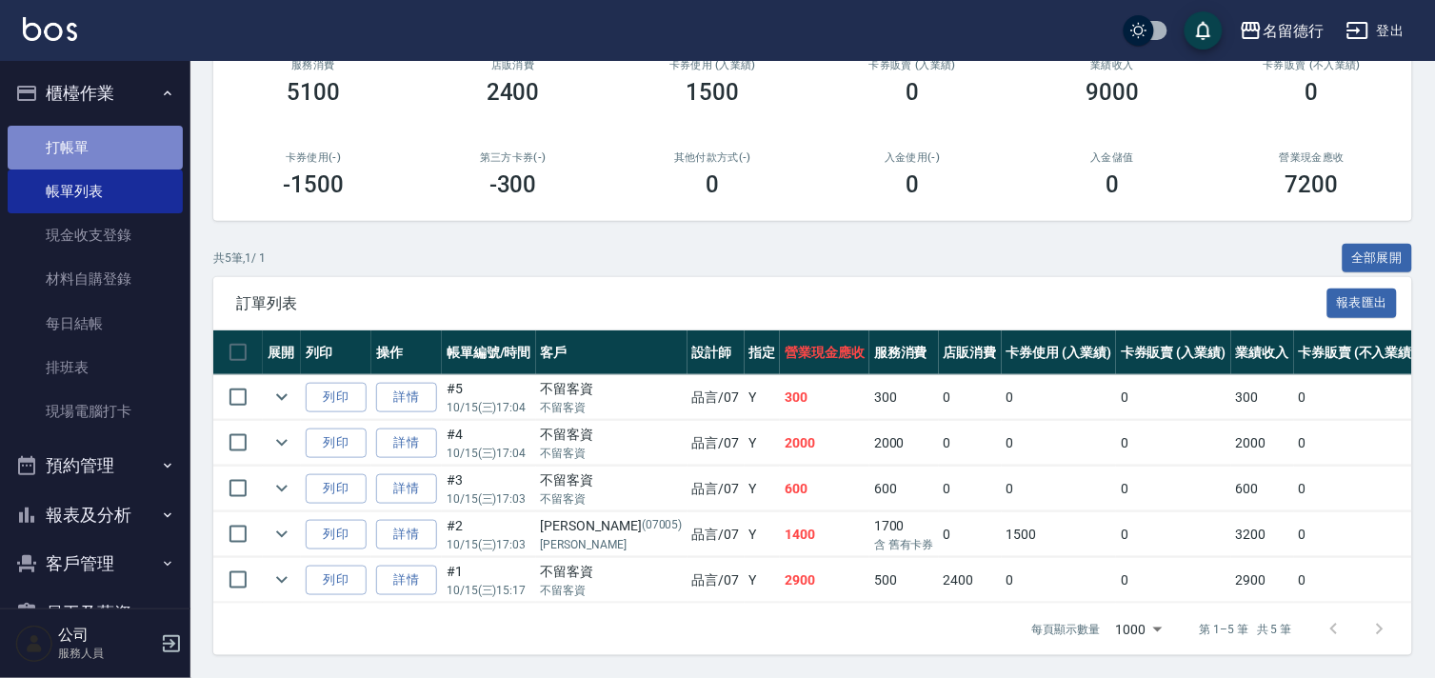
click at [106, 144] on link "打帳單" at bounding box center [95, 148] width 175 height 44
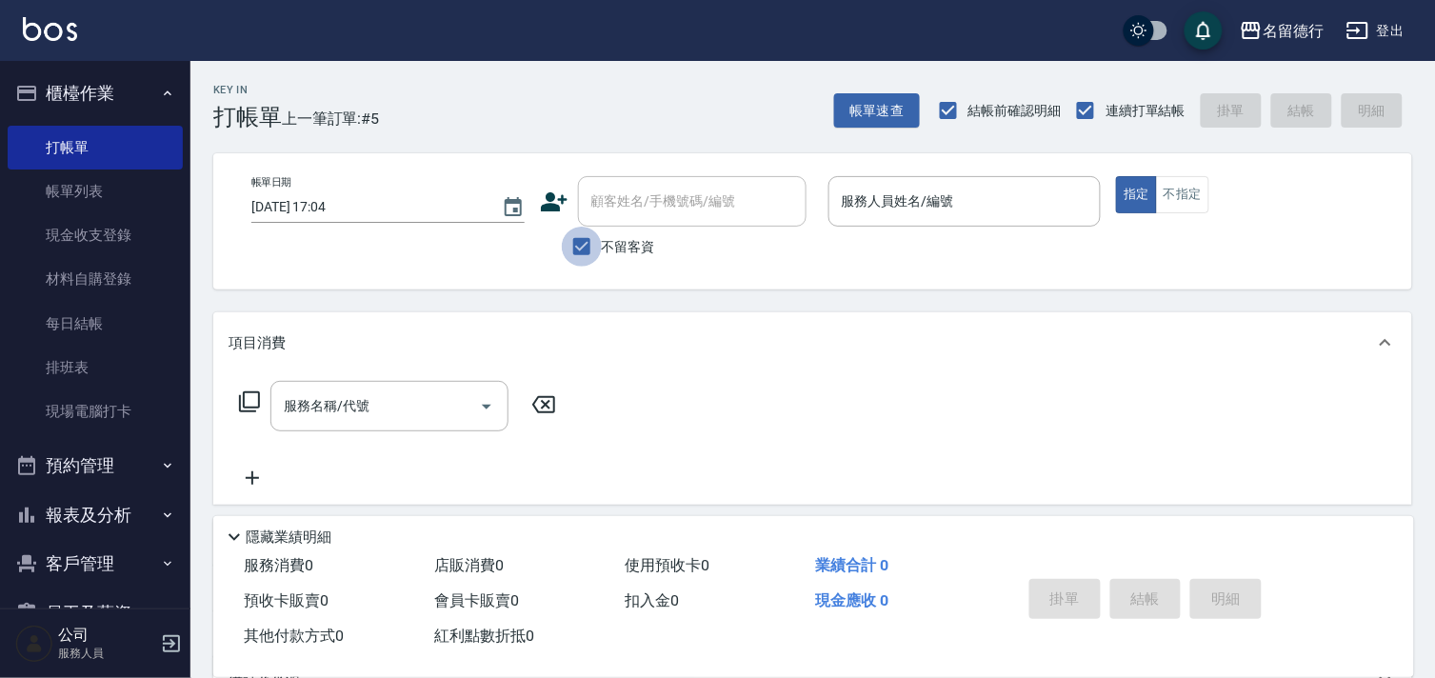
click at [574, 246] on input "不留客資" at bounding box center [582, 247] width 40 height 40
checkbox input "false"
click at [636, 212] on input "顧客姓名/手機號碼/編號" at bounding box center [678, 201] width 183 height 33
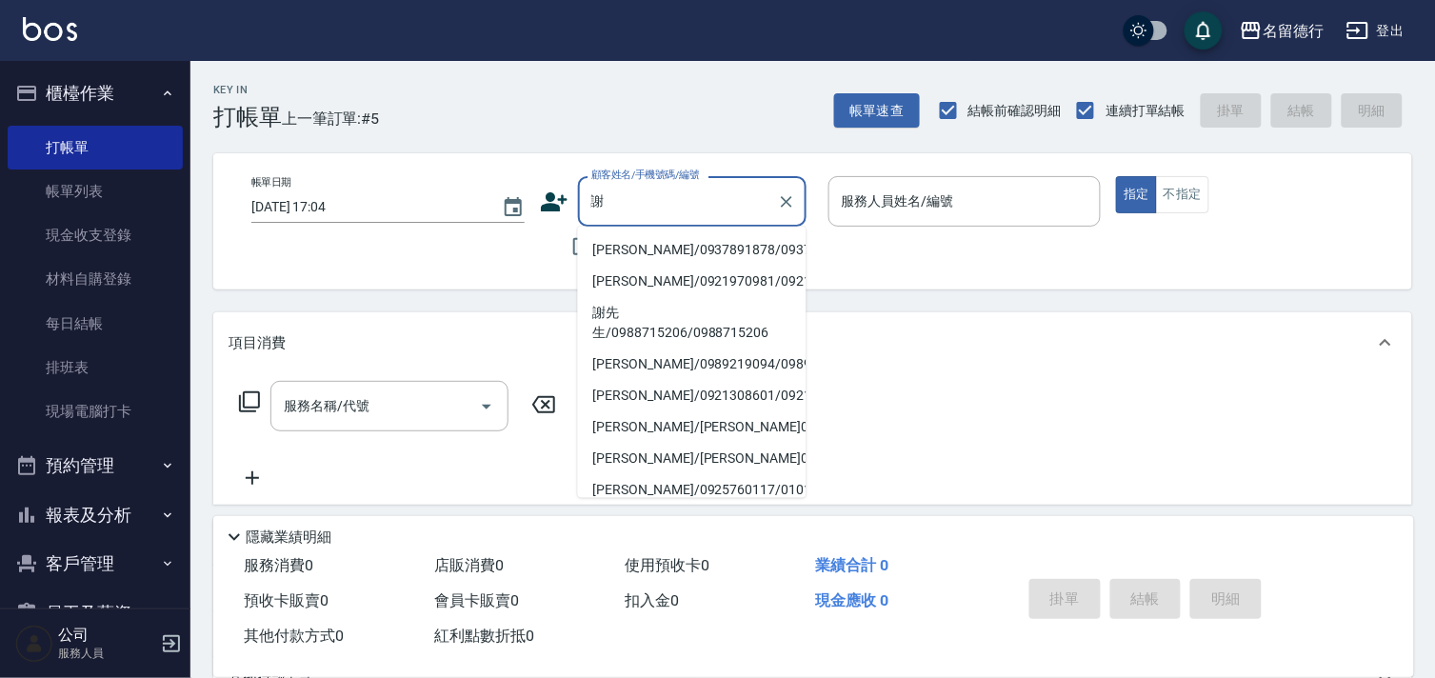
click at [658, 266] on li "[PERSON_NAME]/0937891878/0937891878" at bounding box center [692, 249] width 229 height 31
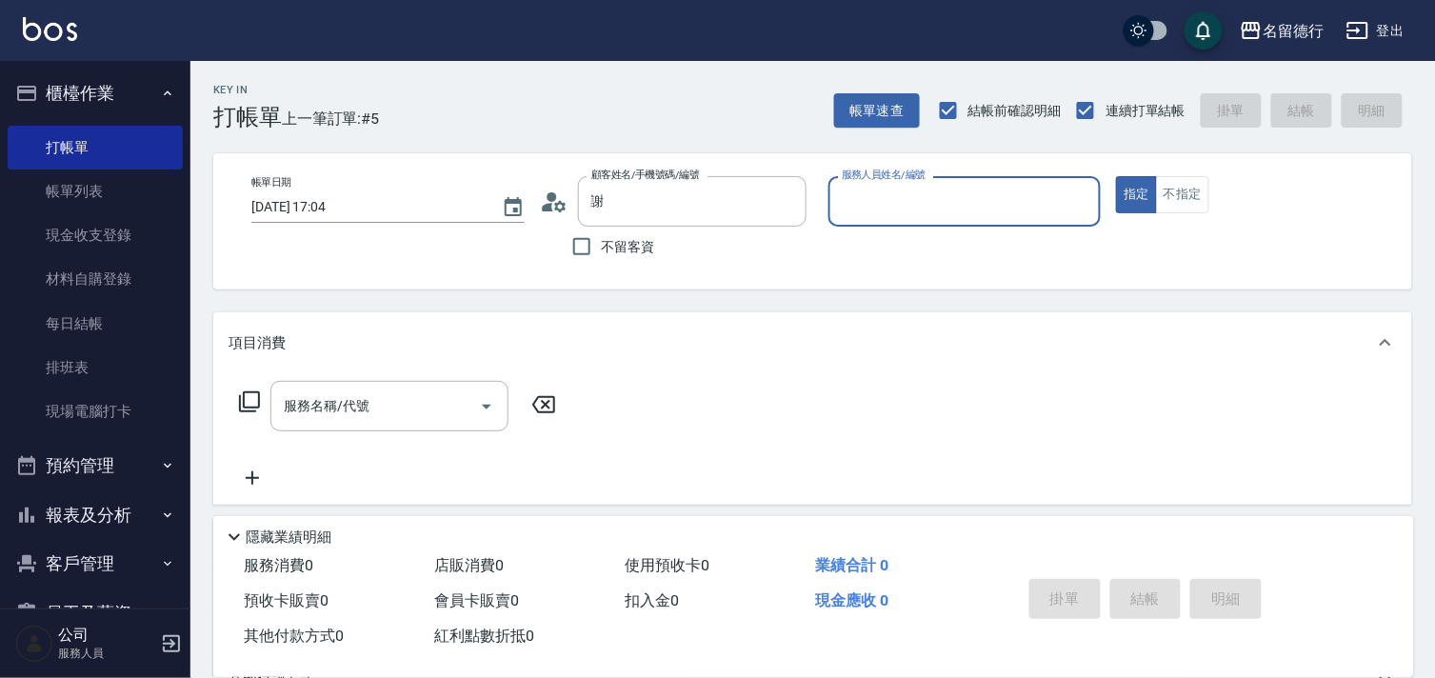
type input "[PERSON_NAME]/0937891878/0937891878"
type input "品言-07"
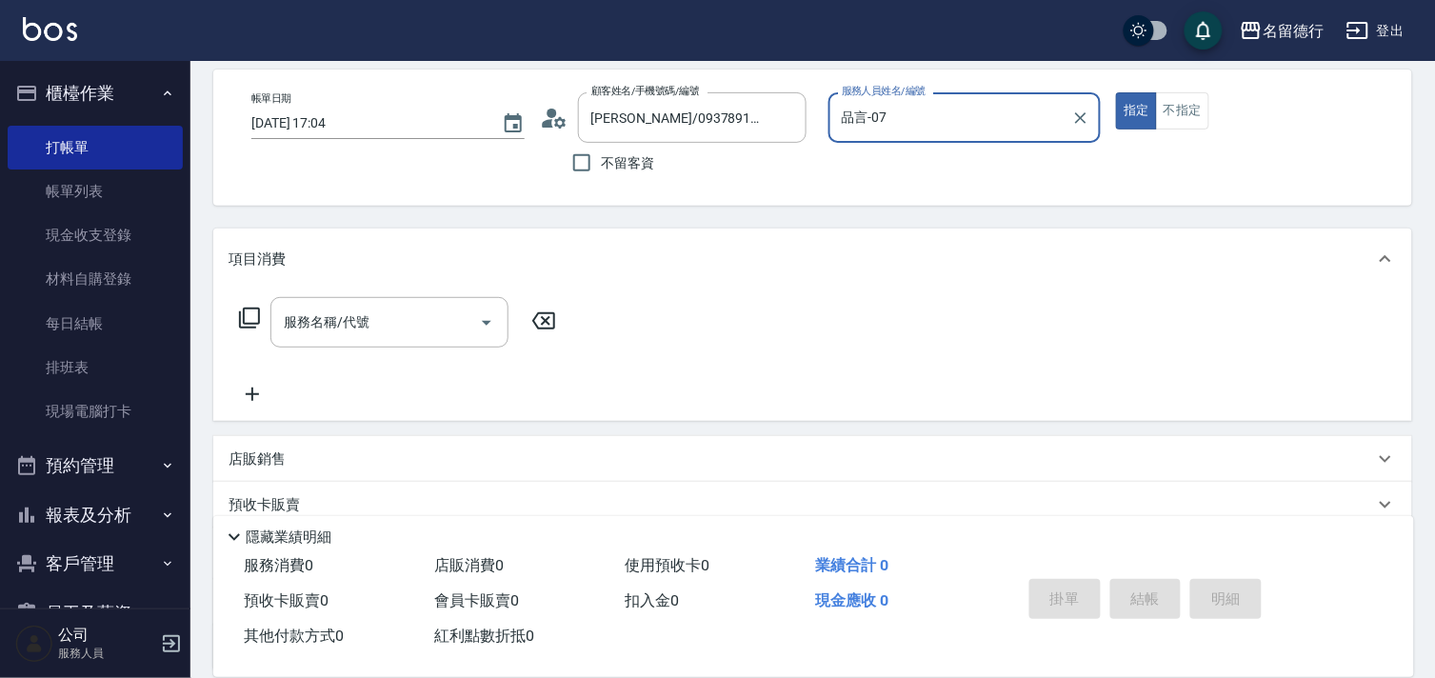
scroll to position [255, 0]
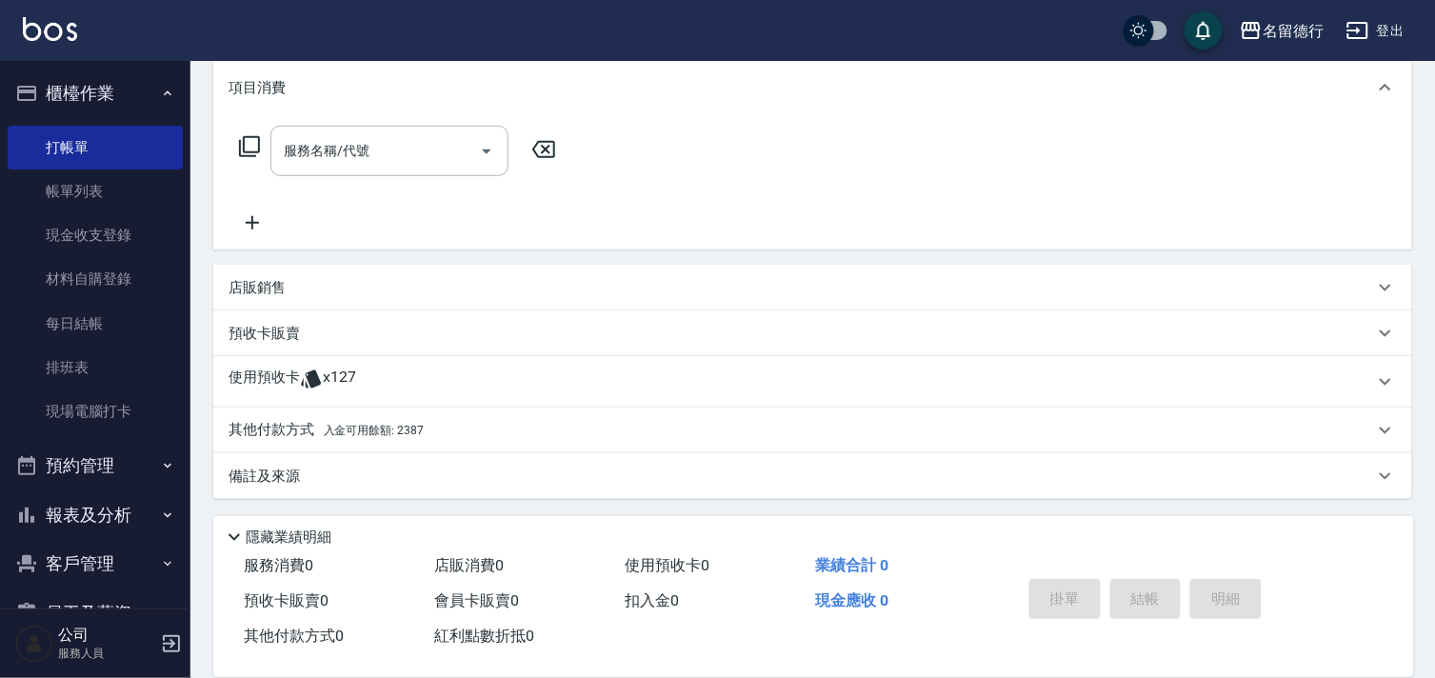
click at [320, 375] on icon at bounding box center [311, 379] width 23 height 23
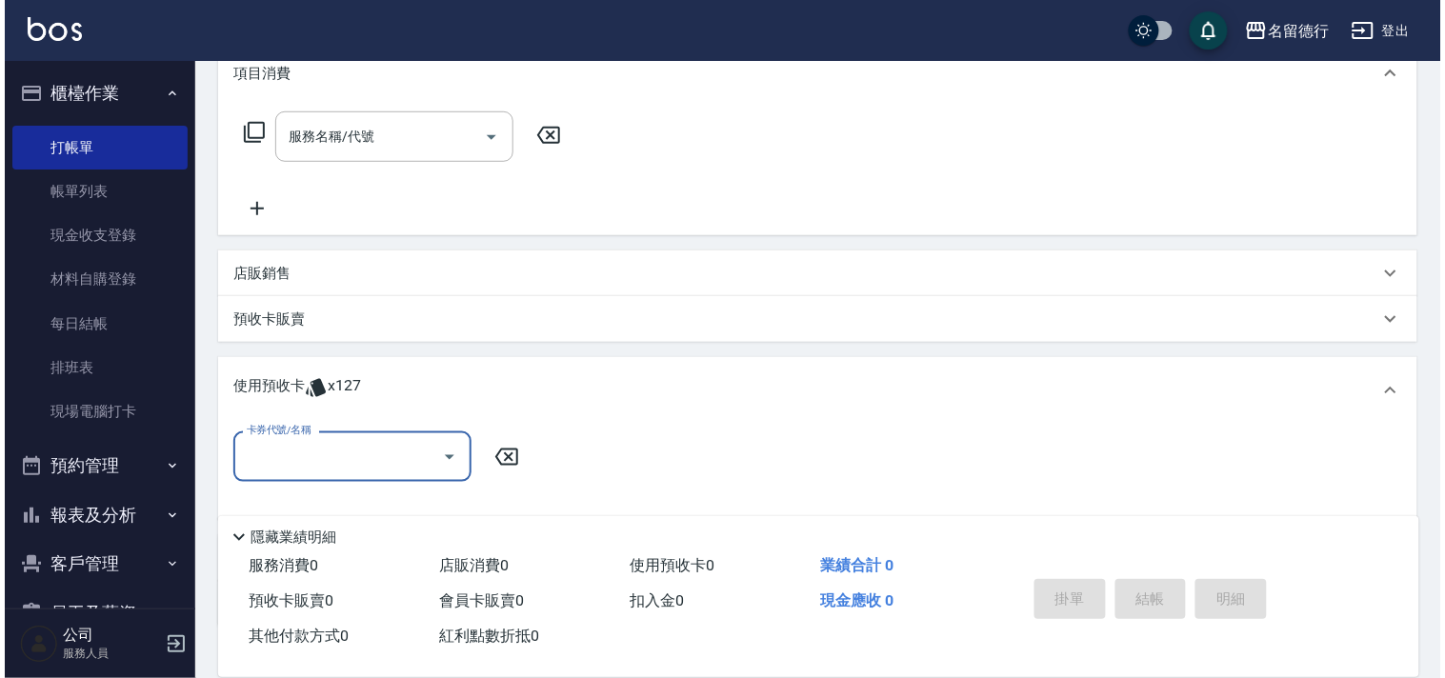
scroll to position [362, 0]
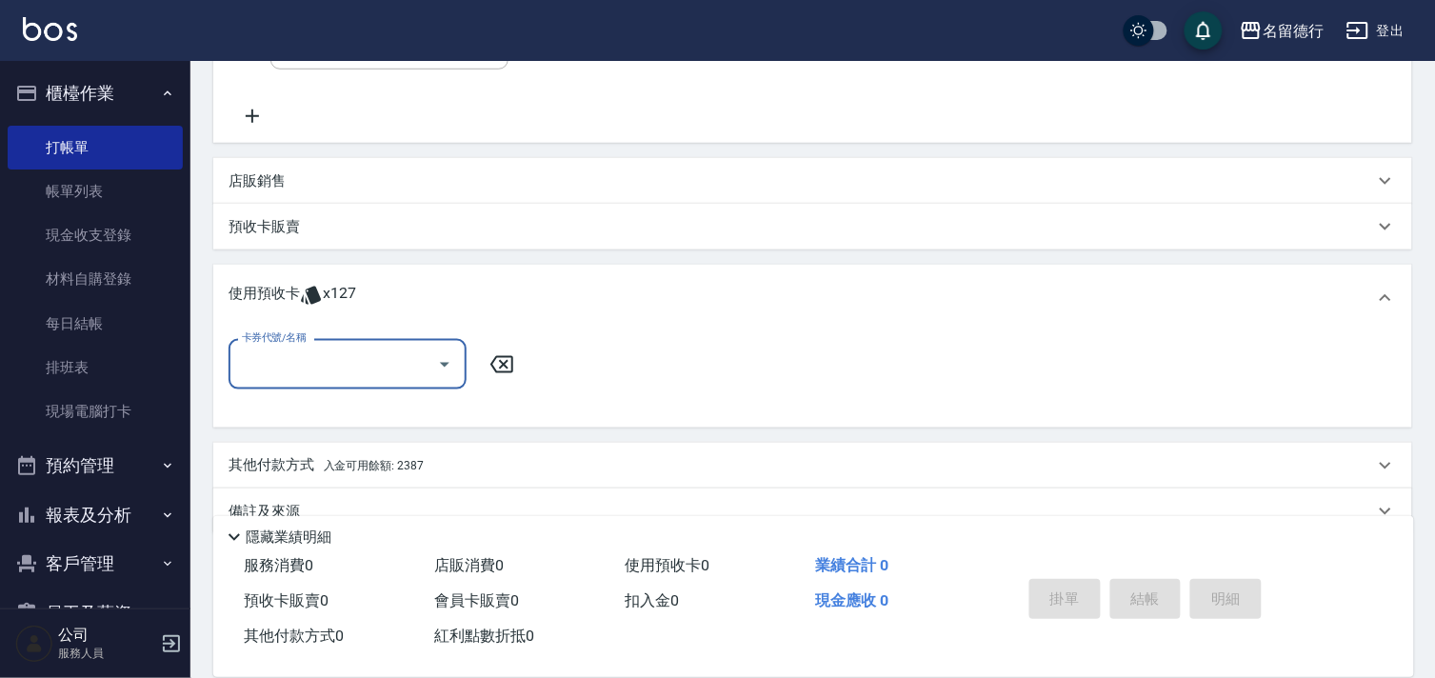
click at [329, 368] on input "卡券代號/名稱" at bounding box center [333, 364] width 192 height 33
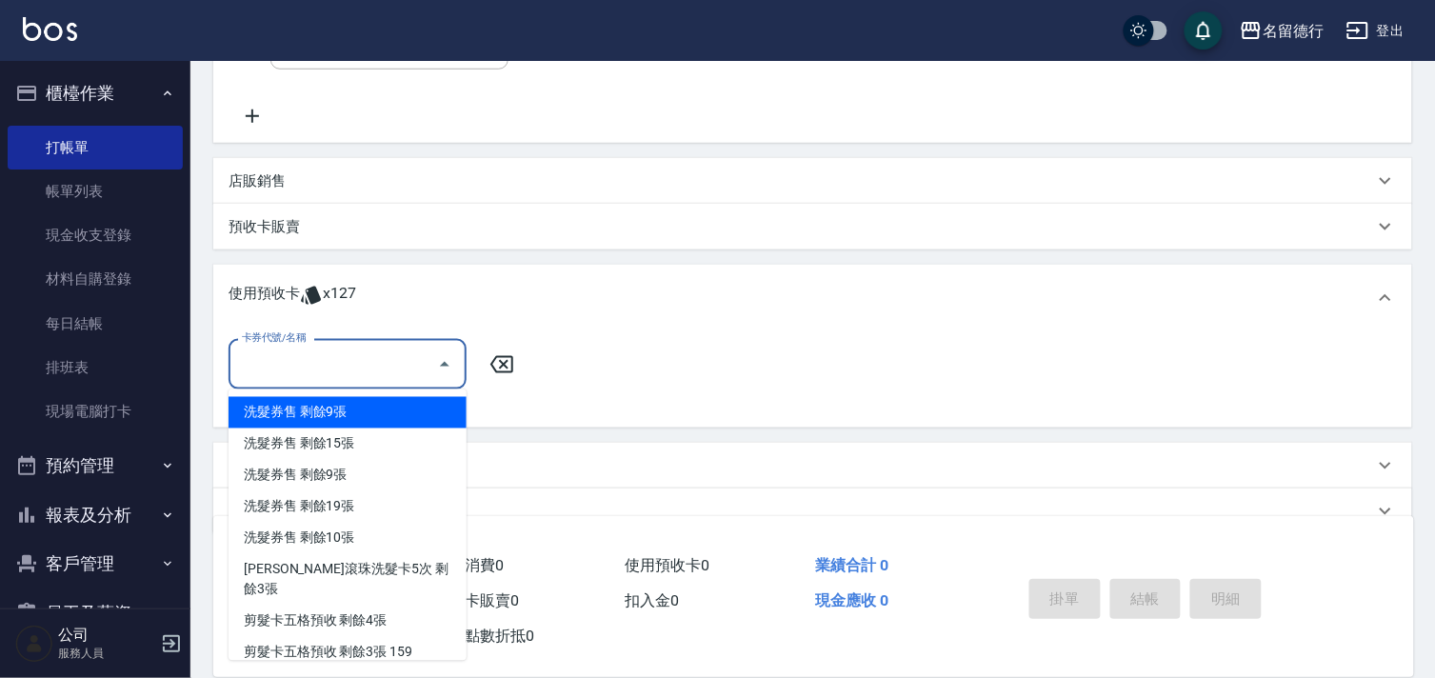
click at [438, 405] on div "洗髮券售 剩餘9張" at bounding box center [348, 412] width 238 height 31
type input "洗髮券售"
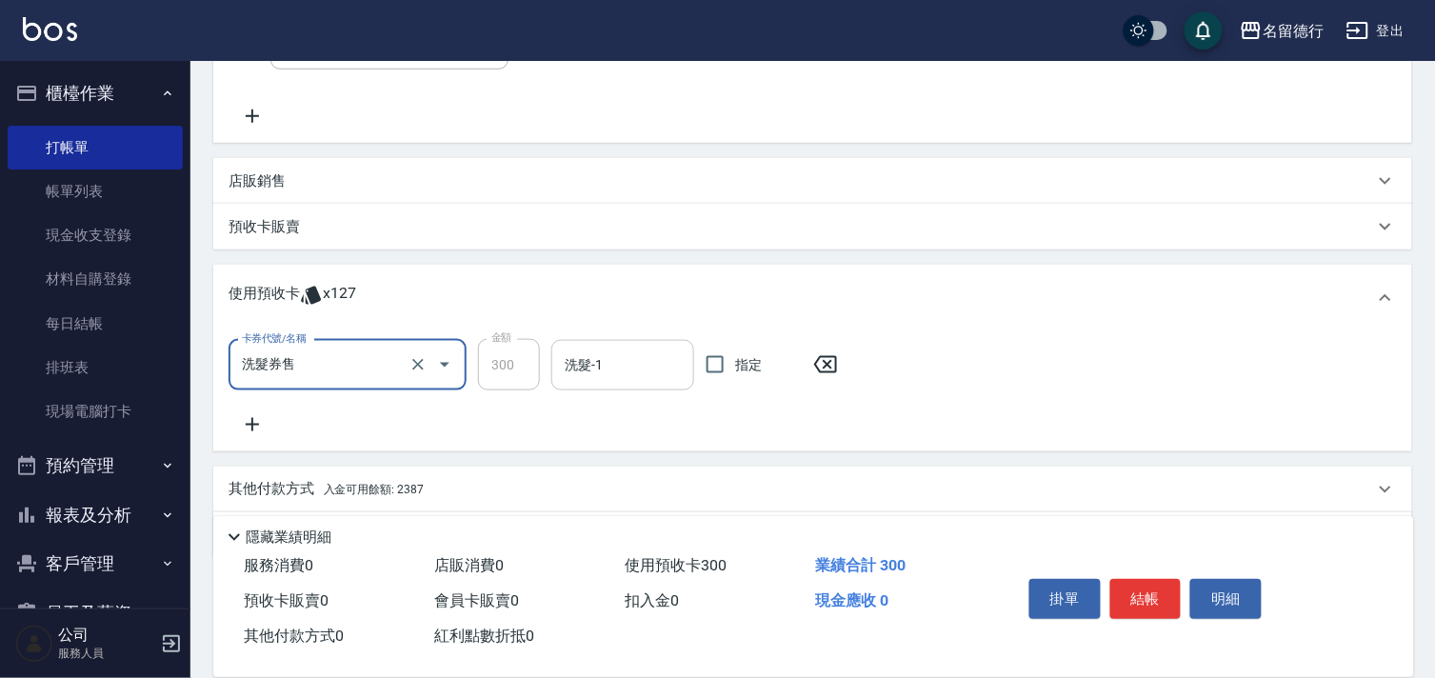
click at [672, 364] on input "洗髮-1" at bounding box center [623, 365] width 126 height 33
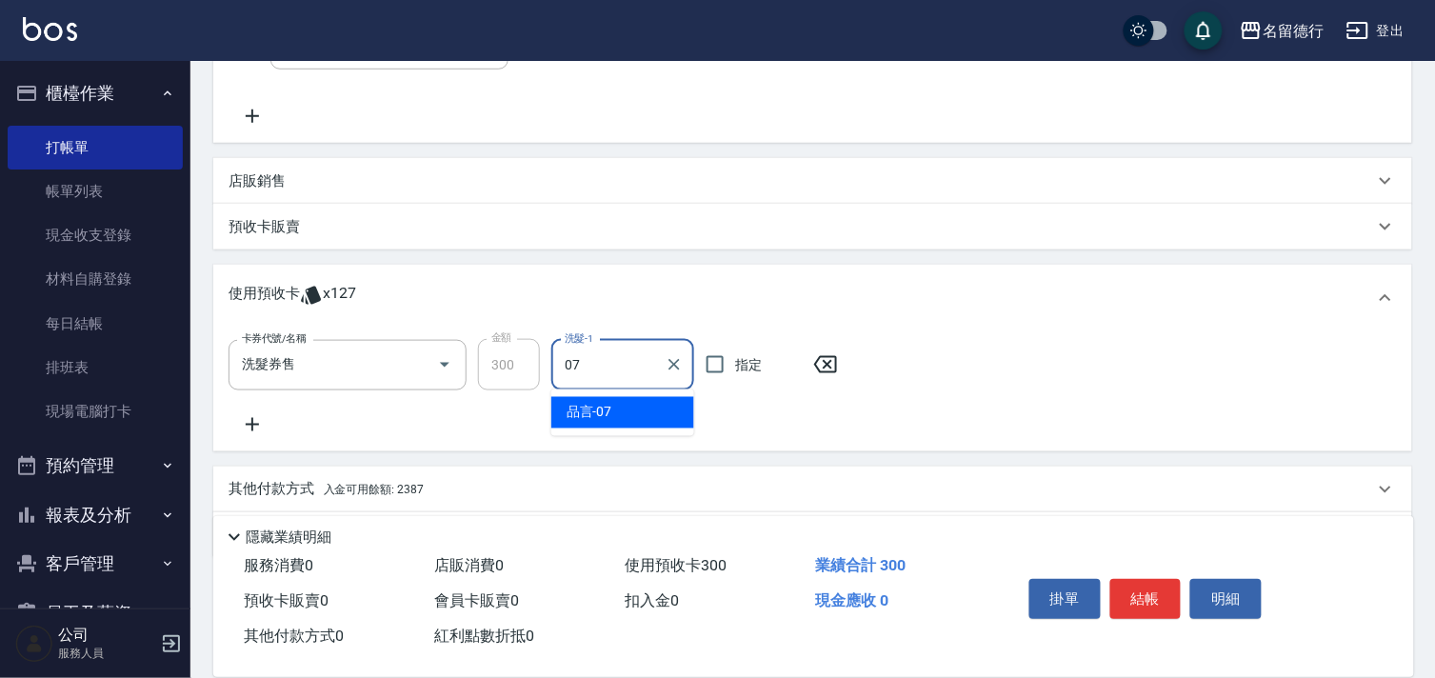
click at [646, 400] on div "品言 -07" at bounding box center [622, 412] width 143 height 31
type input "品言-07"
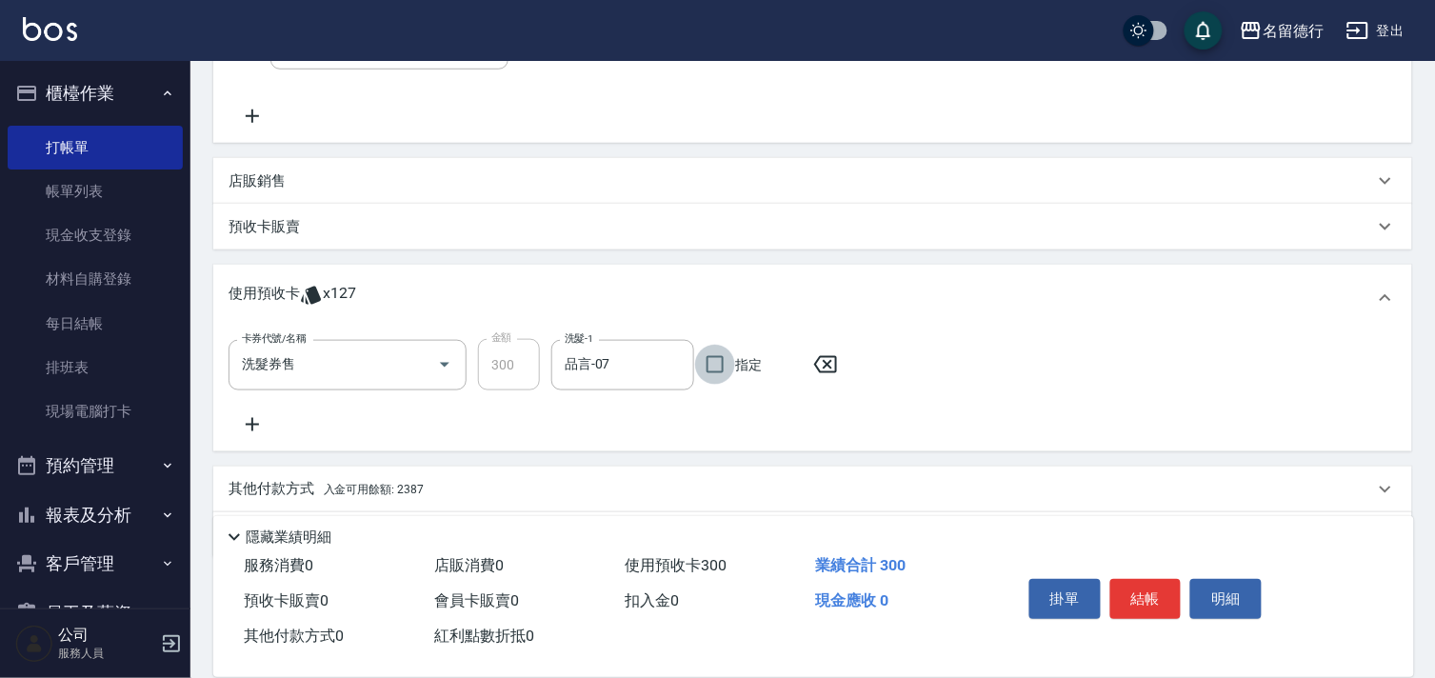
click at [726, 374] on input "指定" at bounding box center [715, 365] width 40 height 40
checkbox input "true"
click at [1147, 585] on button "結帳" at bounding box center [1146, 599] width 71 height 40
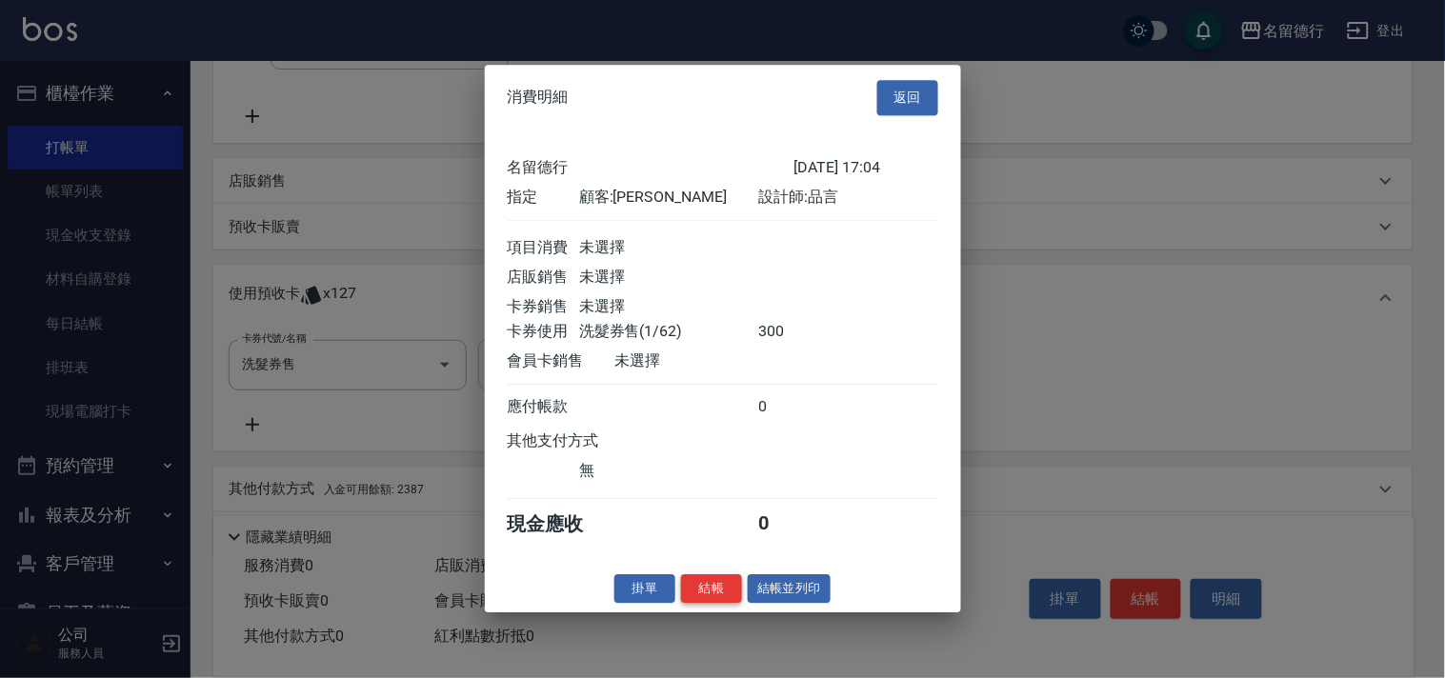
click at [698, 589] on button "結帳" at bounding box center [711, 589] width 61 height 30
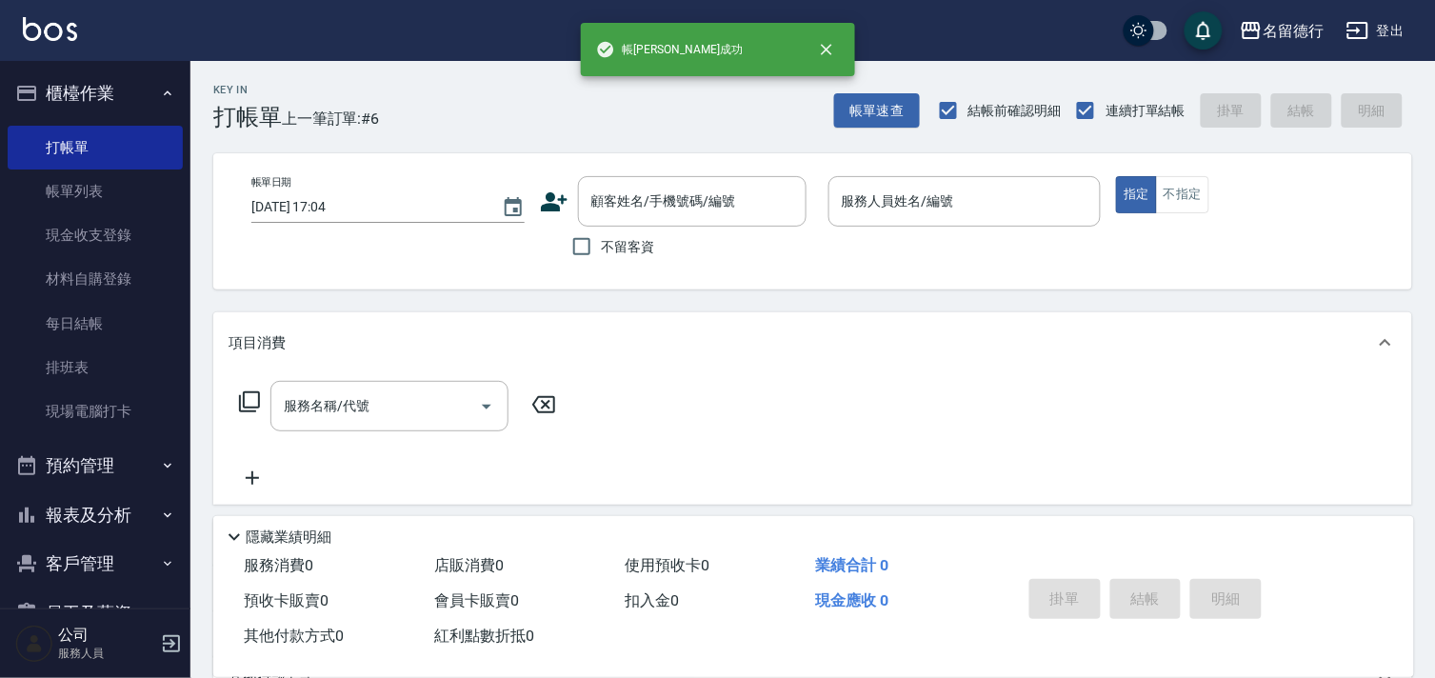
scroll to position [0, 0]
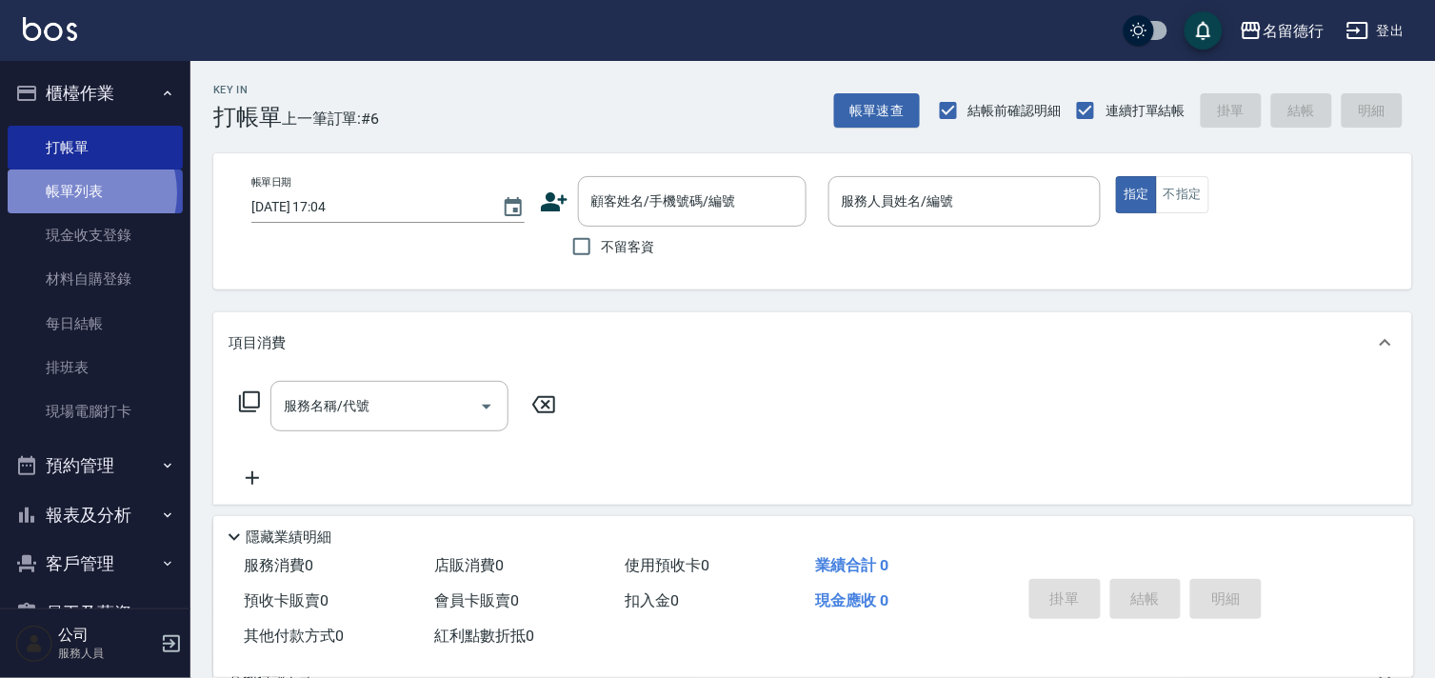
click at [83, 193] on link "帳單列表" at bounding box center [95, 192] width 175 height 44
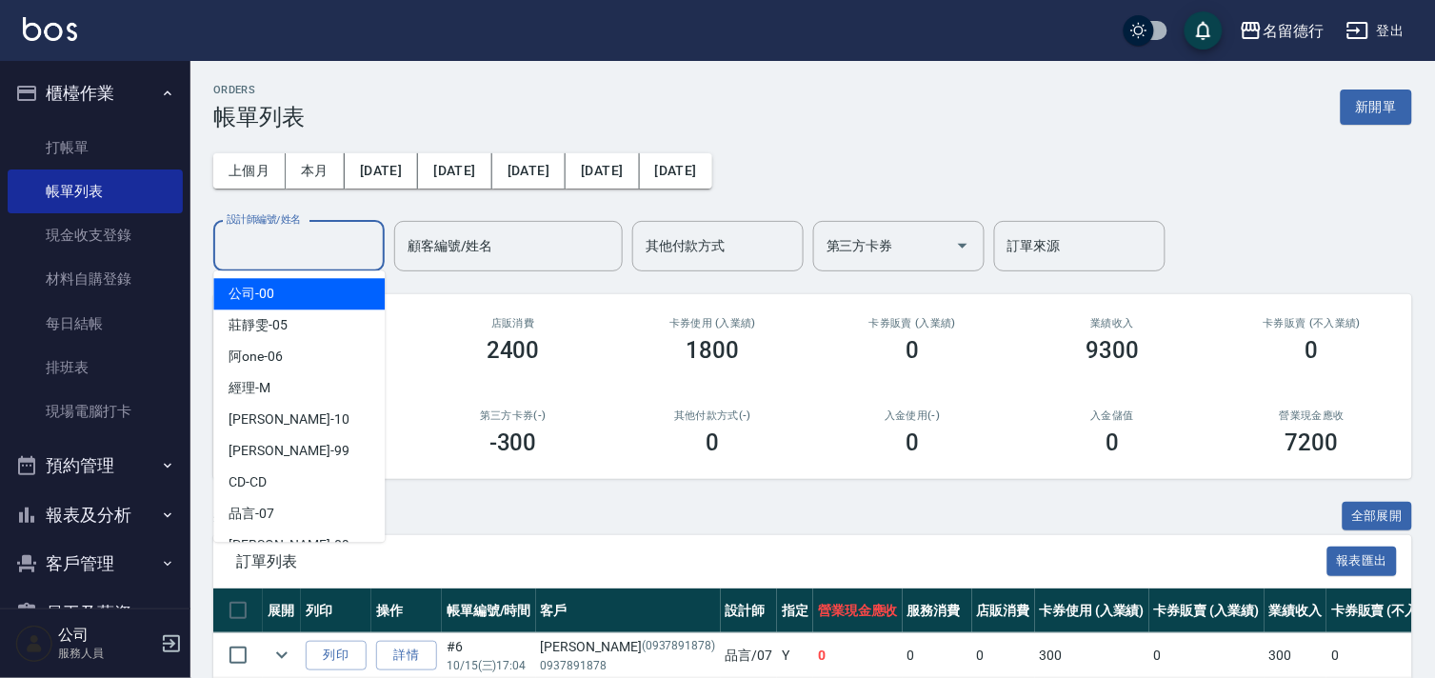
click at [280, 232] on input "設計師編號/姓名" at bounding box center [299, 246] width 154 height 33
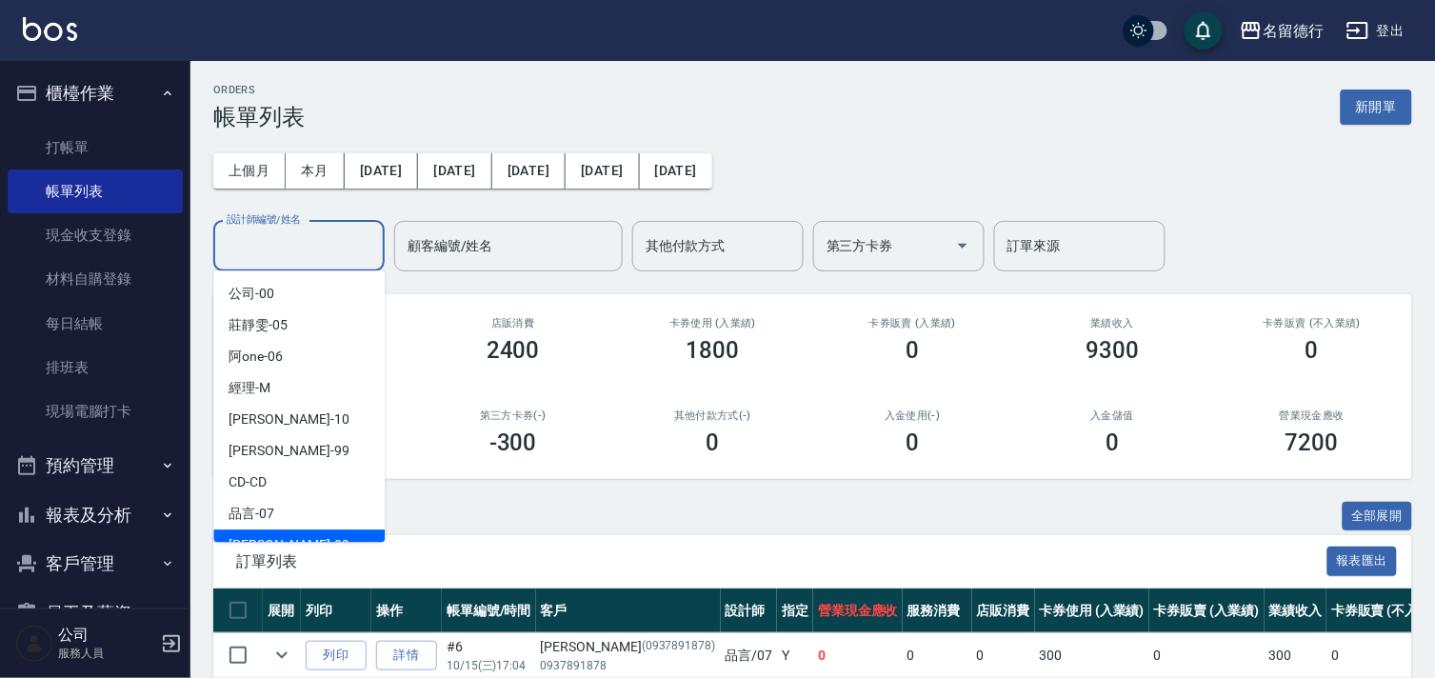
click at [267, 540] on span "[PERSON_NAME] -09" at bounding box center [289, 545] width 120 height 20
type input "[PERSON_NAME]-09"
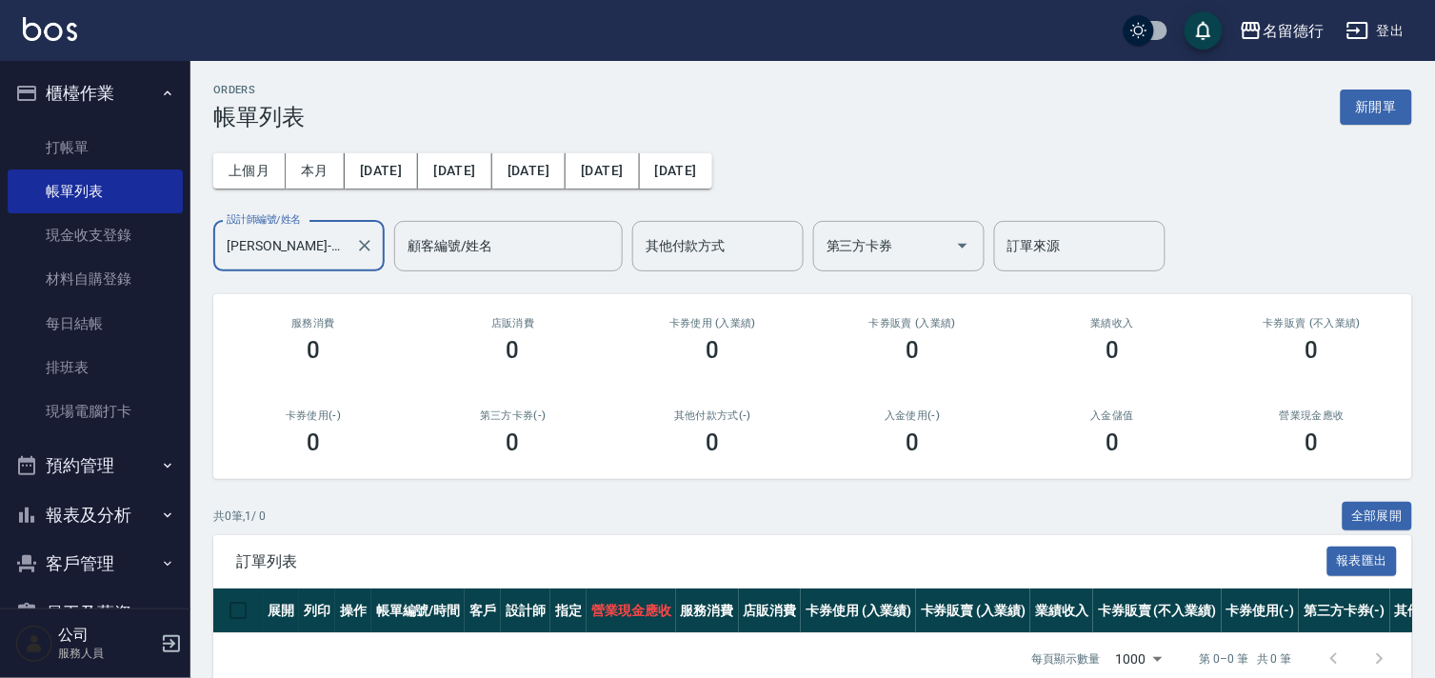
scroll to position [45, 0]
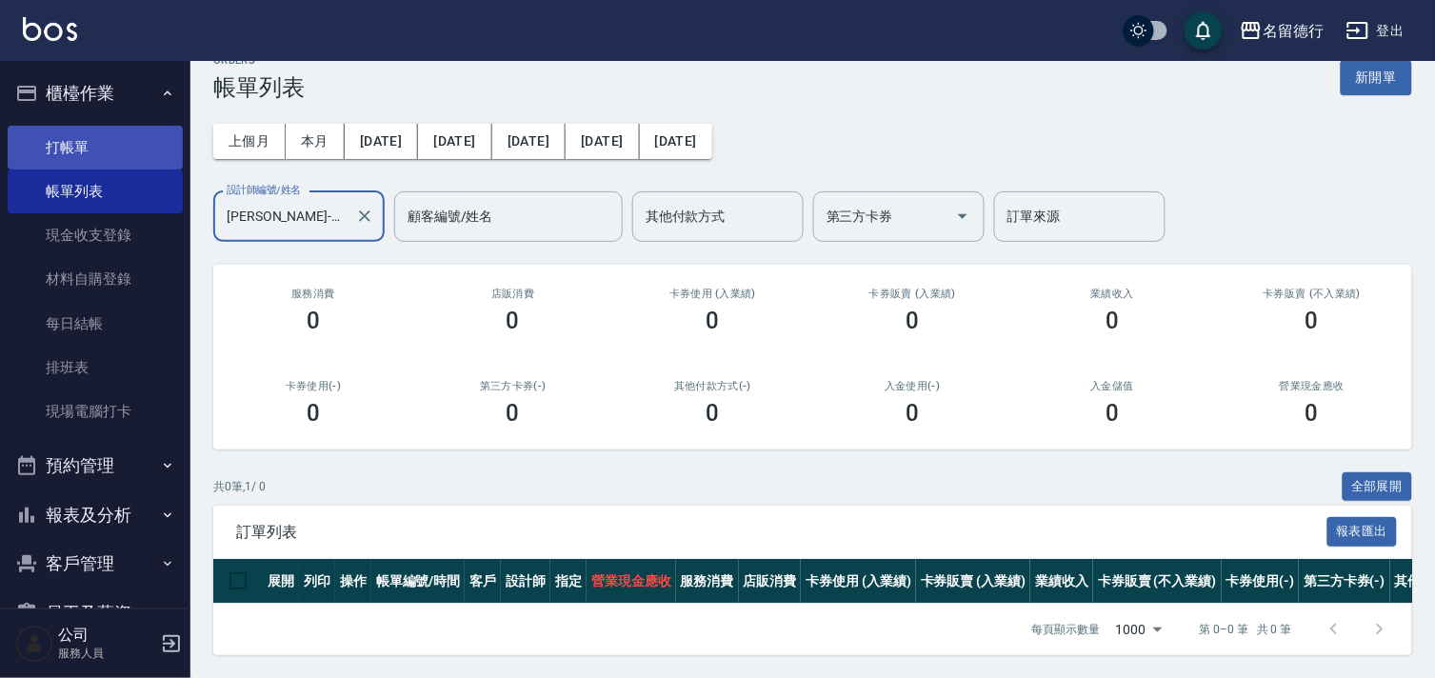
click at [74, 141] on link "打帳單" at bounding box center [95, 148] width 175 height 44
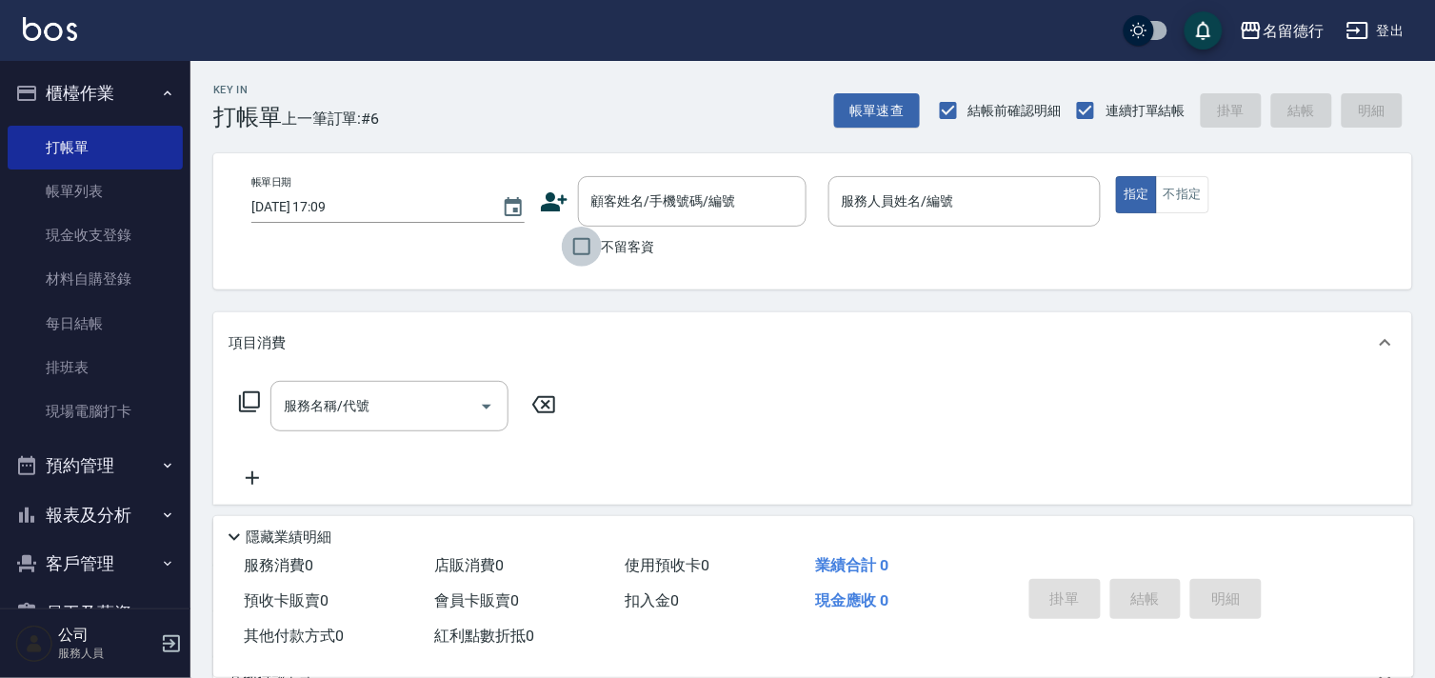
click at [578, 249] on input "不留客資" at bounding box center [582, 247] width 40 height 40
checkbox input "true"
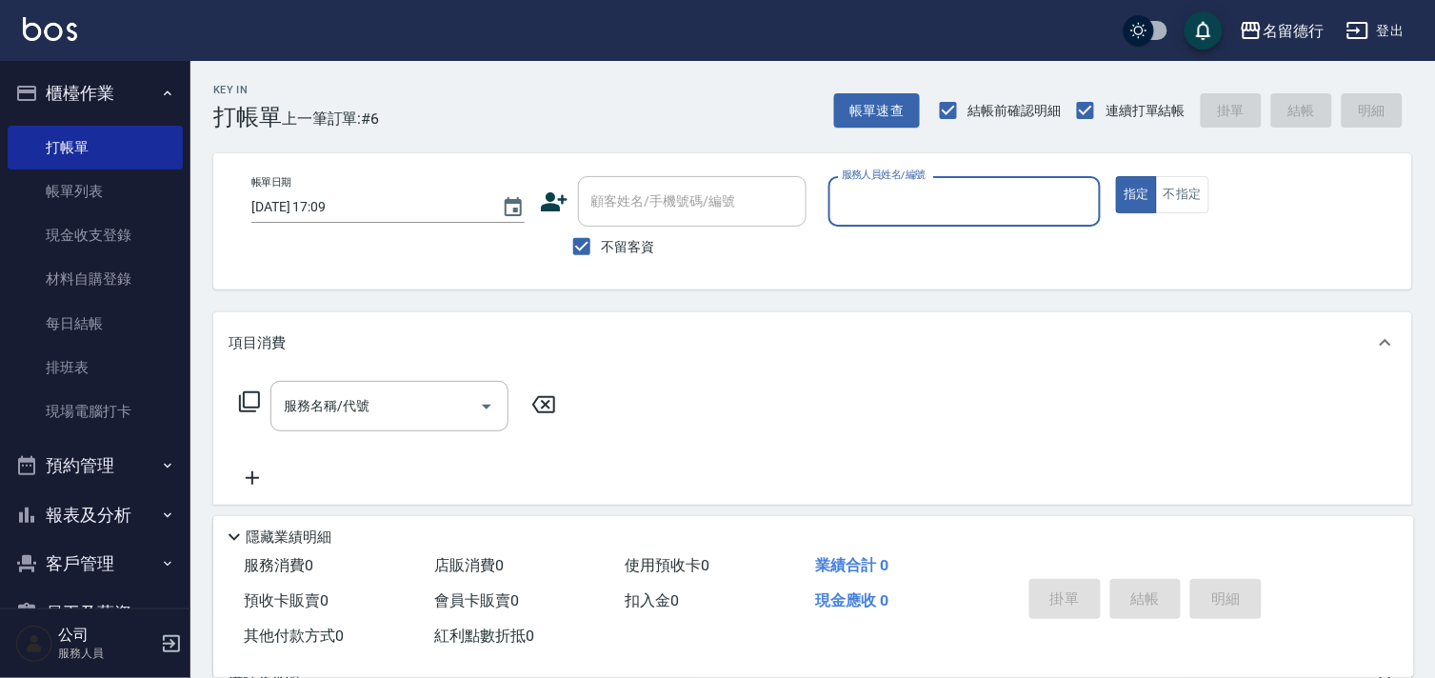
click at [896, 191] on input "服務人員姓名/編號" at bounding box center [965, 201] width 256 height 33
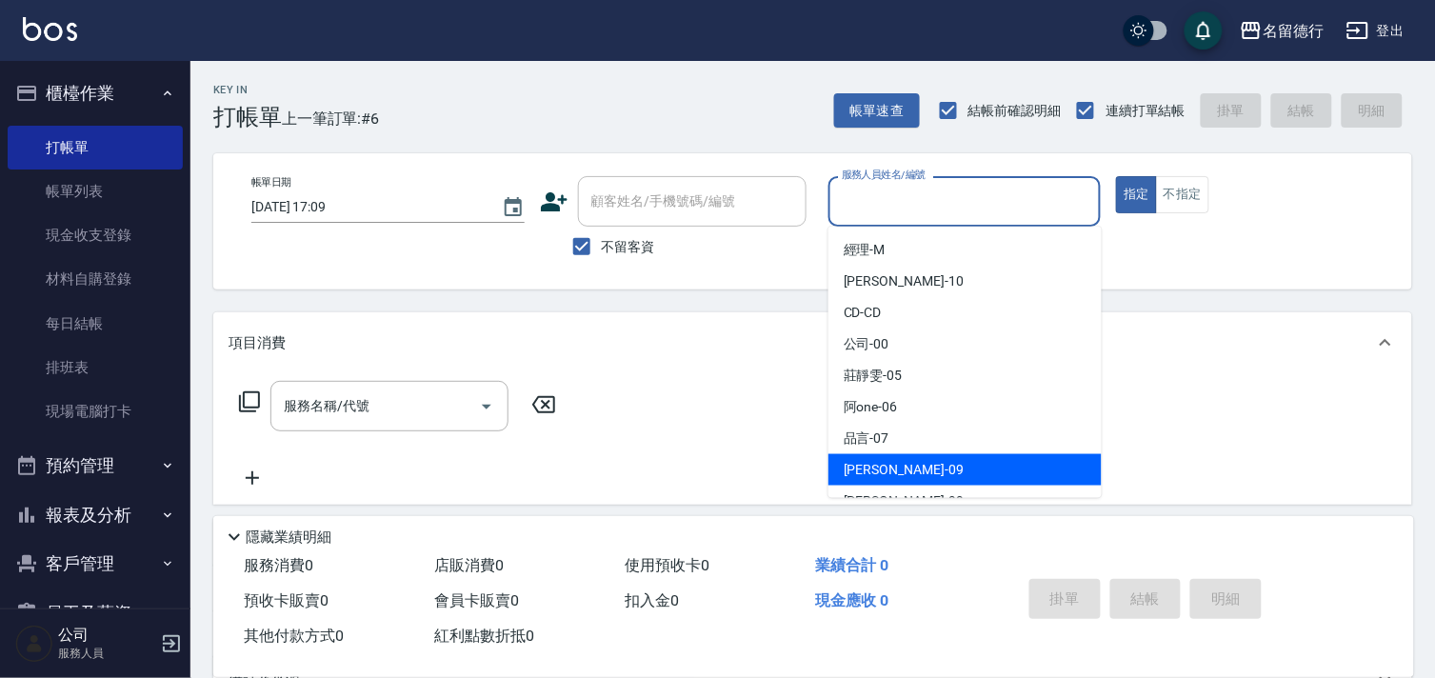
click at [863, 471] on span "[PERSON_NAME] -09" at bounding box center [904, 470] width 120 height 20
type input "[PERSON_NAME]-09"
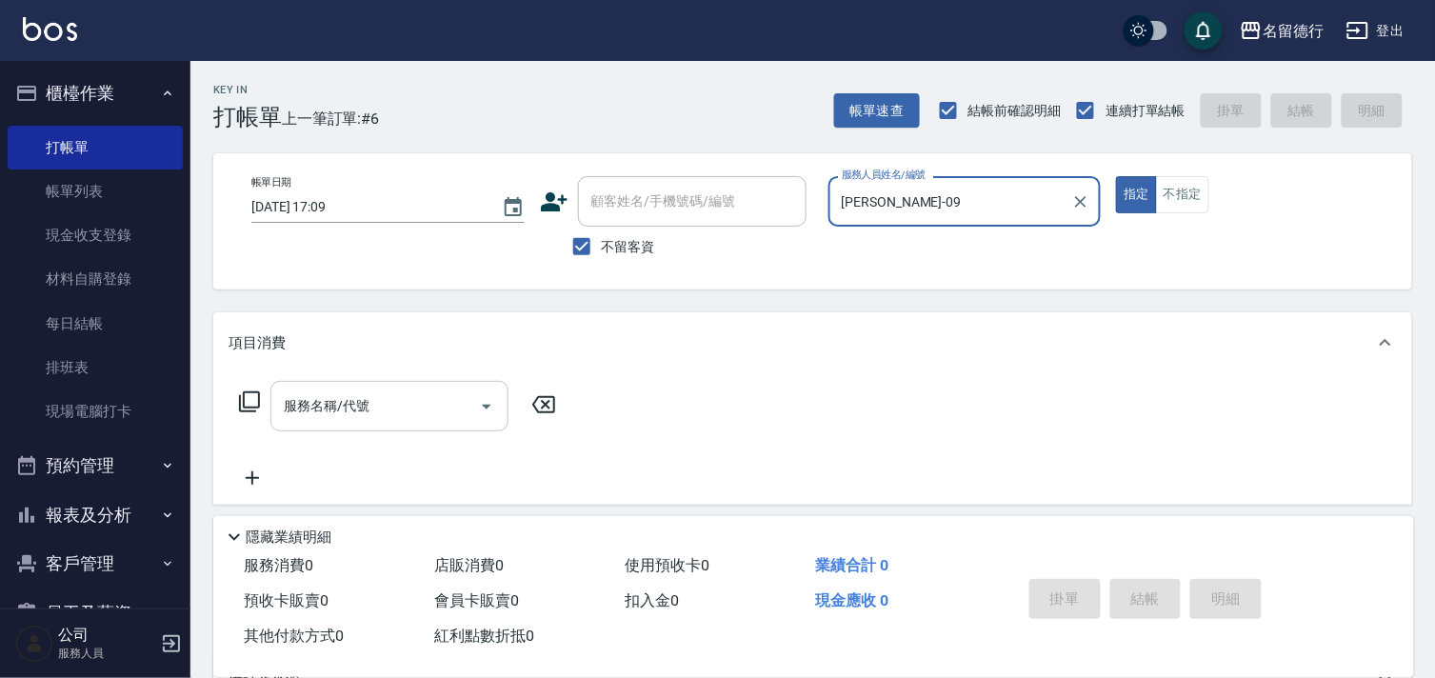
click at [383, 401] on input "服務名稱/代號" at bounding box center [375, 406] width 192 height 33
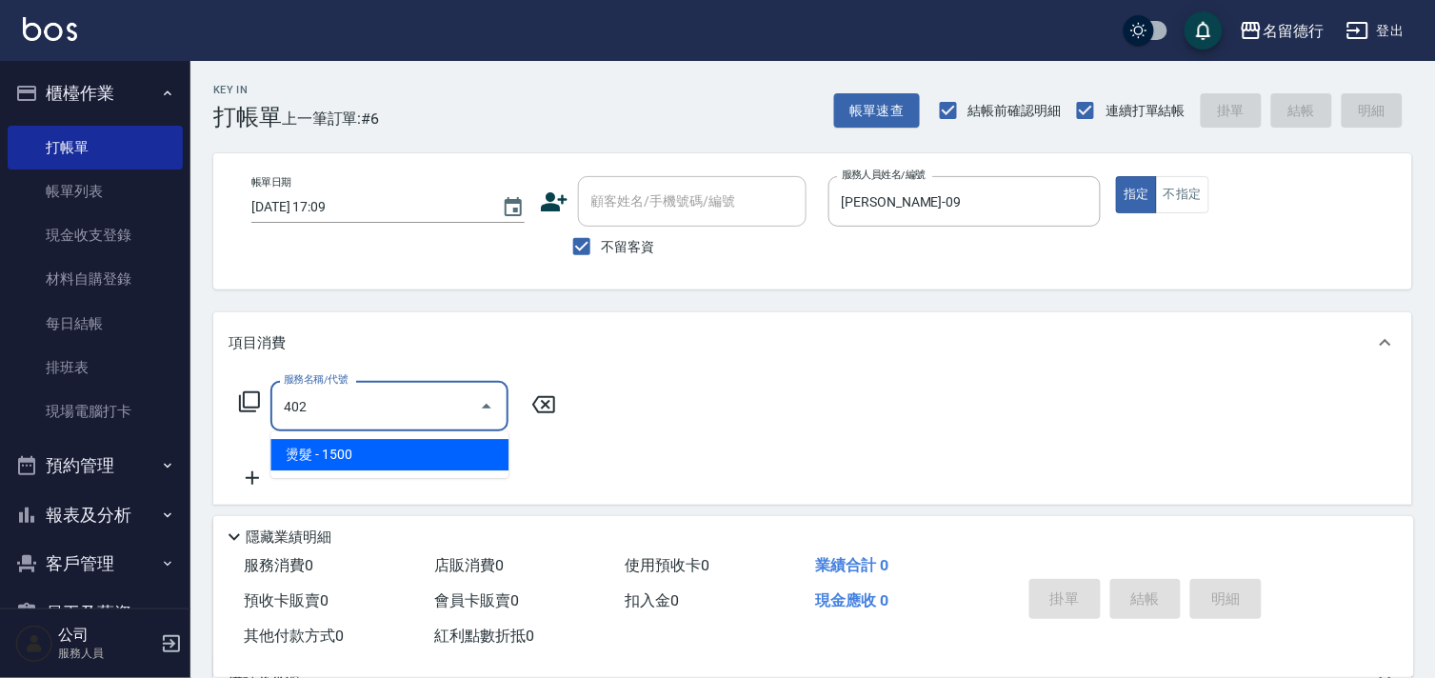
click at [368, 455] on span "燙髮 - 1500" at bounding box center [390, 454] width 238 height 31
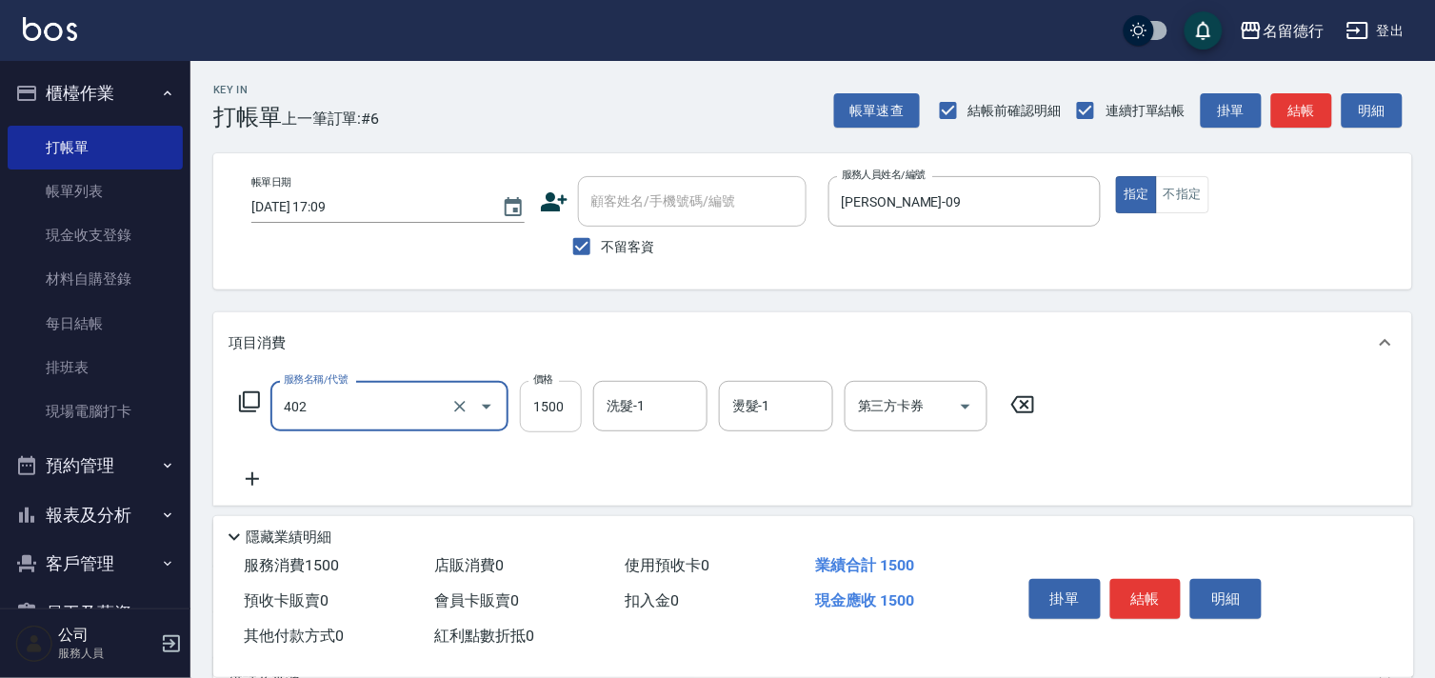
type input "燙髮(402)"
click at [543, 416] on input "1500" at bounding box center [551, 406] width 62 height 51
click at [642, 423] on div "洗髮-1" at bounding box center [650, 406] width 114 height 50
type input "2000"
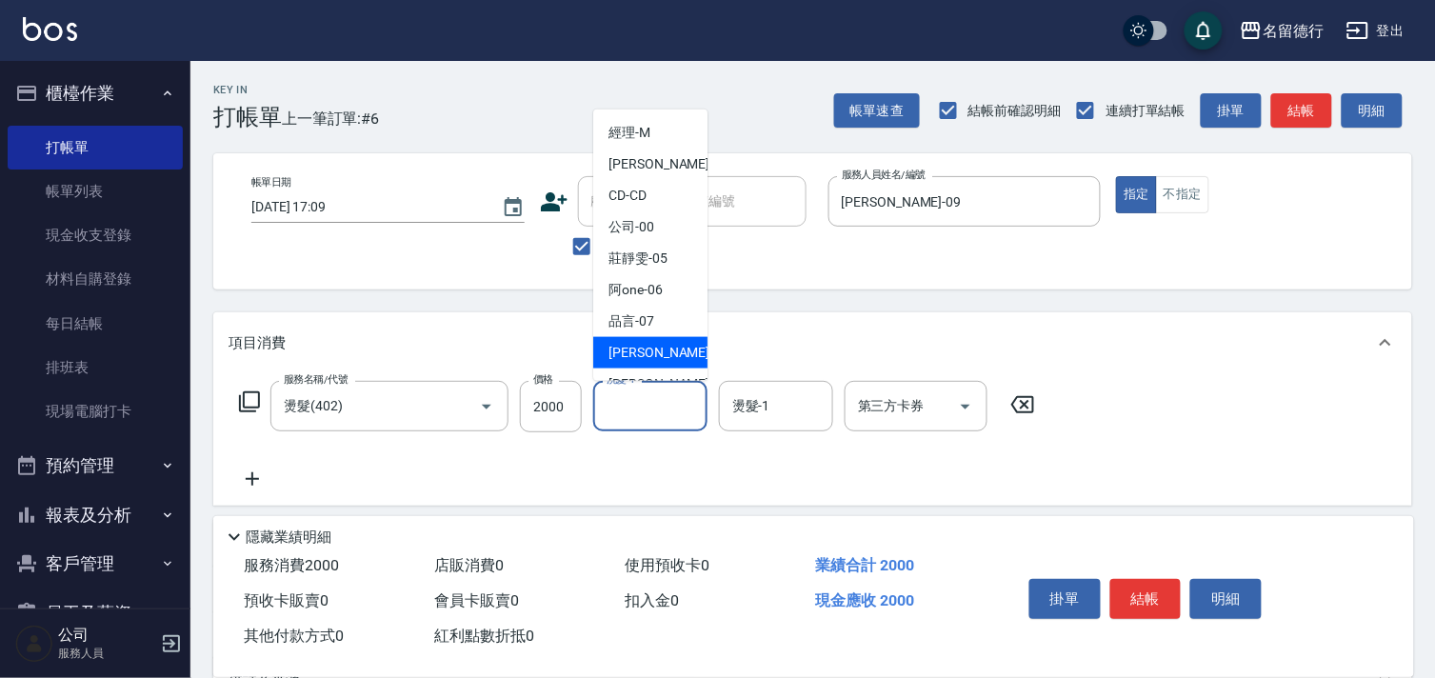
click at [640, 352] on span "[PERSON_NAME] -09" at bounding box center [669, 353] width 120 height 20
type input "[PERSON_NAME]-09"
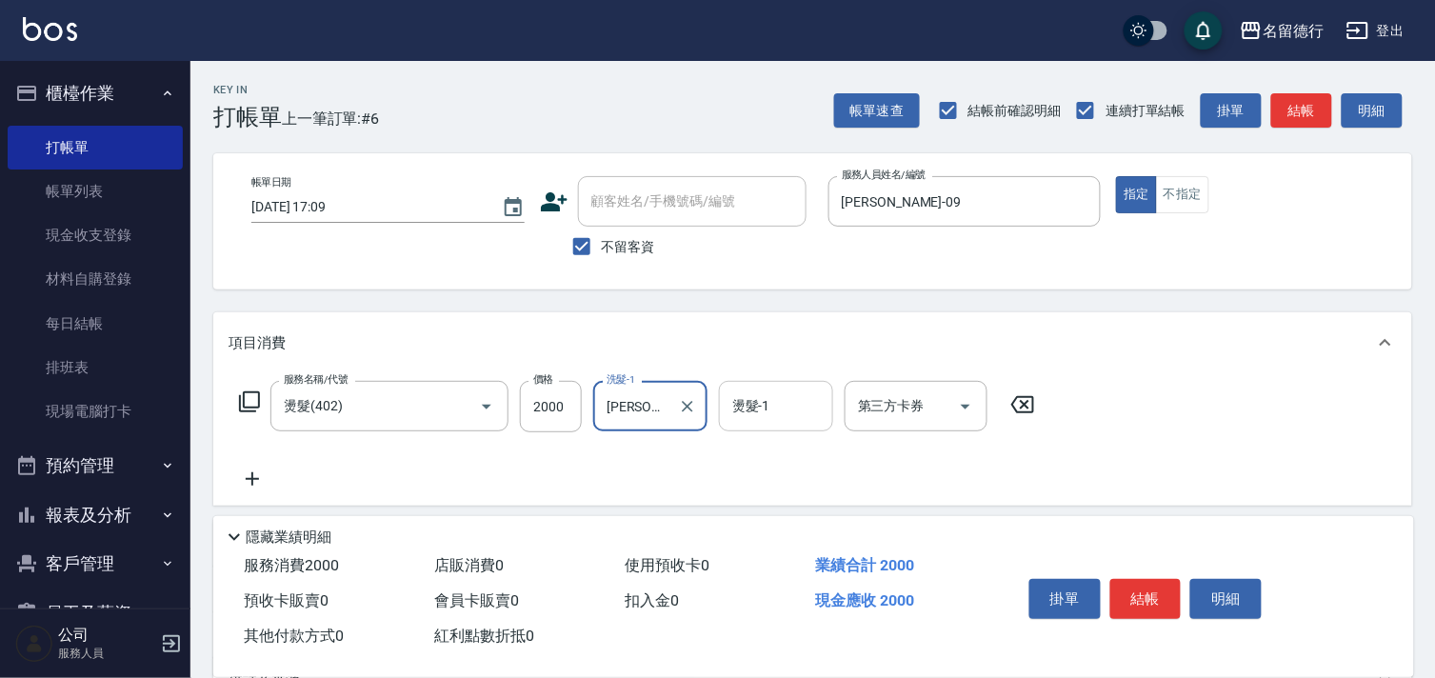
click at [762, 410] on div "燙髮-1 燙髮-1" at bounding box center [776, 406] width 114 height 50
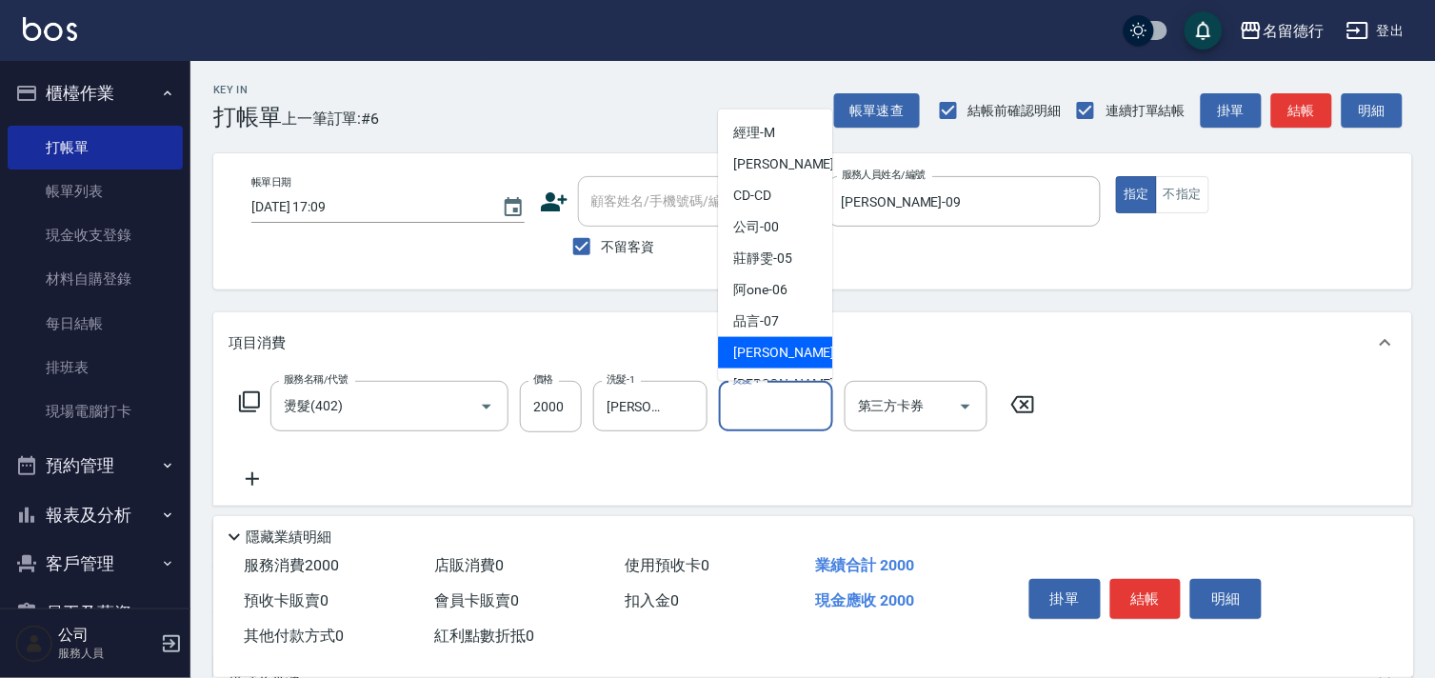
click at [755, 354] on span "[PERSON_NAME] -09" at bounding box center [793, 353] width 120 height 20
type input "[PERSON_NAME]-09"
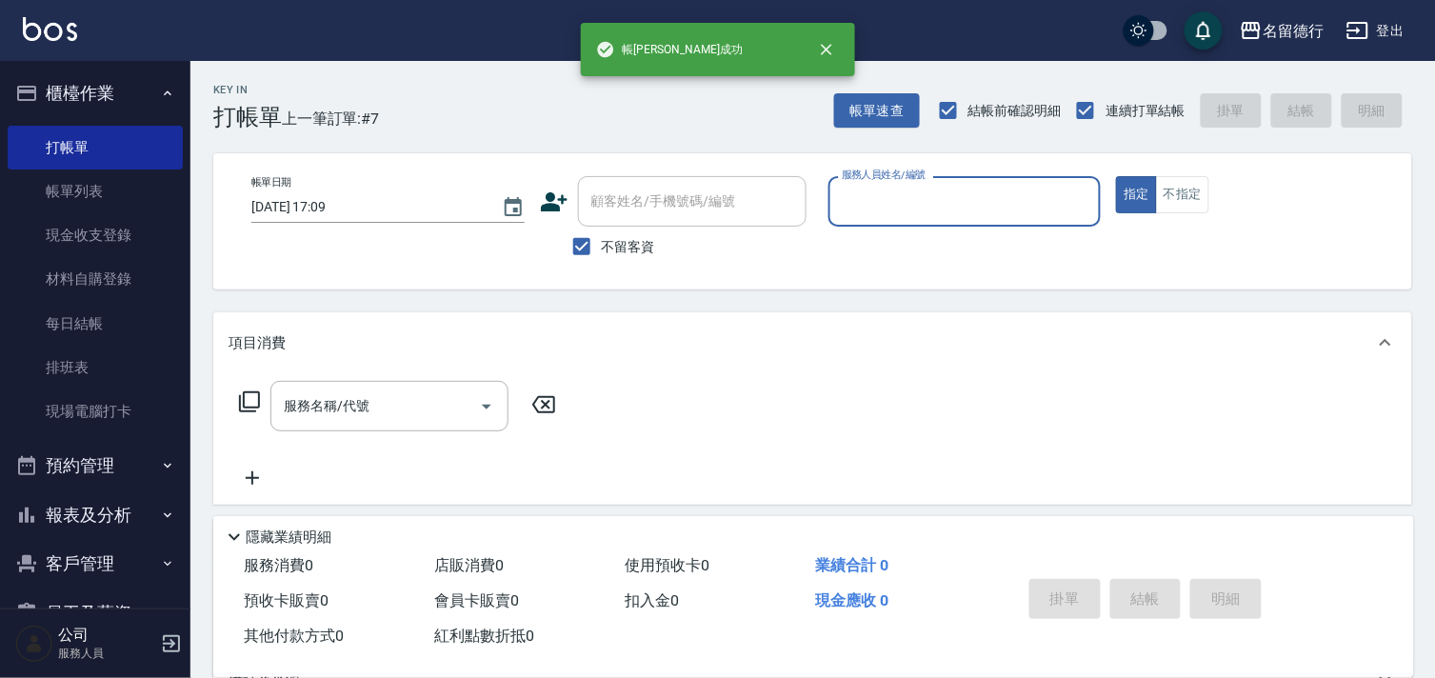
click at [584, 241] on input "不留客資" at bounding box center [582, 247] width 40 height 40
checkbox input "false"
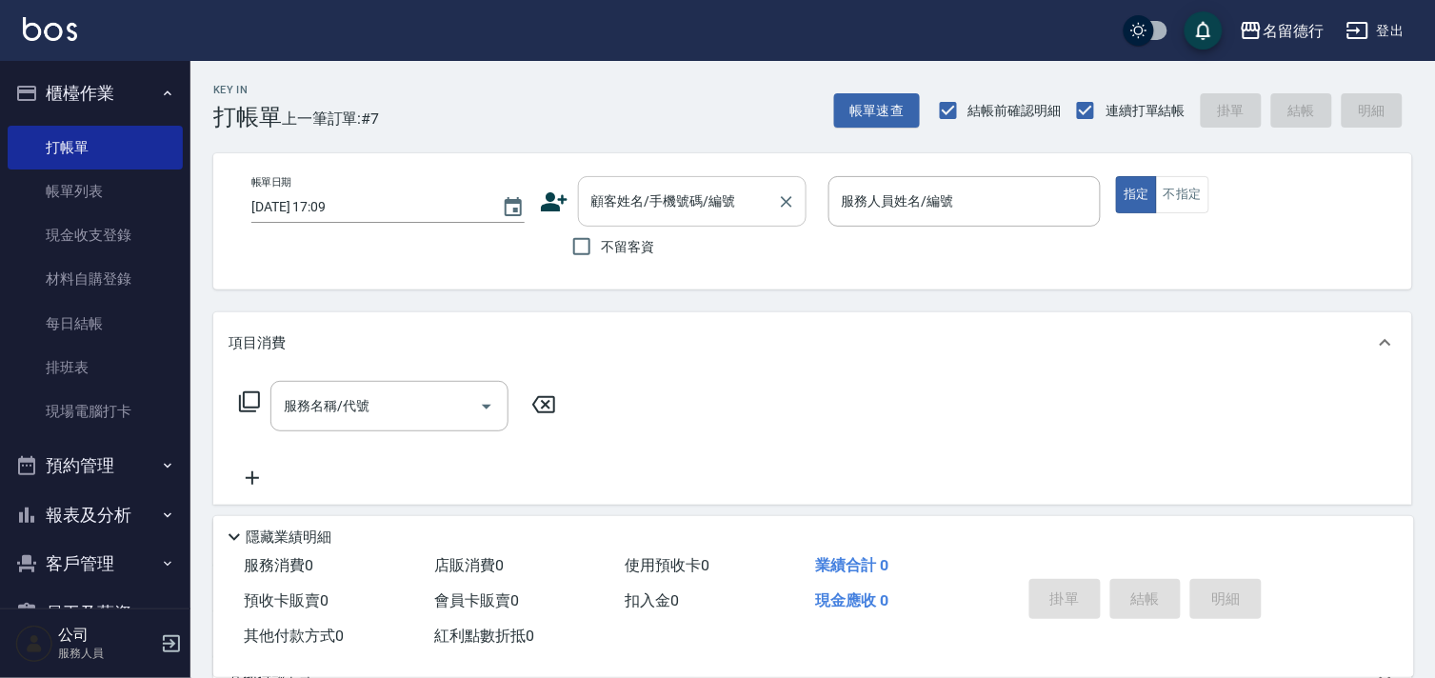
click at [617, 200] on input "顧客姓名/手機號碼/編號" at bounding box center [678, 201] width 183 height 33
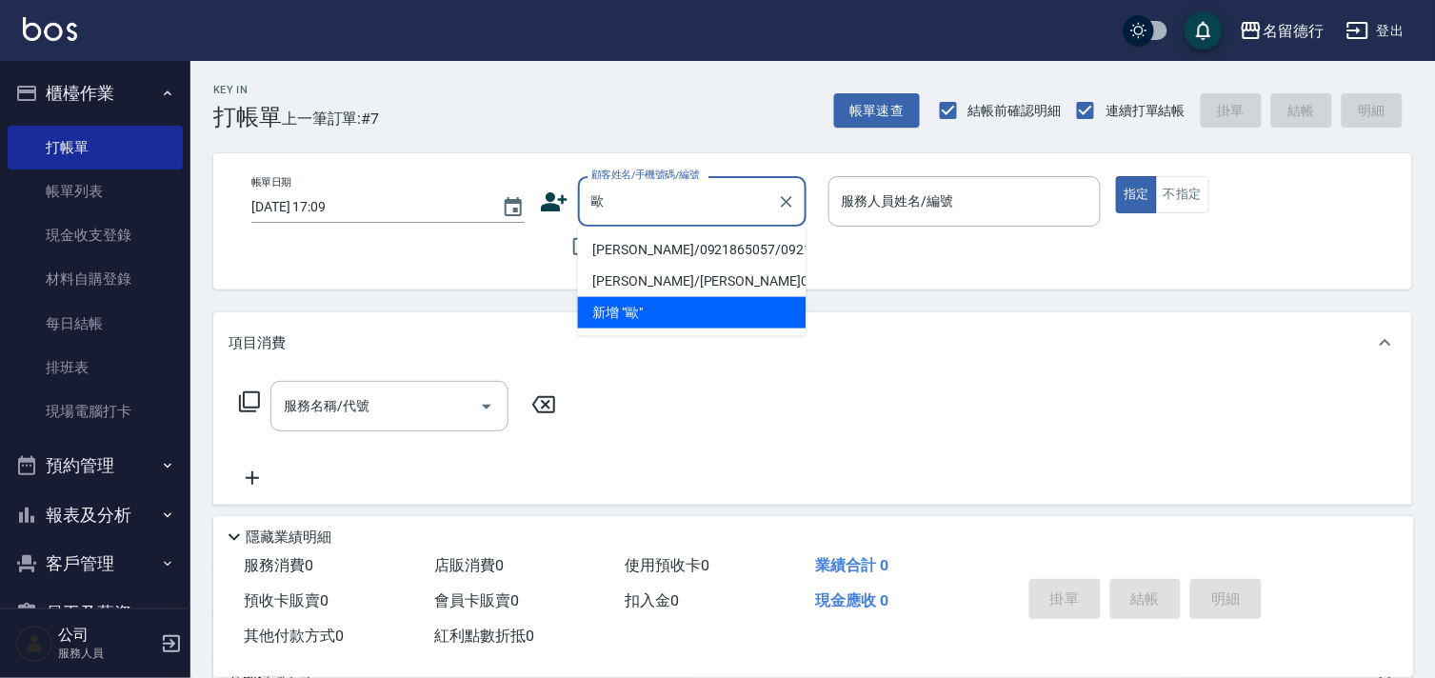
click at [648, 245] on li "[PERSON_NAME]/0921865057/0921865057" at bounding box center [692, 249] width 229 height 31
type input "[PERSON_NAME]/0921865057/0921865057"
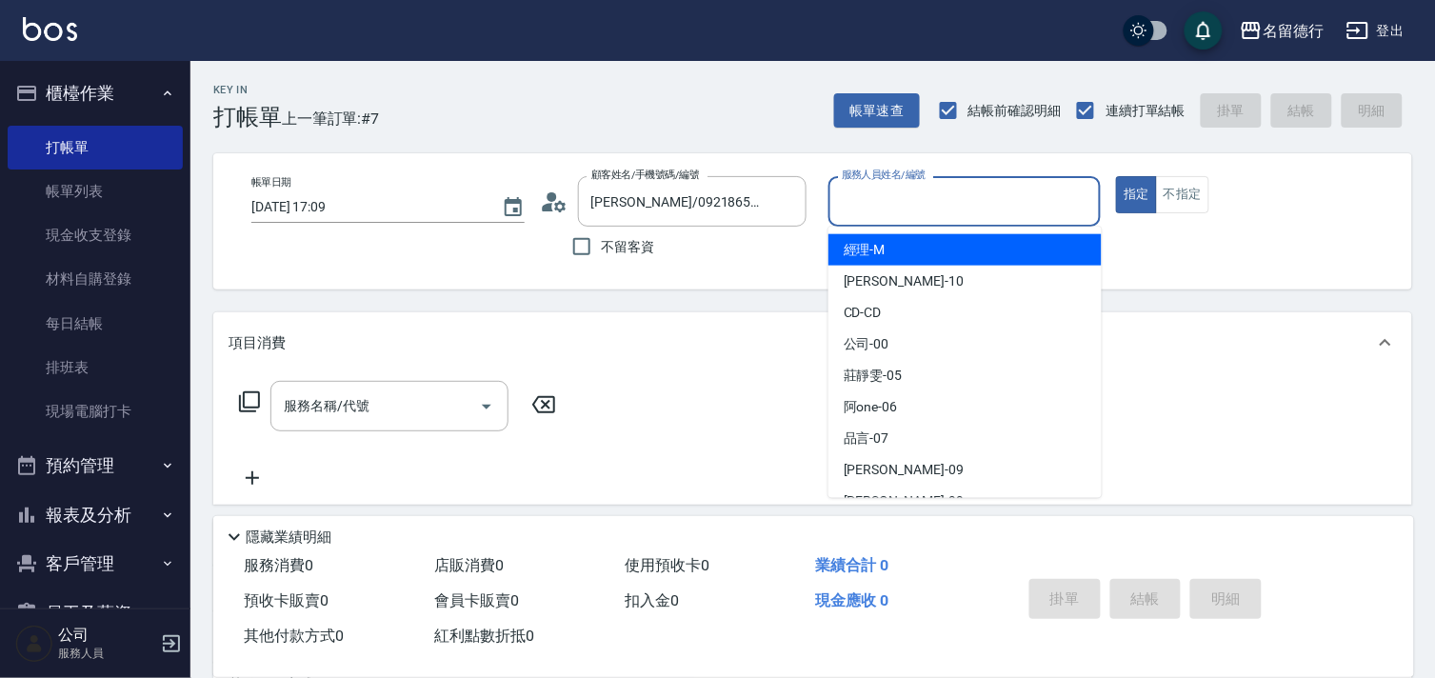
click at [891, 213] on input "服務人員姓名/編號" at bounding box center [965, 201] width 256 height 33
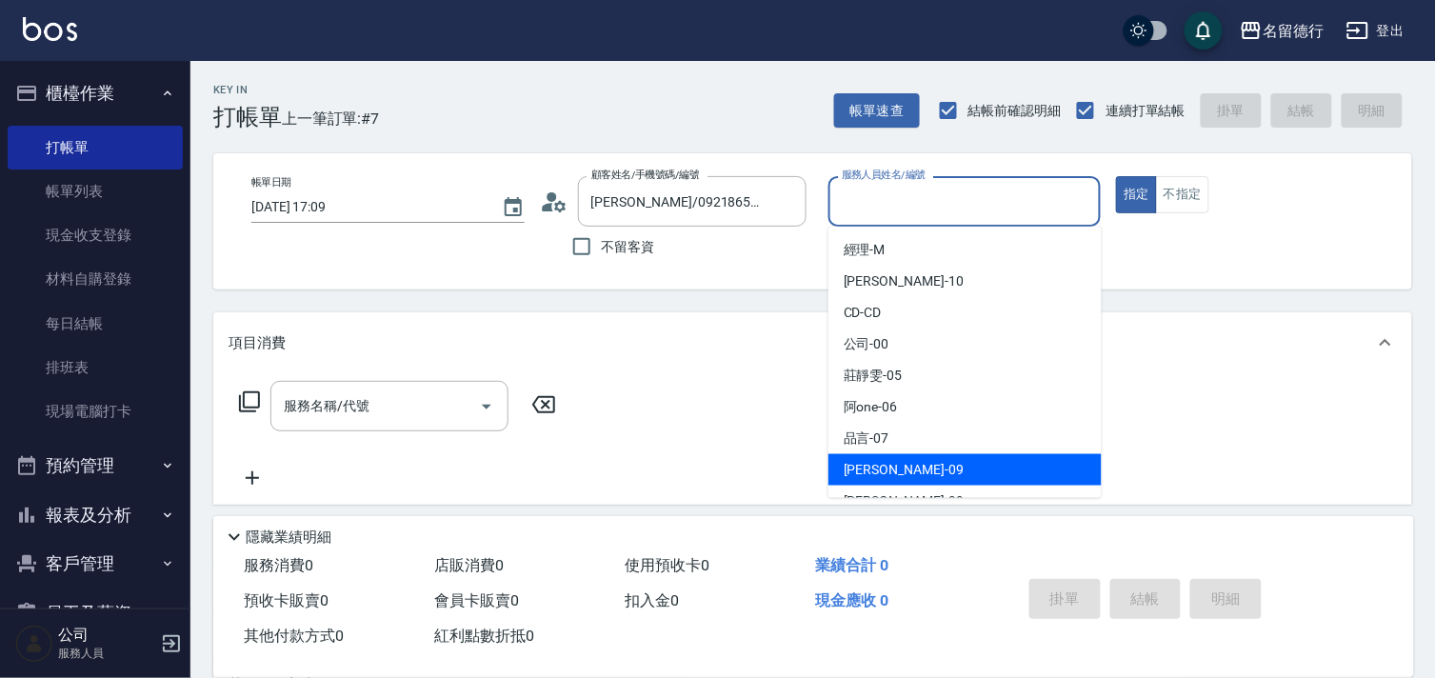
click at [845, 457] on div "[PERSON_NAME] -09" at bounding box center [965, 469] width 273 height 31
type input "[PERSON_NAME]-09"
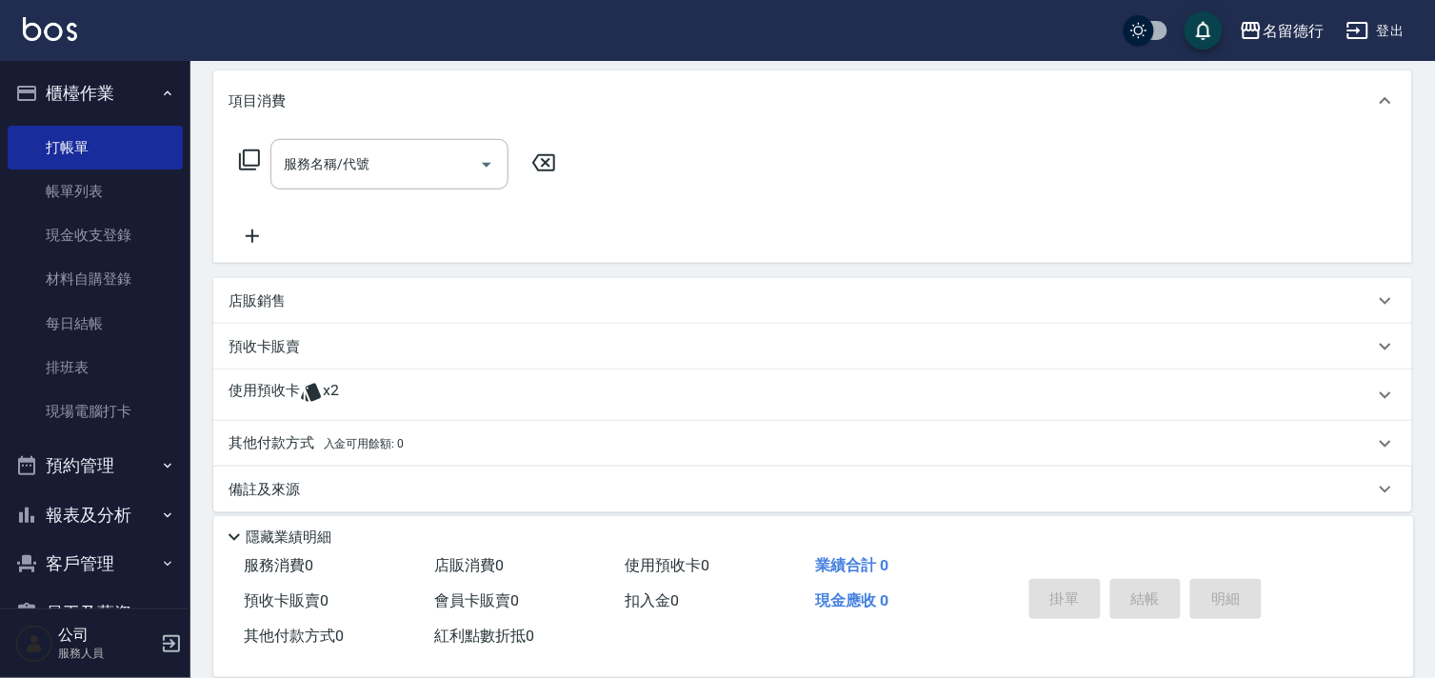
scroll to position [255, 0]
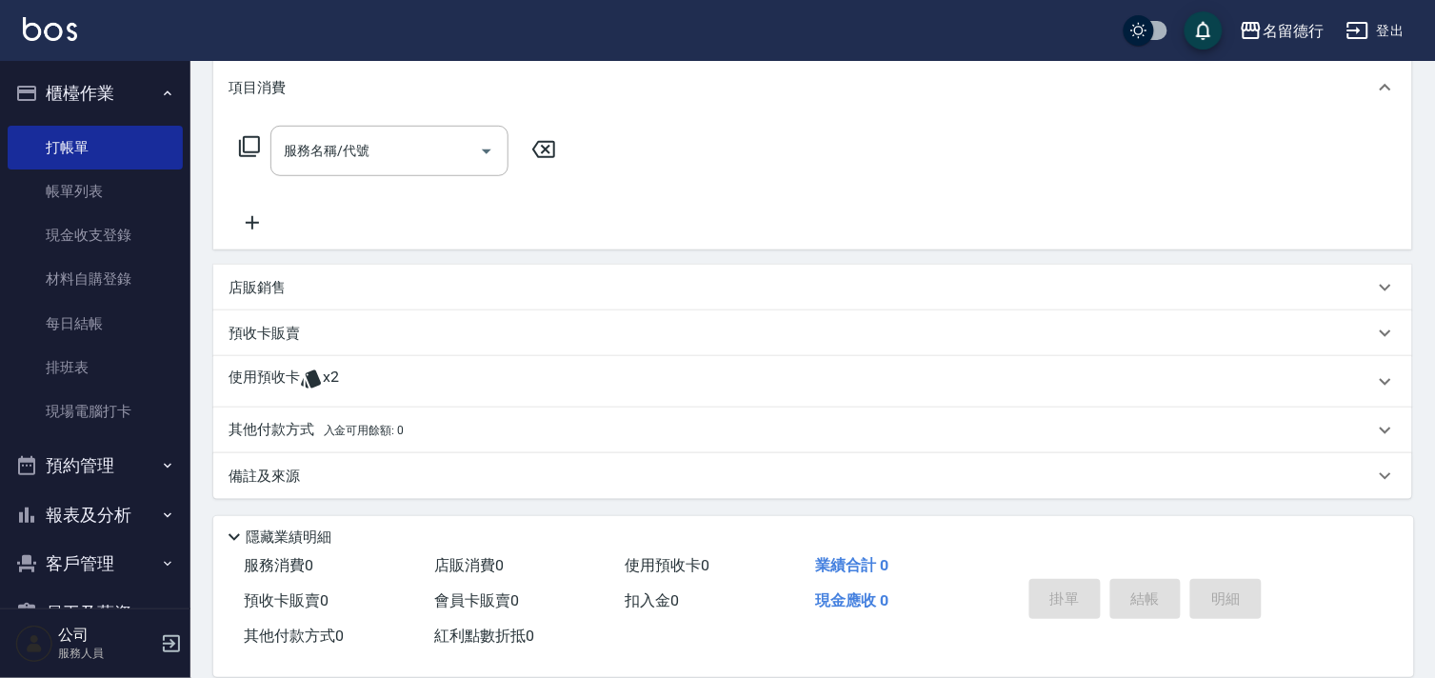
click at [261, 375] on p "使用預收卡" at bounding box center [264, 382] width 71 height 29
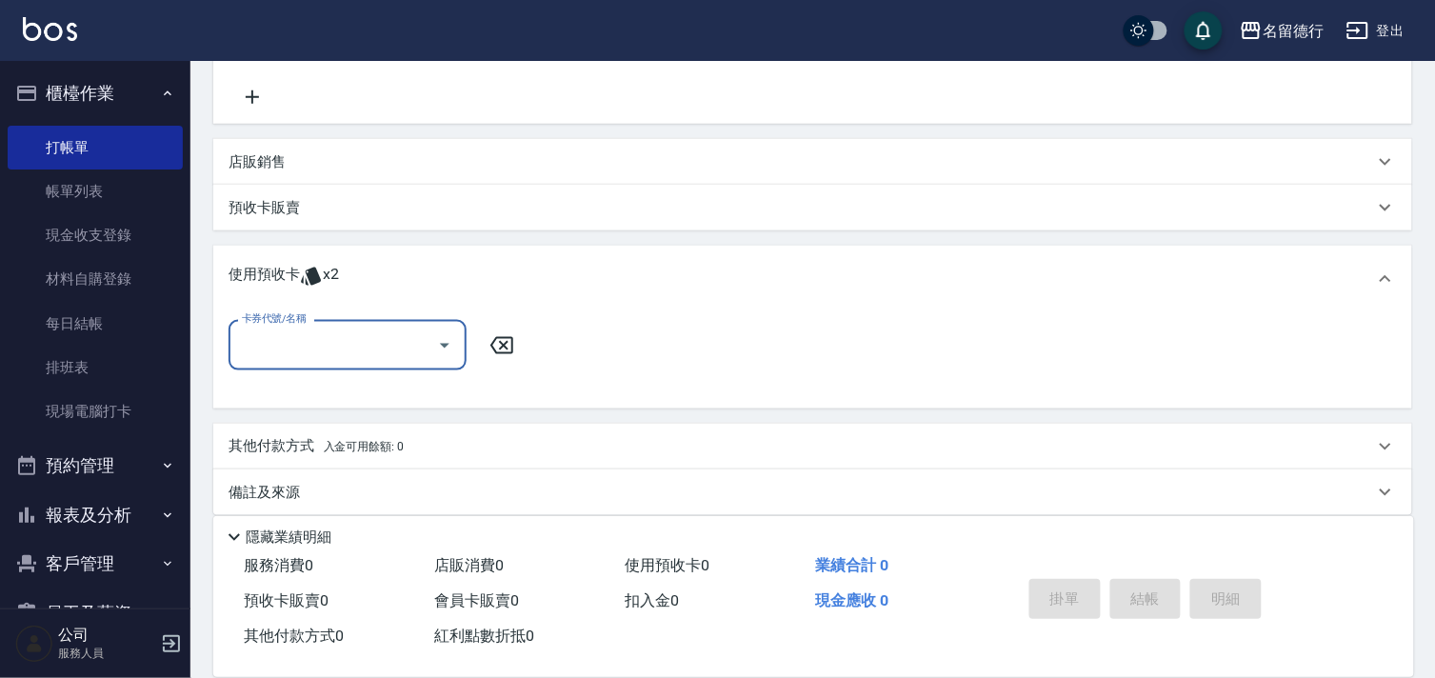
scroll to position [382, 0]
click at [281, 352] on input "卡券代號/名稱" at bounding box center [333, 344] width 192 height 33
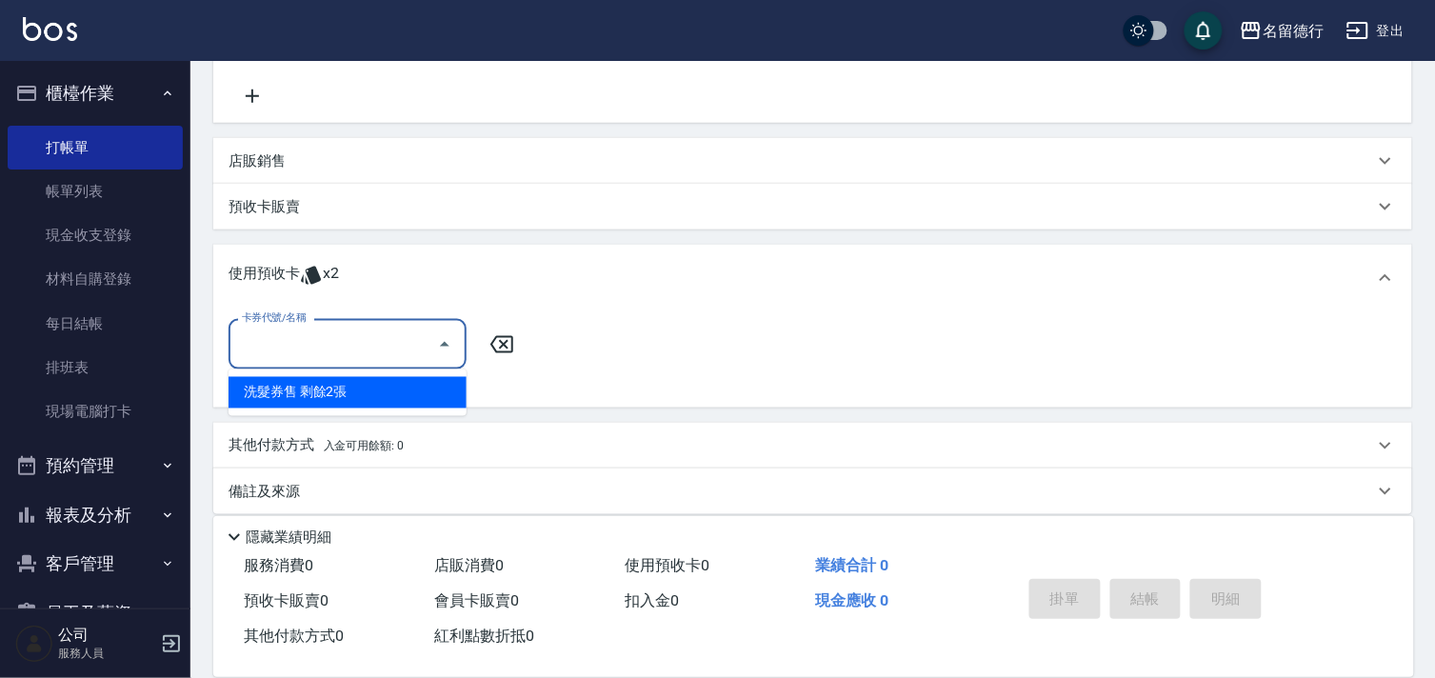
click at [302, 391] on div "洗髮券售 剩餘2張" at bounding box center [348, 392] width 238 height 31
type input "洗髮券售"
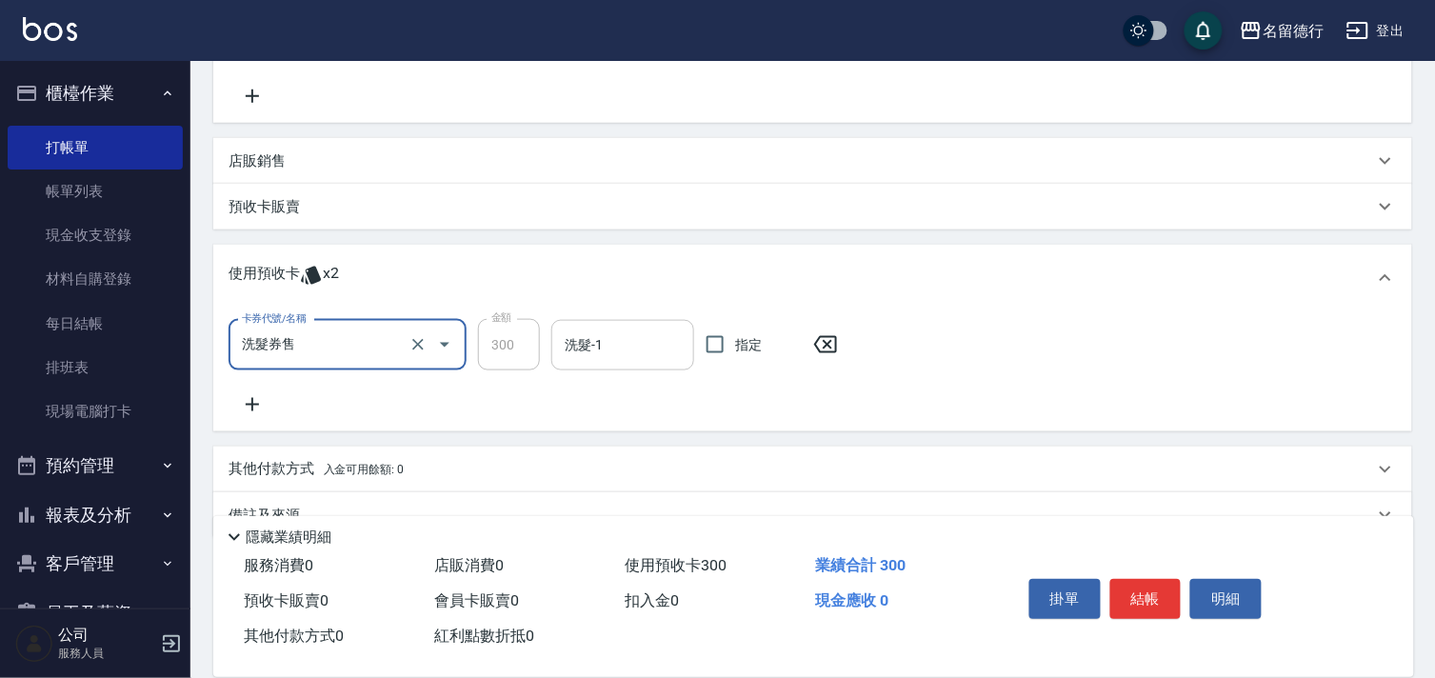
click at [569, 341] on input "洗髮-1" at bounding box center [623, 345] width 126 height 33
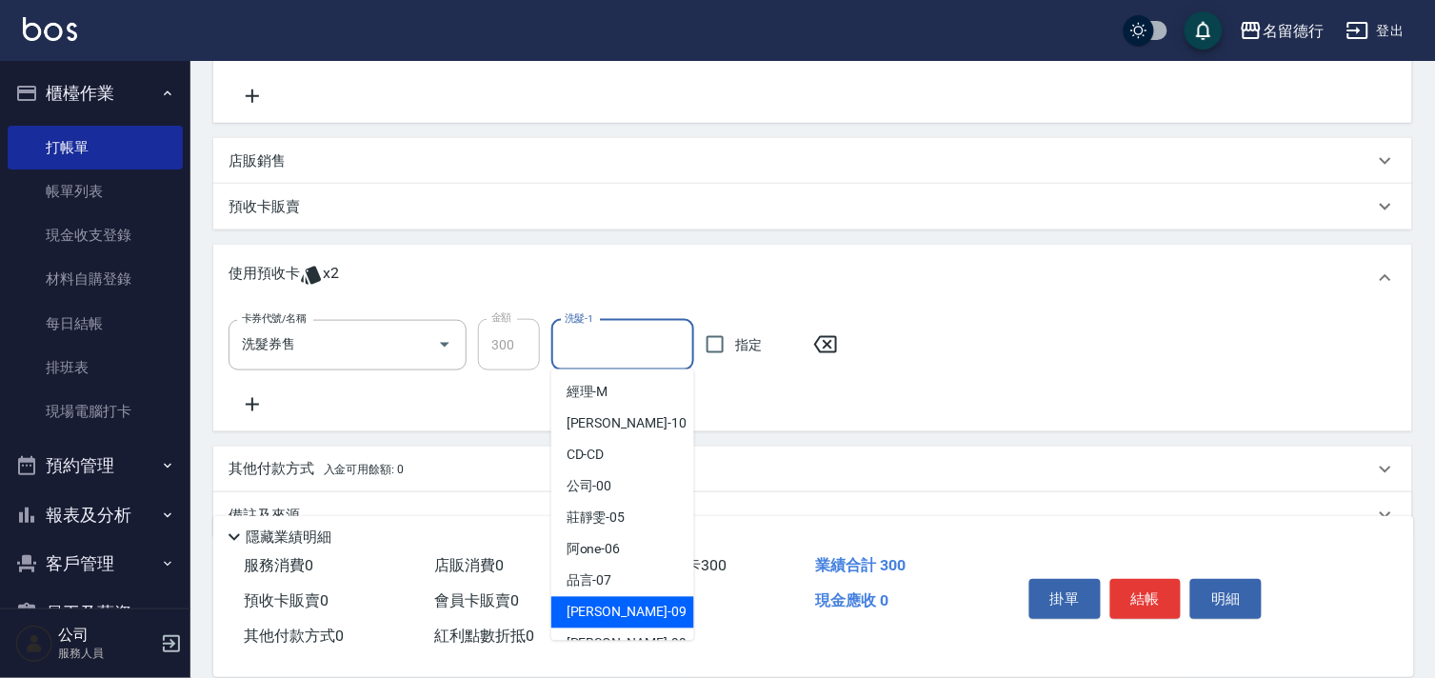
click at [586, 607] on span "[PERSON_NAME] -09" at bounding box center [627, 613] width 120 height 20
type input "[PERSON_NAME]-09"
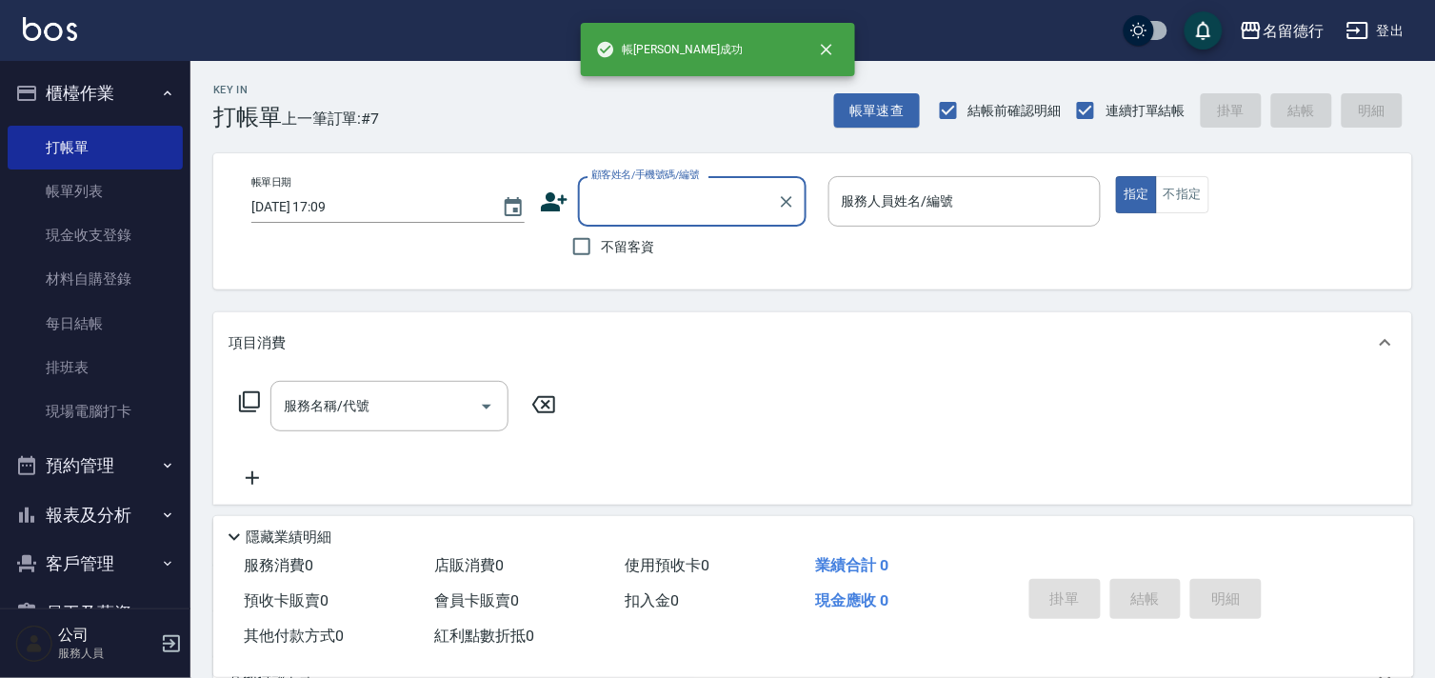
scroll to position [0, 0]
click at [582, 251] on input "不留客資" at bounding box center [582, 247] width 40 height 40
checkbox input "true"
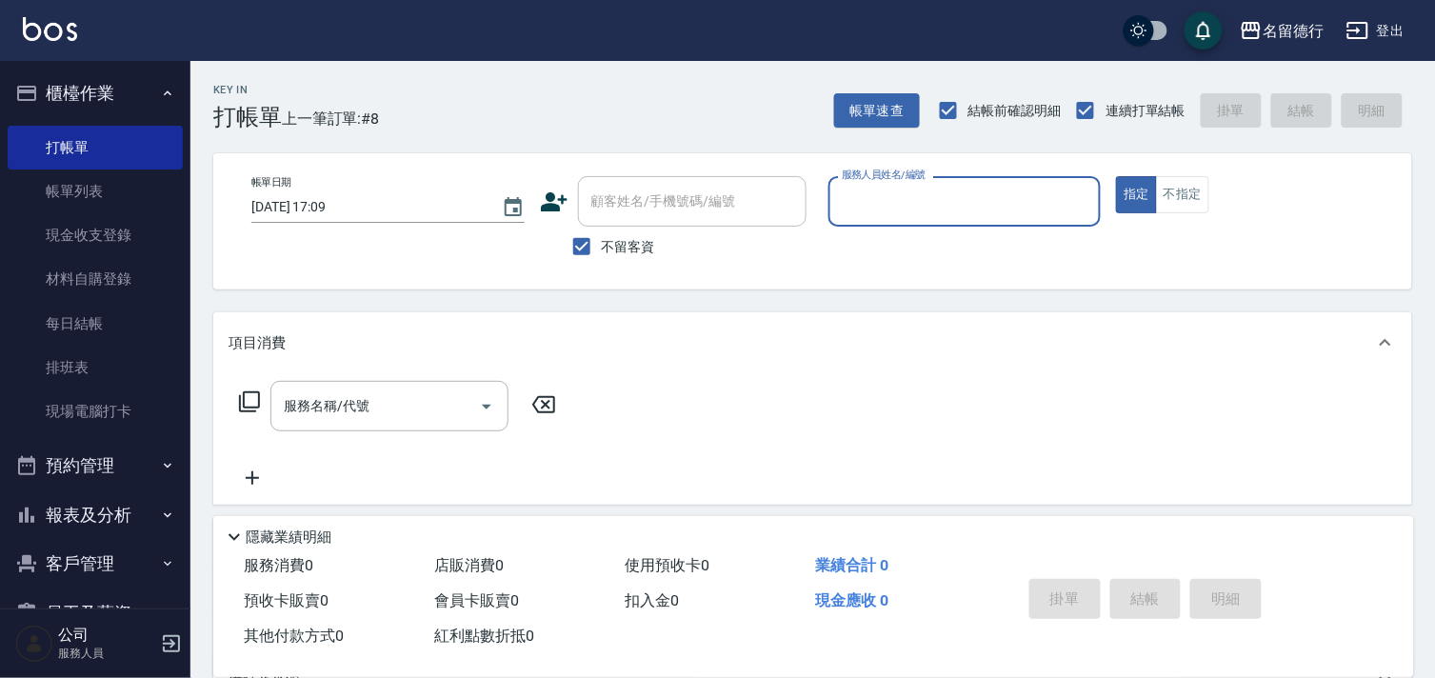
click at [862, 185] on input "服務人員姓名/編號" at bounding box center [965, 201] width 256 height 33
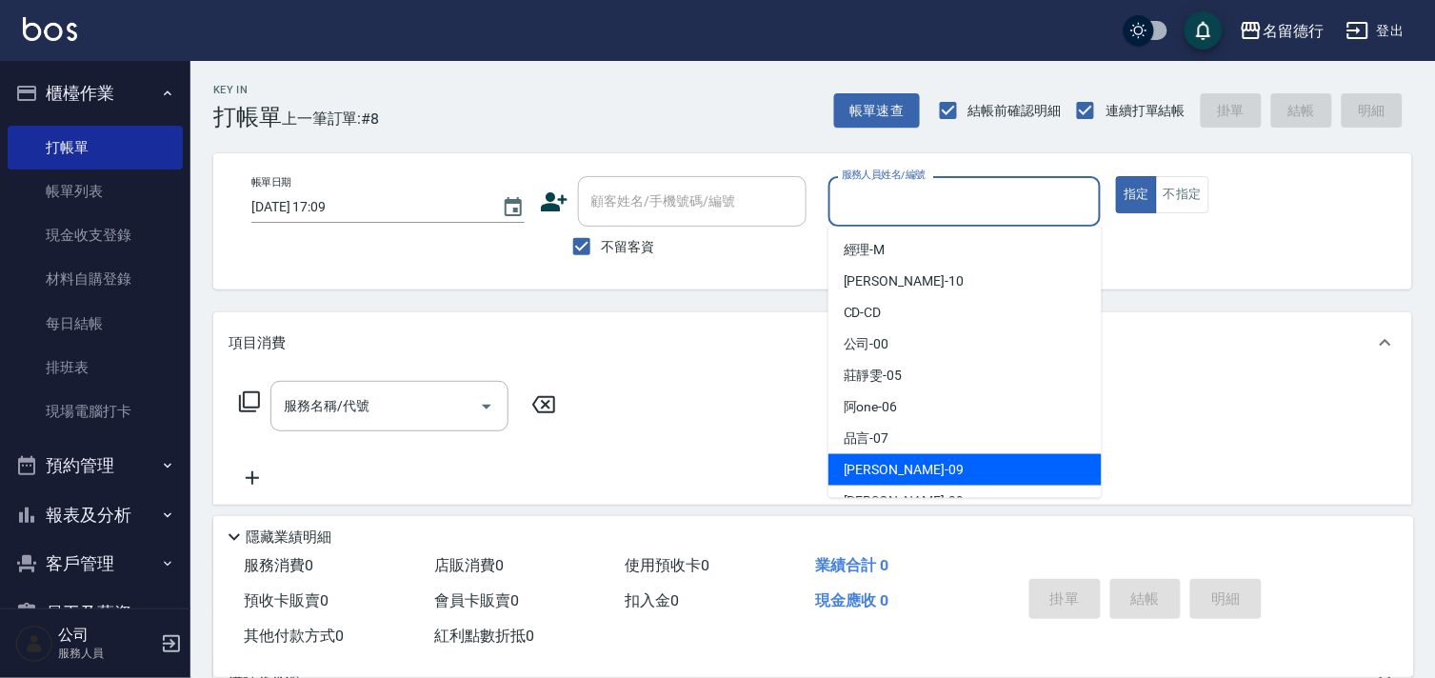
click at [860, 463] on span "[PERSON_NAME] -09" at bounding box center [904, 470] width 120 height 20
type input "[PERSON_NAME]-09"
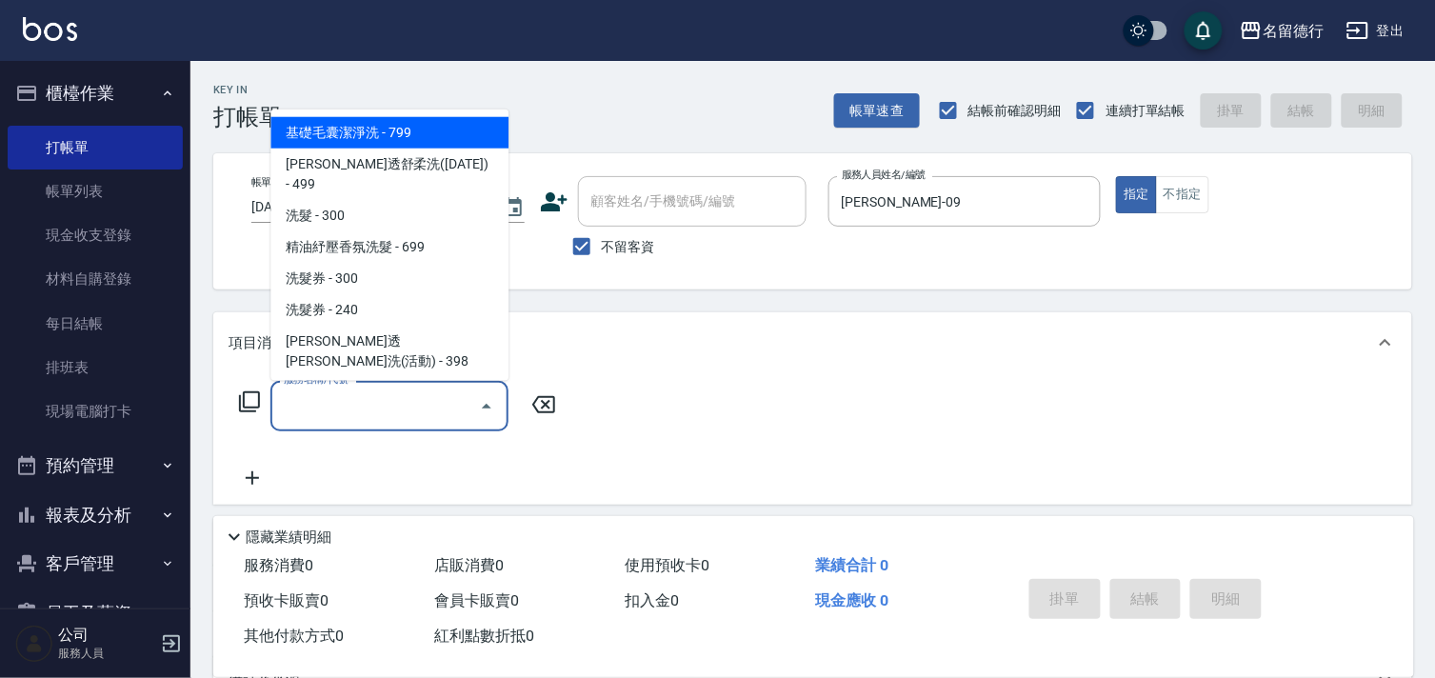
click at [360, 411] on input "服務名稱/代號" at bounding box center [375, 406] width 192 height 33
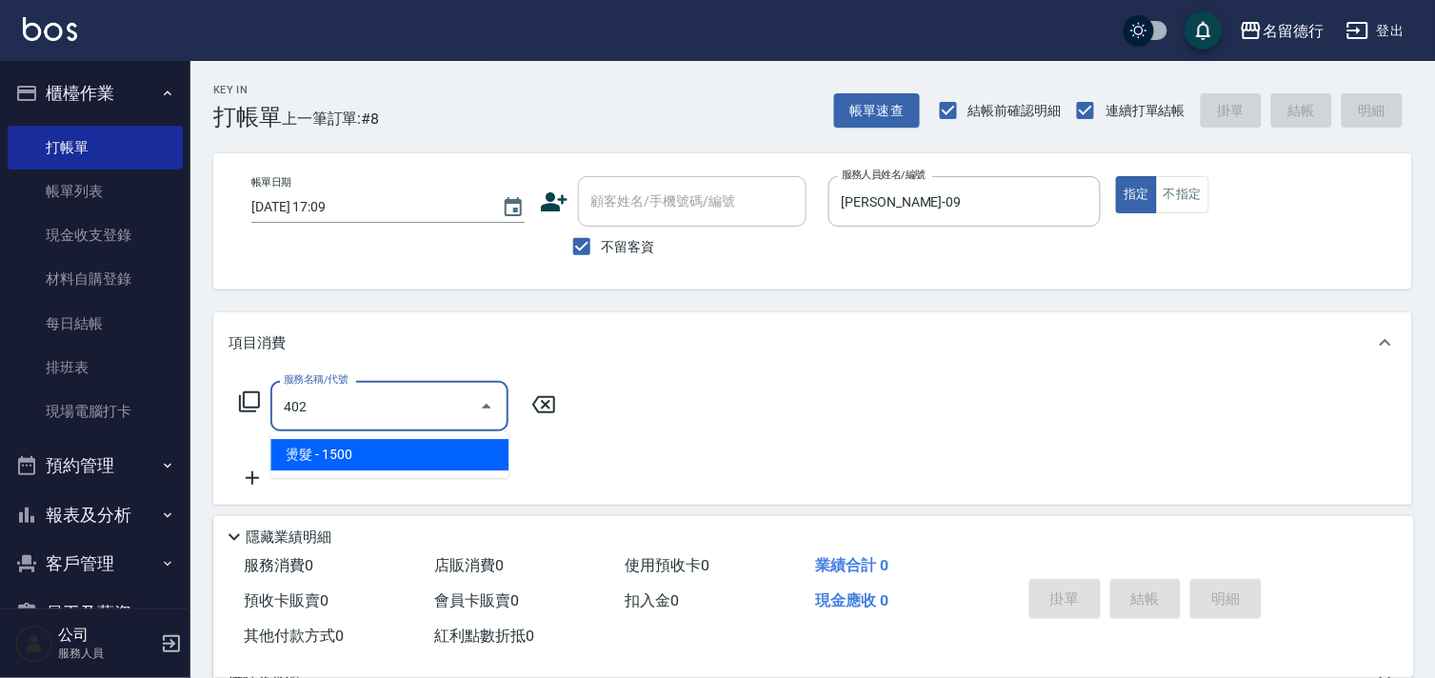
click at [395, 461] on span "燙髮 - 1500" at bounding box center [390, 454] width 238 height 31
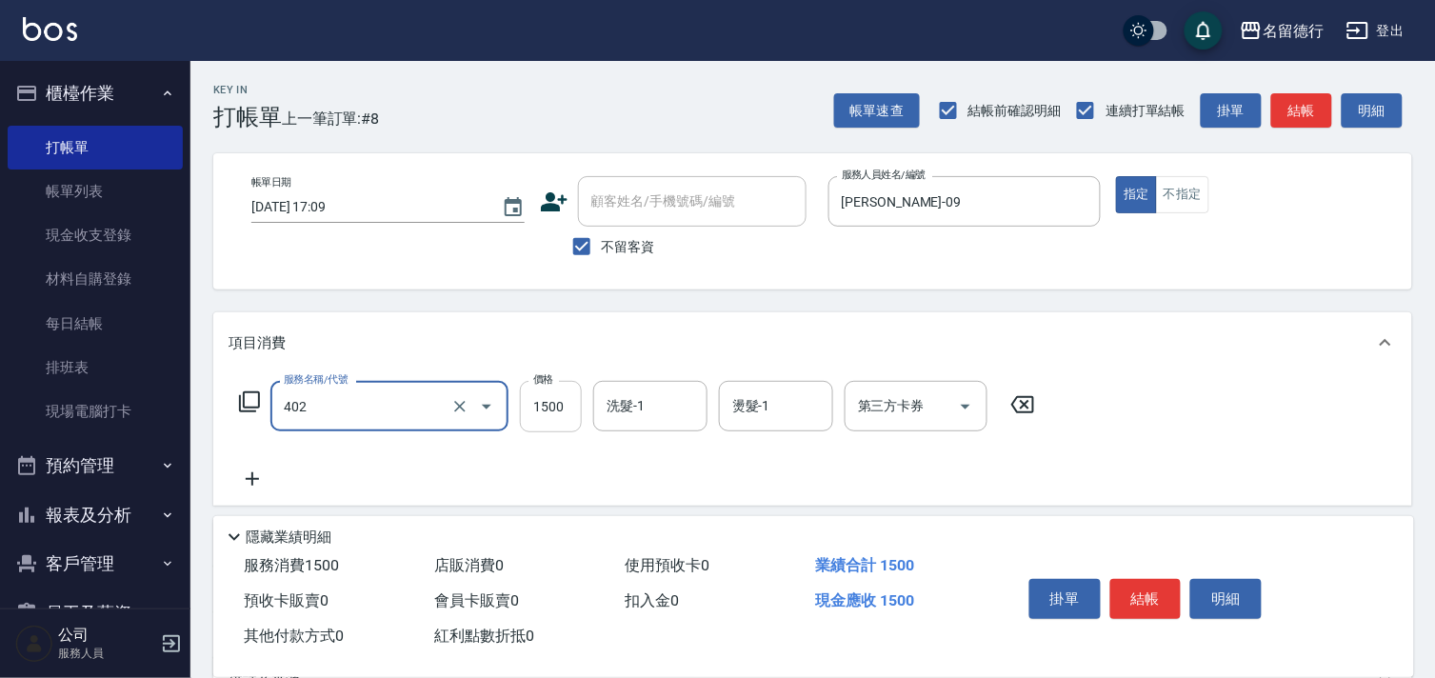
type input "燙髮(402)"
click at [563, 412] on input "1500" at bounding box center [551, 406] width 62 height 51
type input "1800"
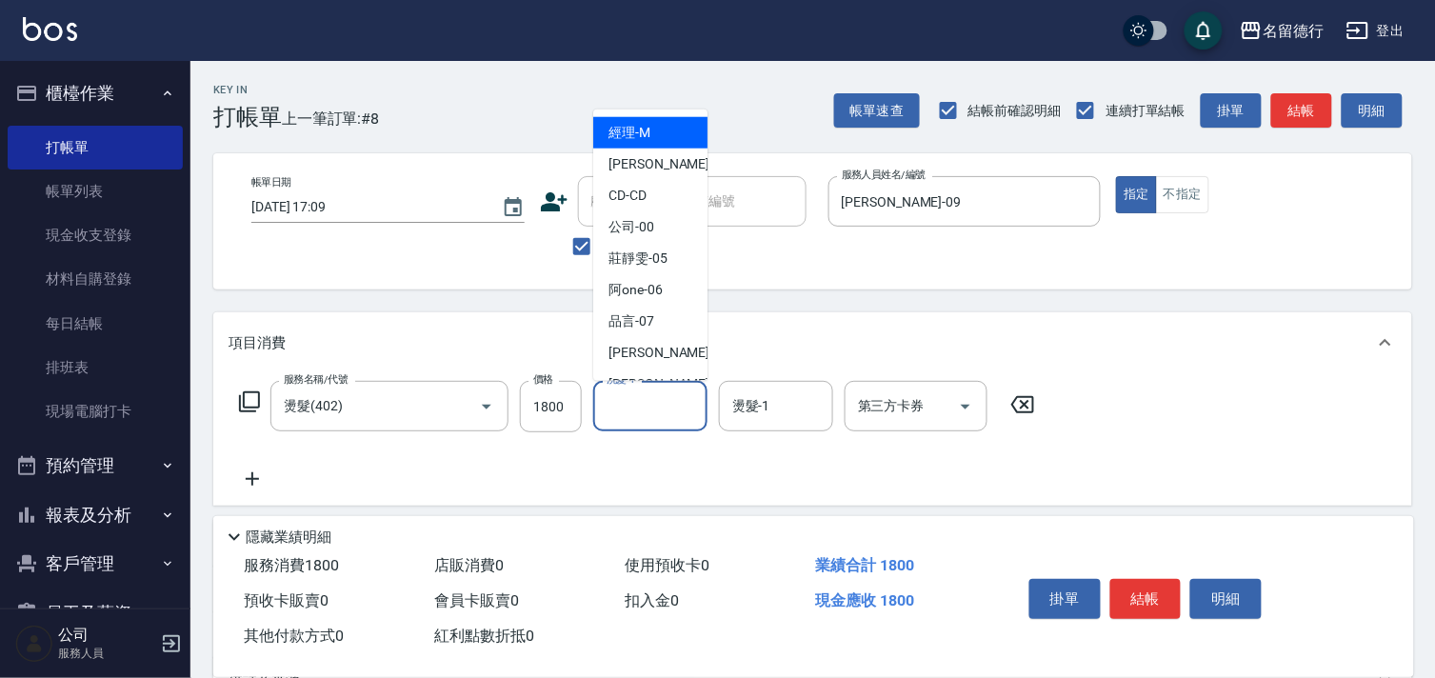
click at [612, 402] on div "洗髮-1 洗髮-1" at bounding box center [650, 406] width 114 height 50
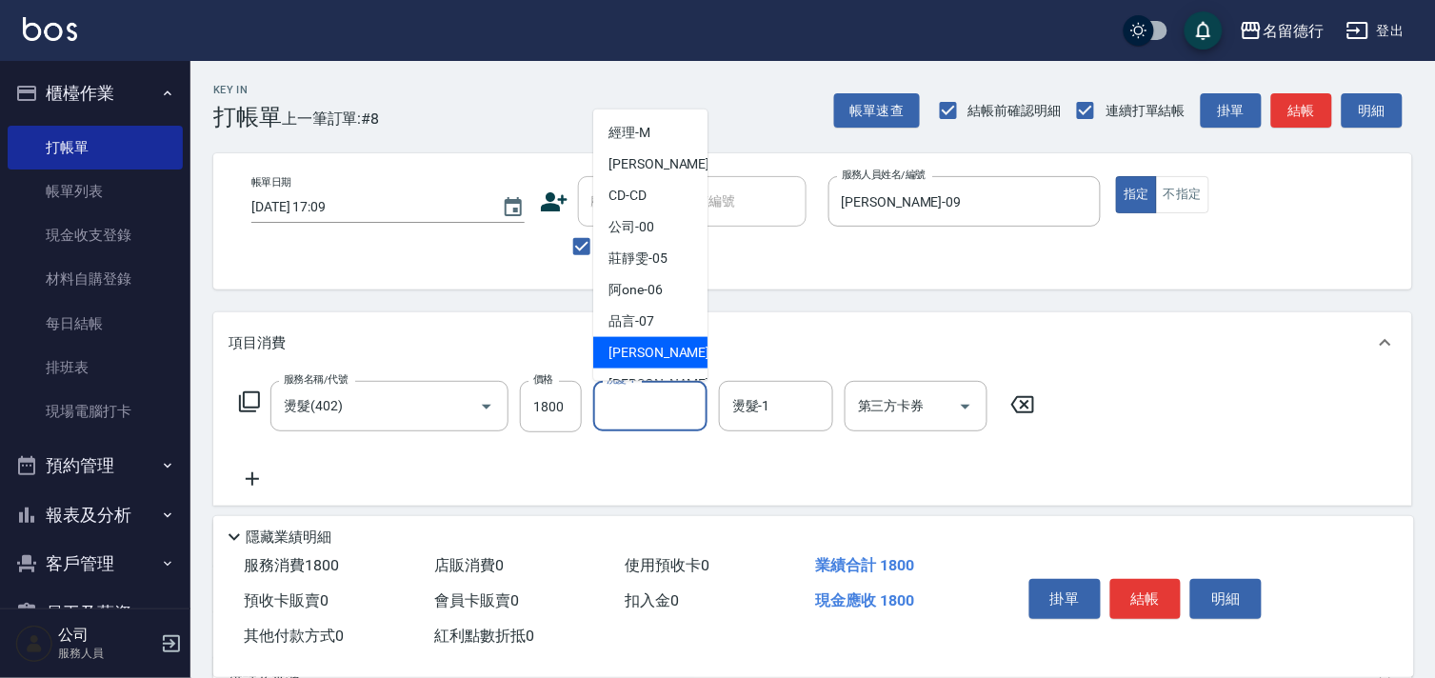
click at [633, 353] on span "[PERSON_NAME] -09" at bounding box center [669, 353] width 120 height 20
type input "[PERSON_NAME]-09"
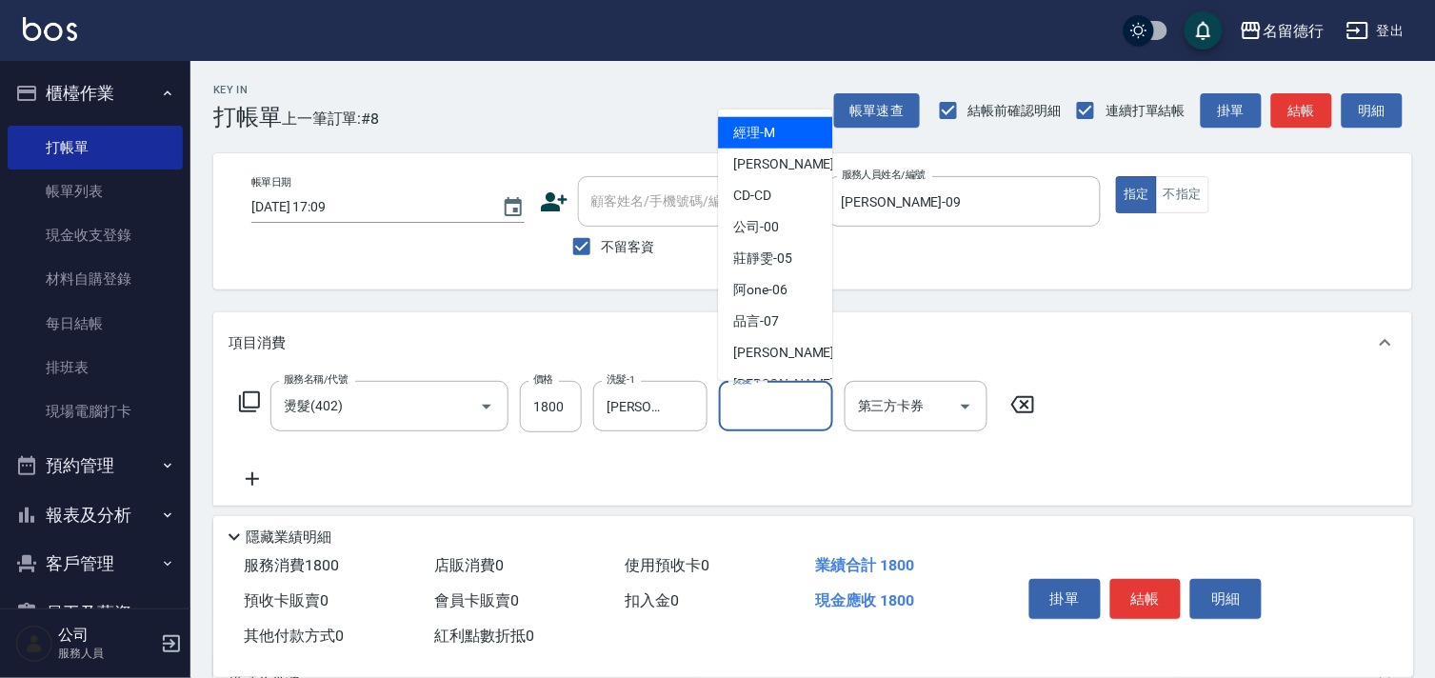
click at [749, 406] on input "燙髮-1" at bounding box center [776, 406] width 97 height 33
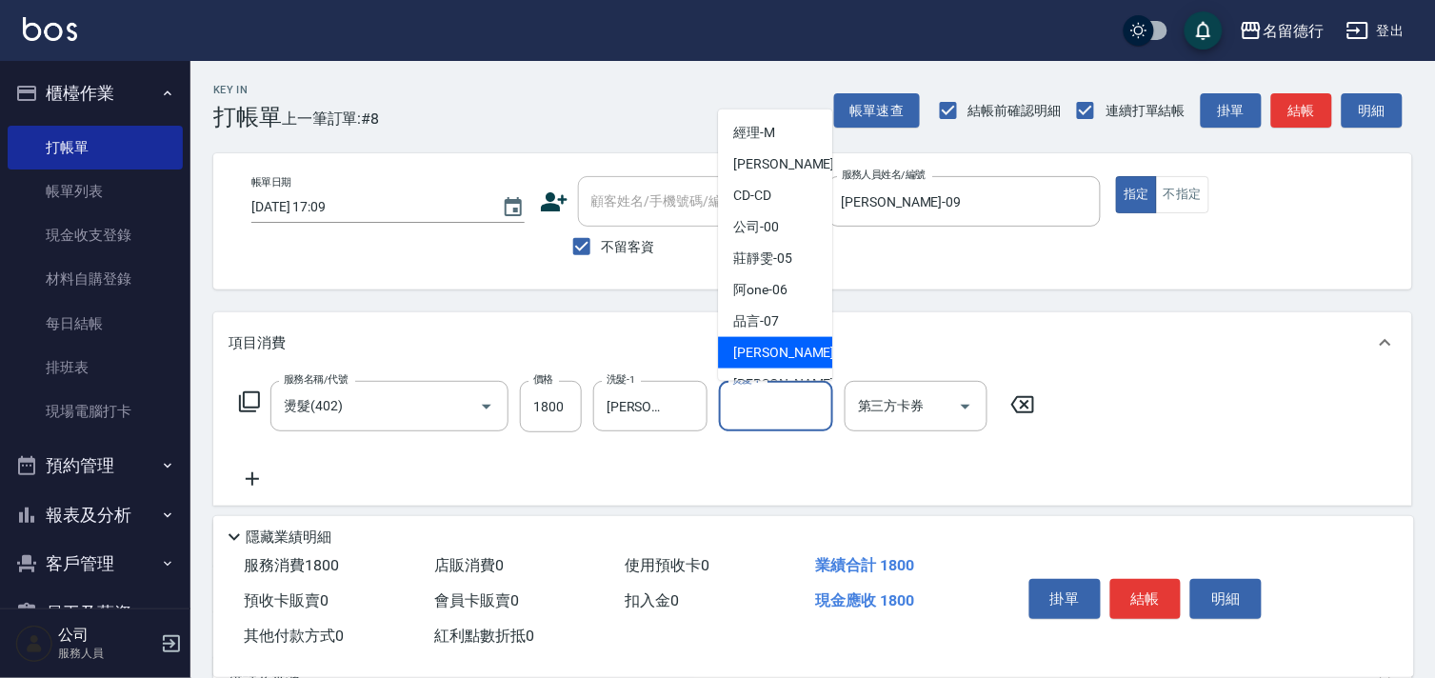
click at [762, 355] on span "[PERSON_NAME] -09" at bounding box center [793, 353] width 120 height 20
type input "[PERSON_NAME]-09"
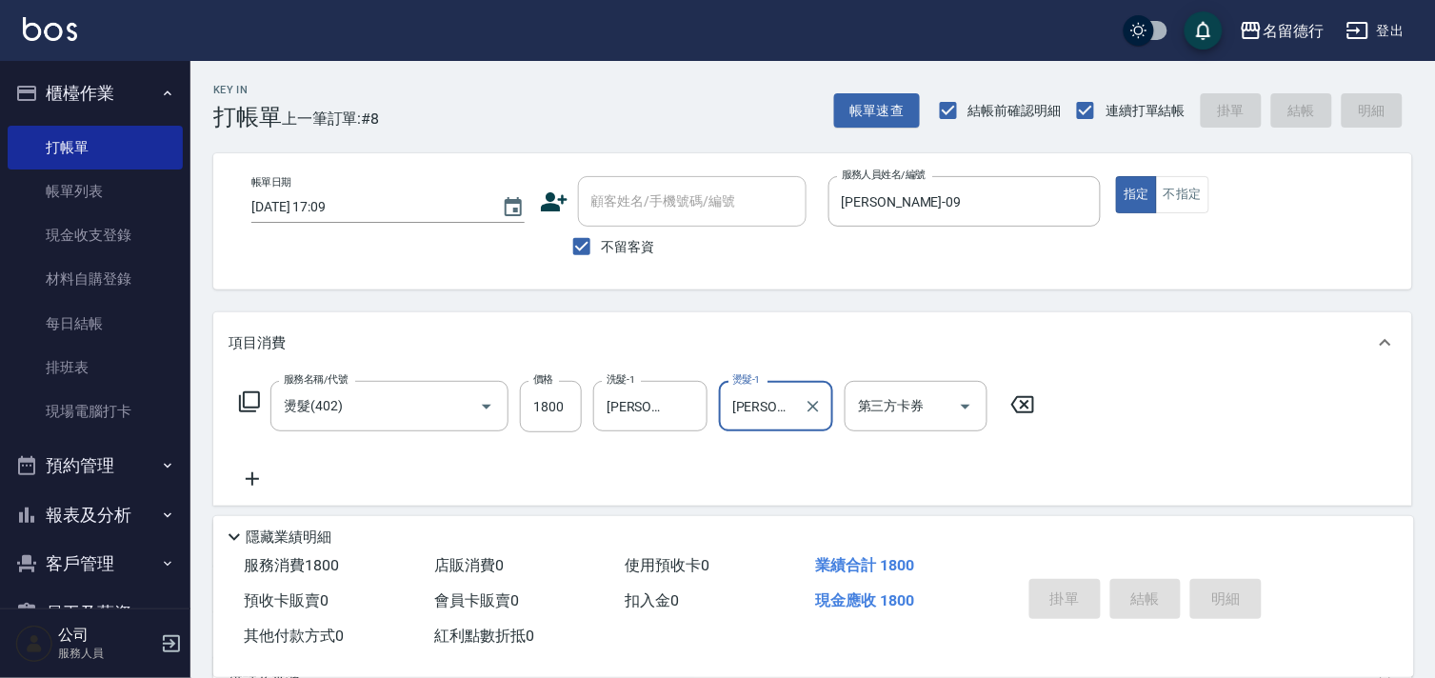
type input "[DATE] 17:10"
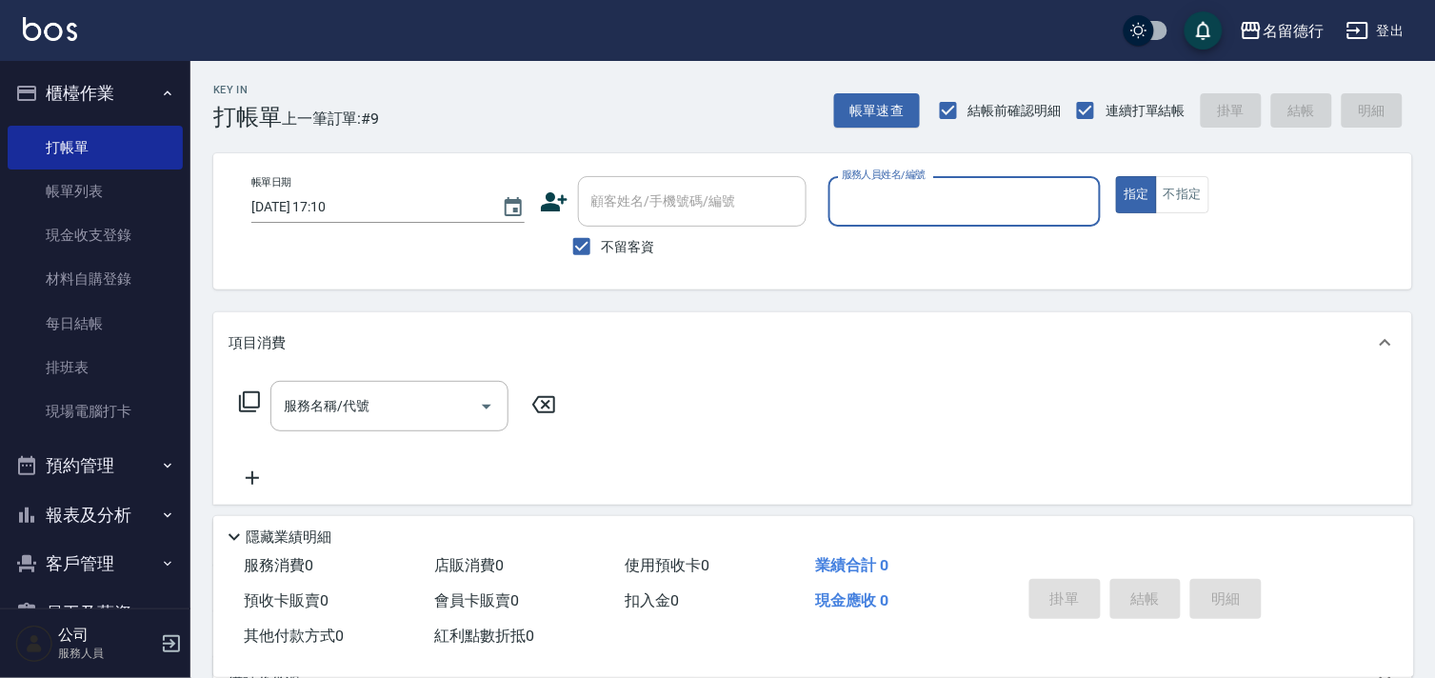
click at [853, 191] on input "服務人員姓名/編號" at bounding box center [965, 201] width 256 height 33
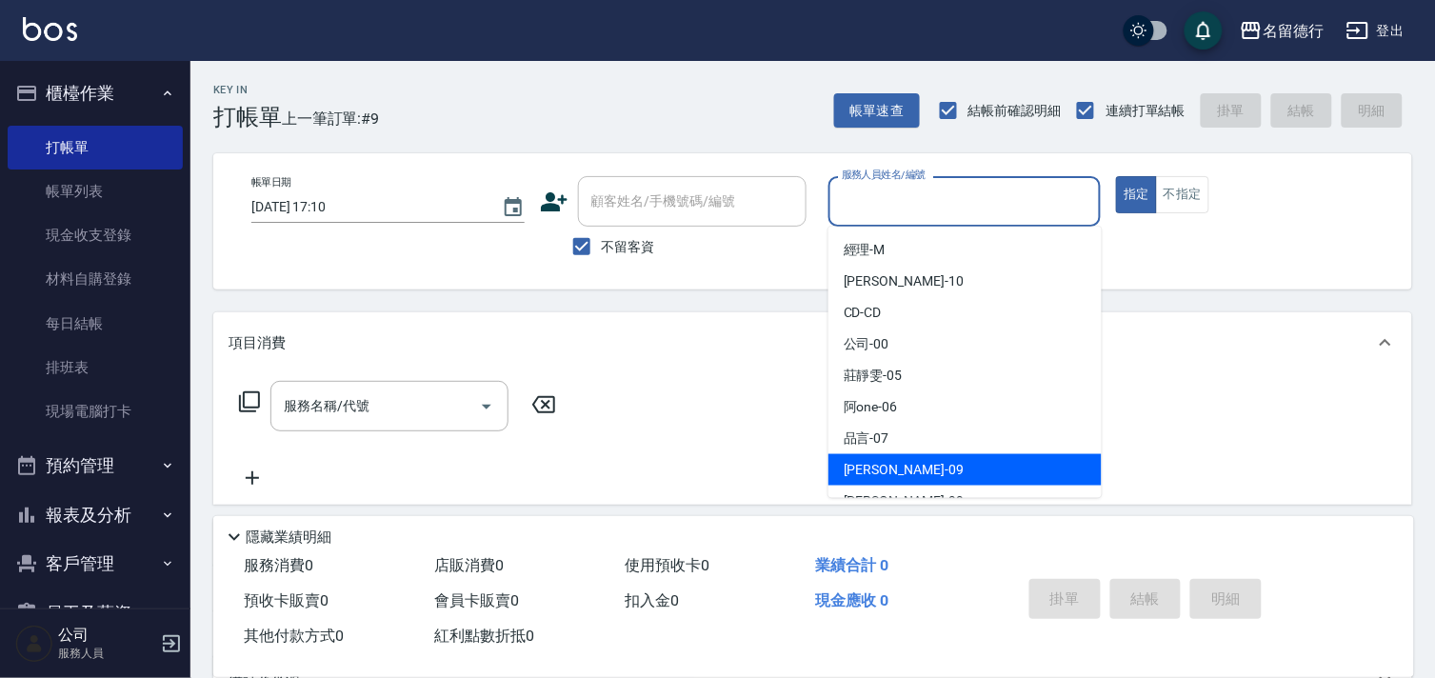
click at [859, 463] on span "[PERSON_NAME] -09" at bounding box center [904, 470] width 120 height 20
type input "[PERSON_NAME]-09"
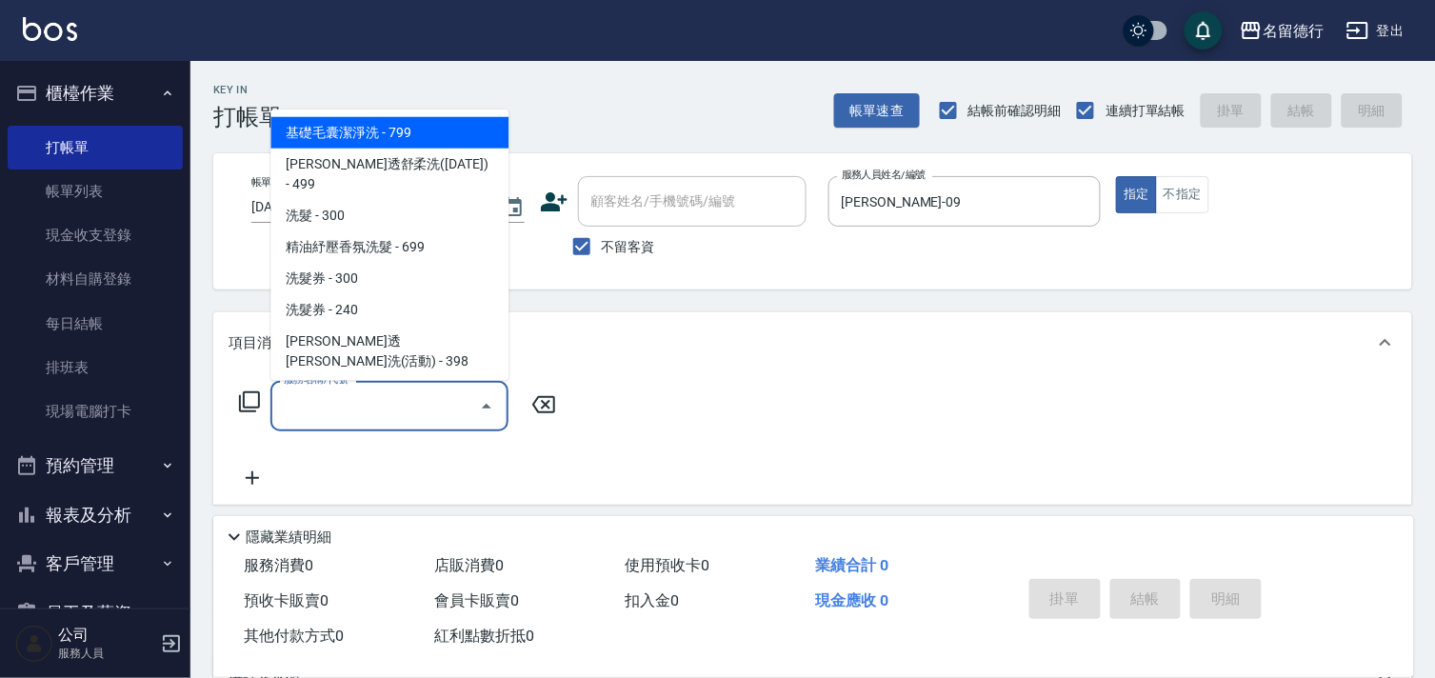
click at [382, 410] on input "服務名稱/代號" at bounding box center [375, 406] width 192 height 33
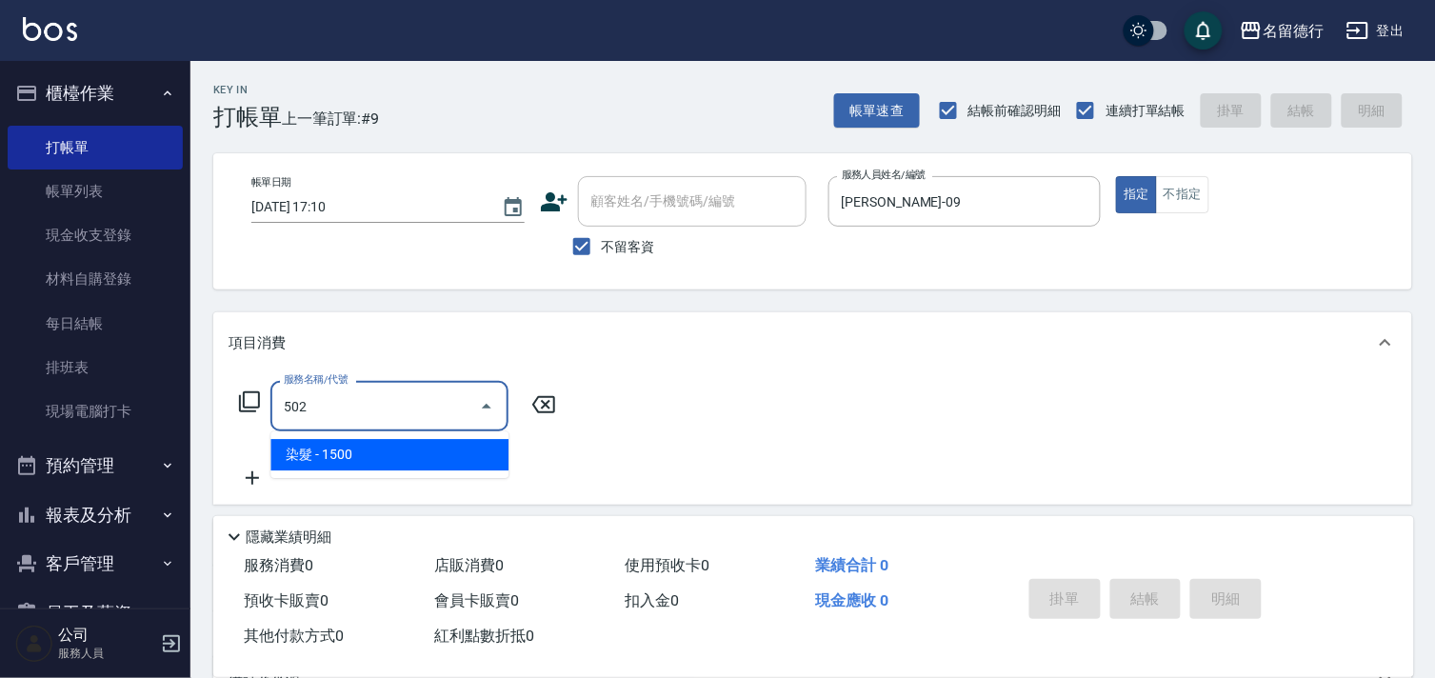
click at [387, 450] on span "染髮 - 1500" at bounding box center [390, 454] width 238 height 31
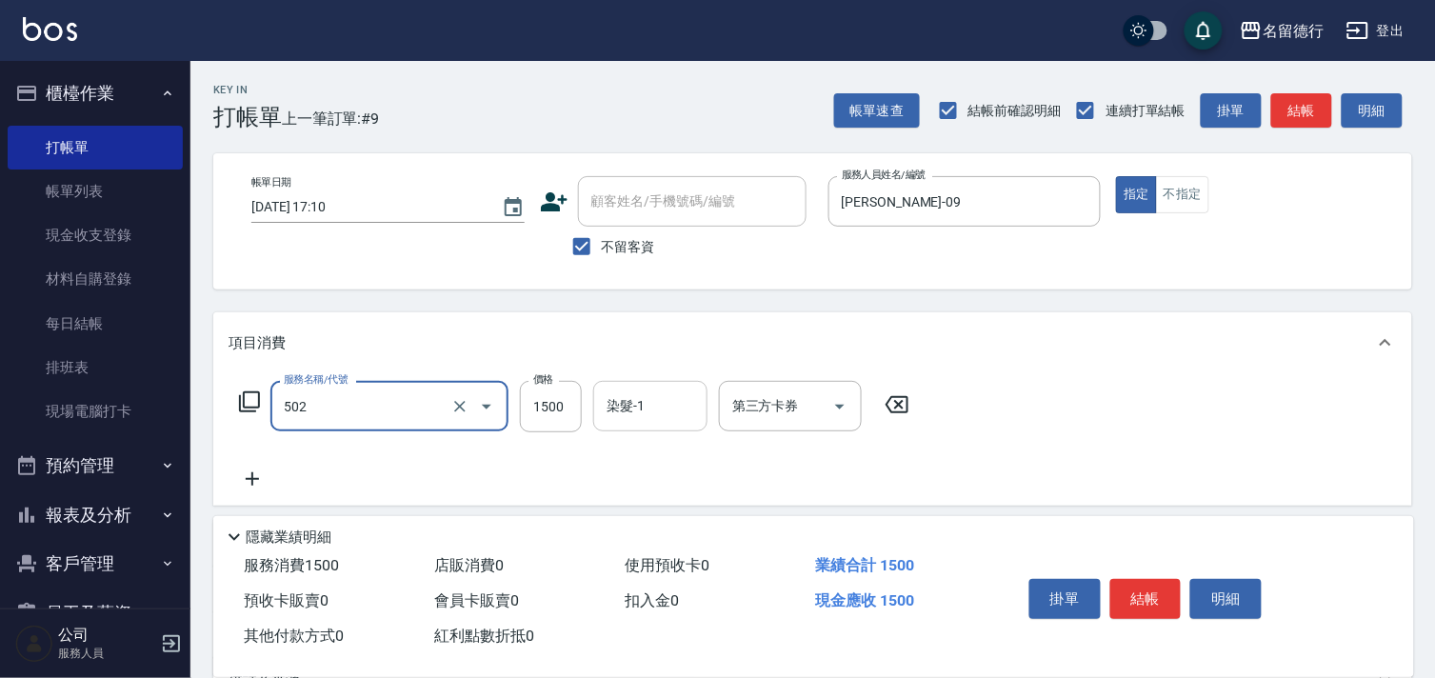
type input "染髮(502)"
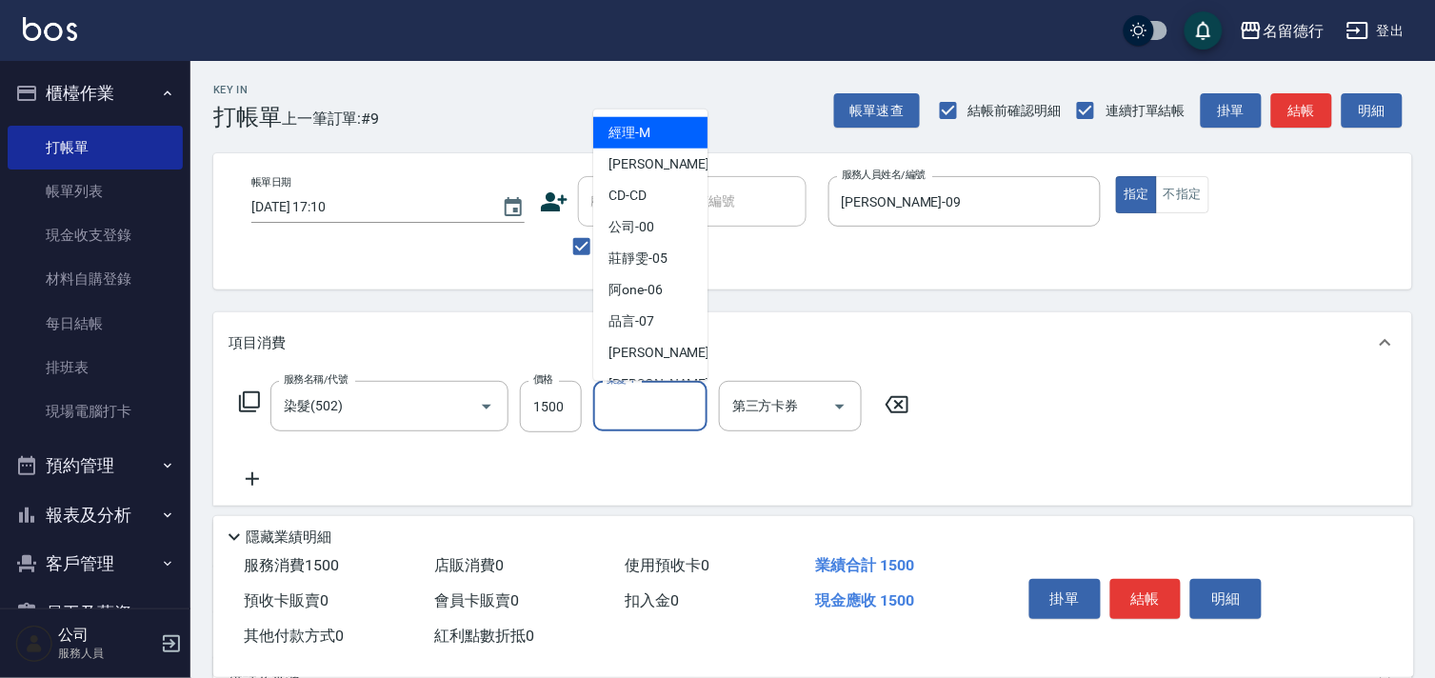
click at [629, 412] on div "染髮-1 染髮-1" at bounding box center [650, 406] width 114 height 50
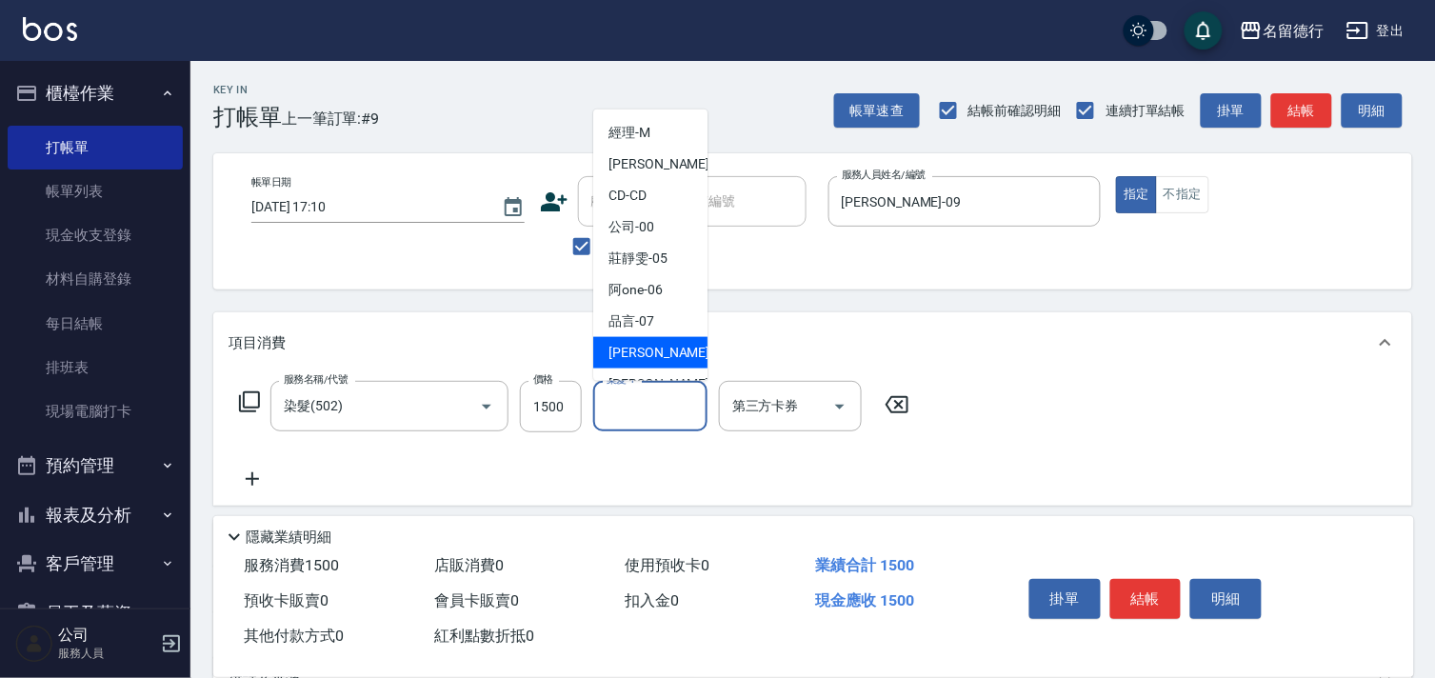
click at [640, 353] on span "[PERSON_NAME] -09" at bounding box center [669, 353] width 120 height 20
type input "[PERSON_NAME]-09"
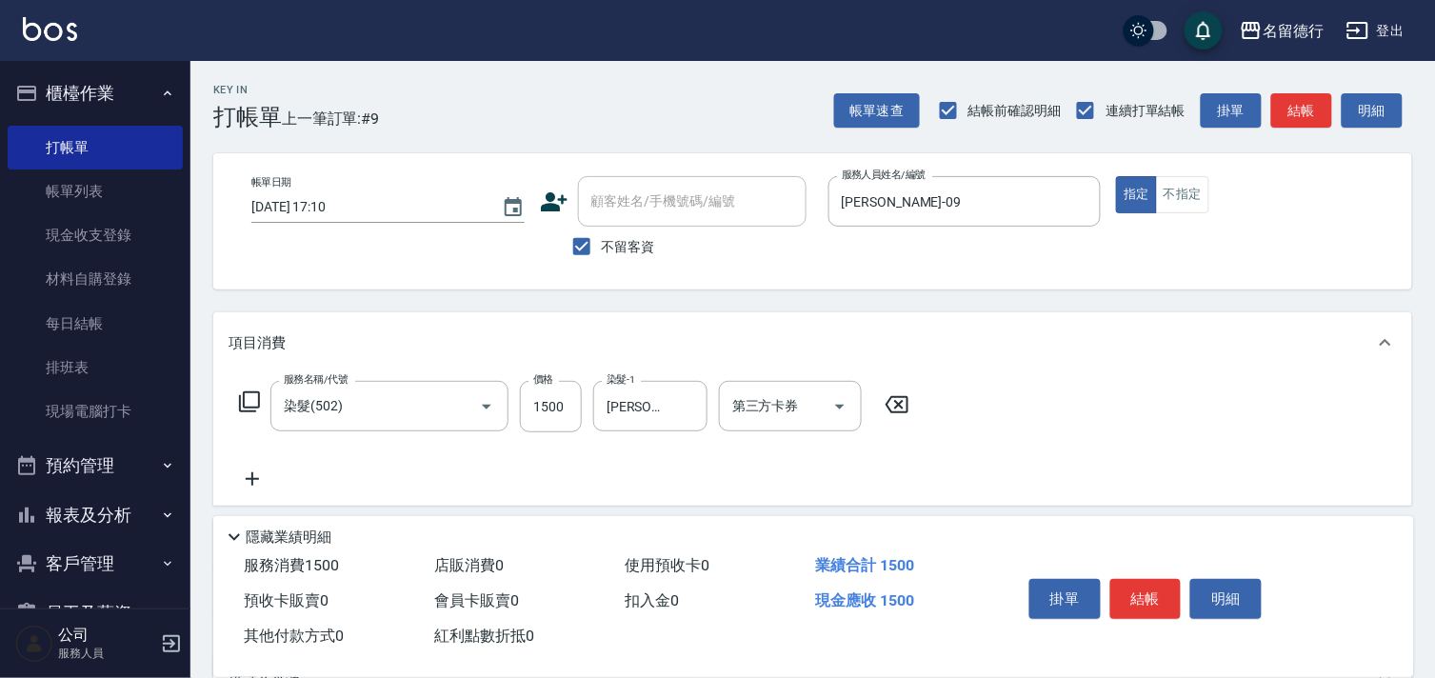
click at [257, 473] on icon at bounding box center [253, 479] width 48 height 23
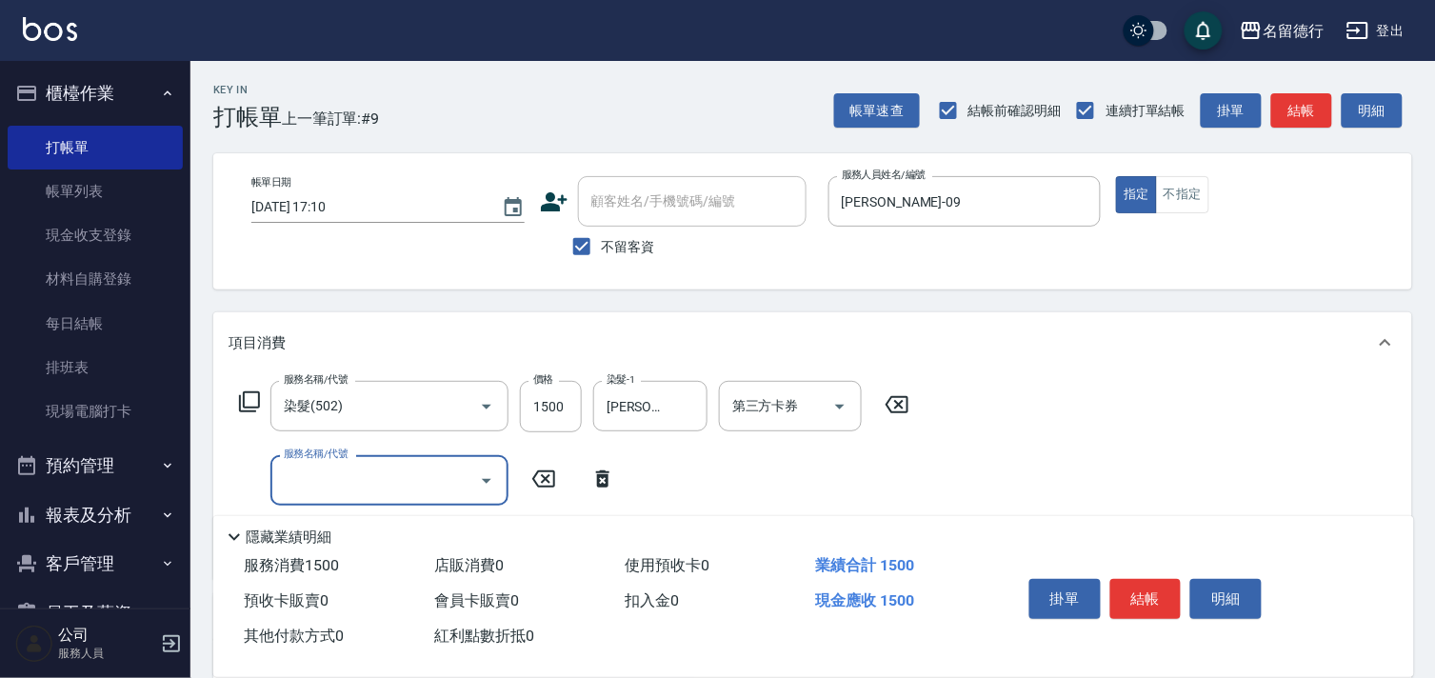
click at [340, 480] on input "服務名稱/代號" at bounding box center [375, 480] width 192 height 33
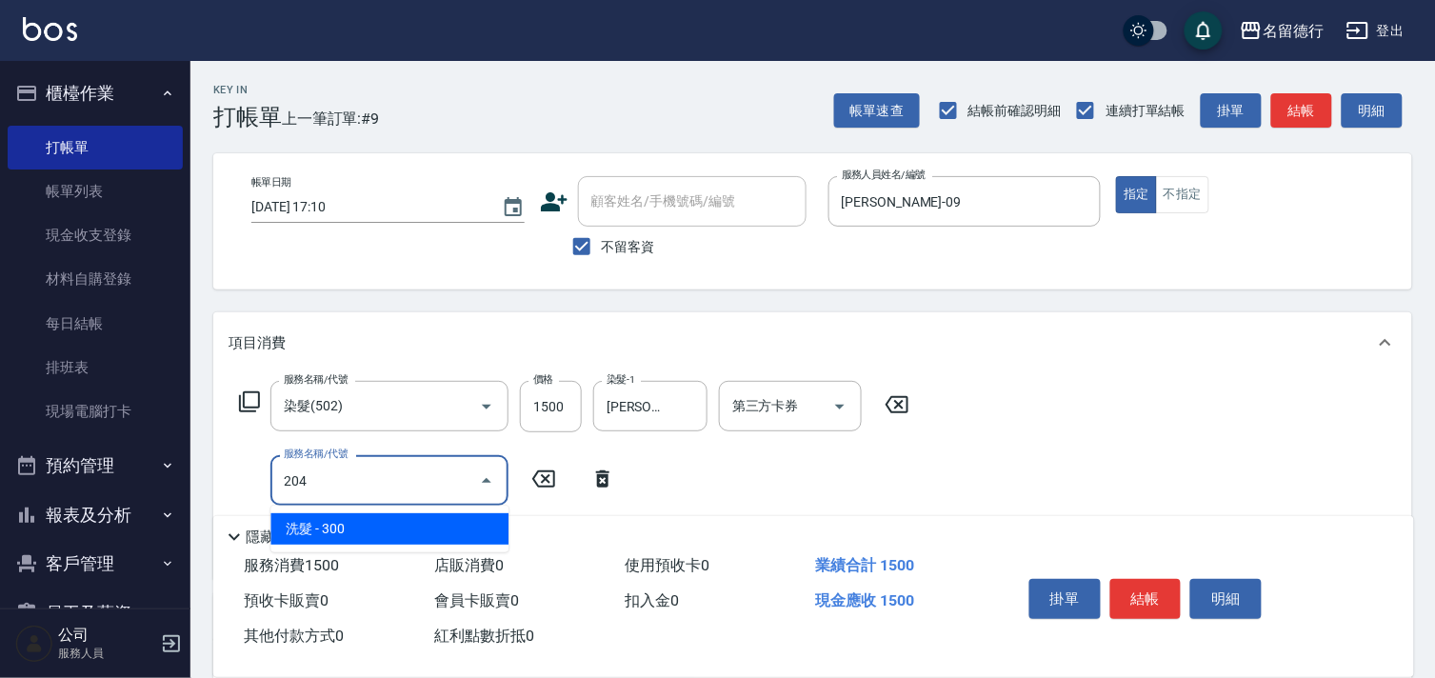
click at [370, 528] on span "洗髮 - 300" at bounding box center [390, 528] width 238 height 31
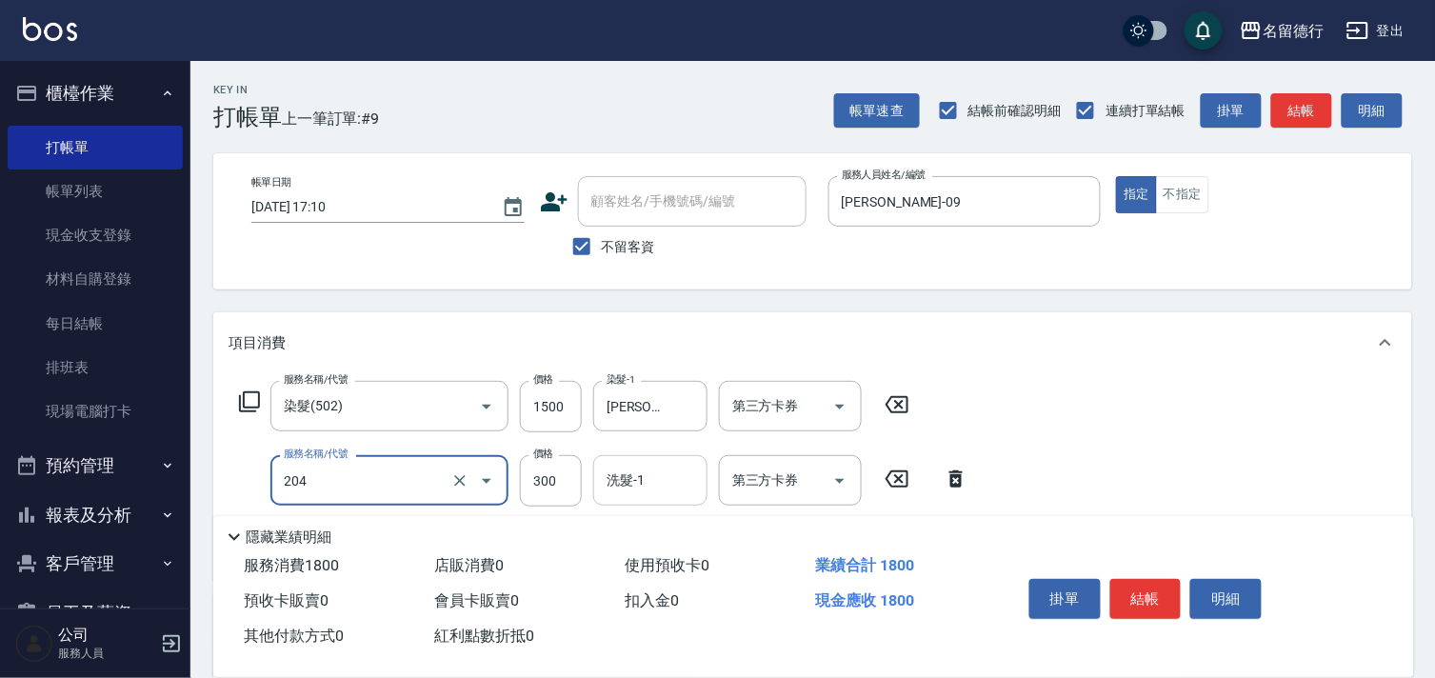
type input "洗髮(204)"
click at [635, 483] on div "洗髮-1 洗髮-1" at bounding box center [650, 480] width 114 height 50
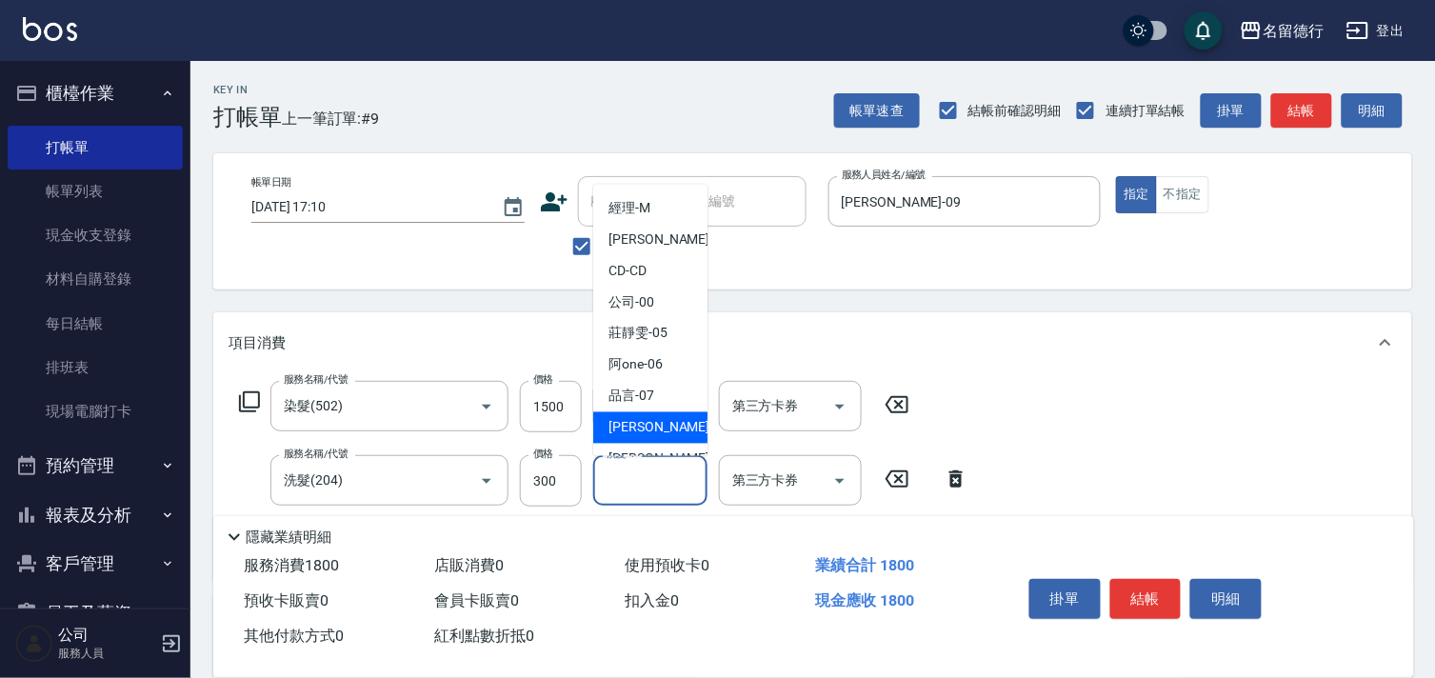
click at [645, 433] on span "[PERSON_NAME] -09" at bounding box center [669, 428] width 120 height 20
type input "[PERSON_NAME]-09"
